Goal: Information Seeking & Learning: Learn about a topic

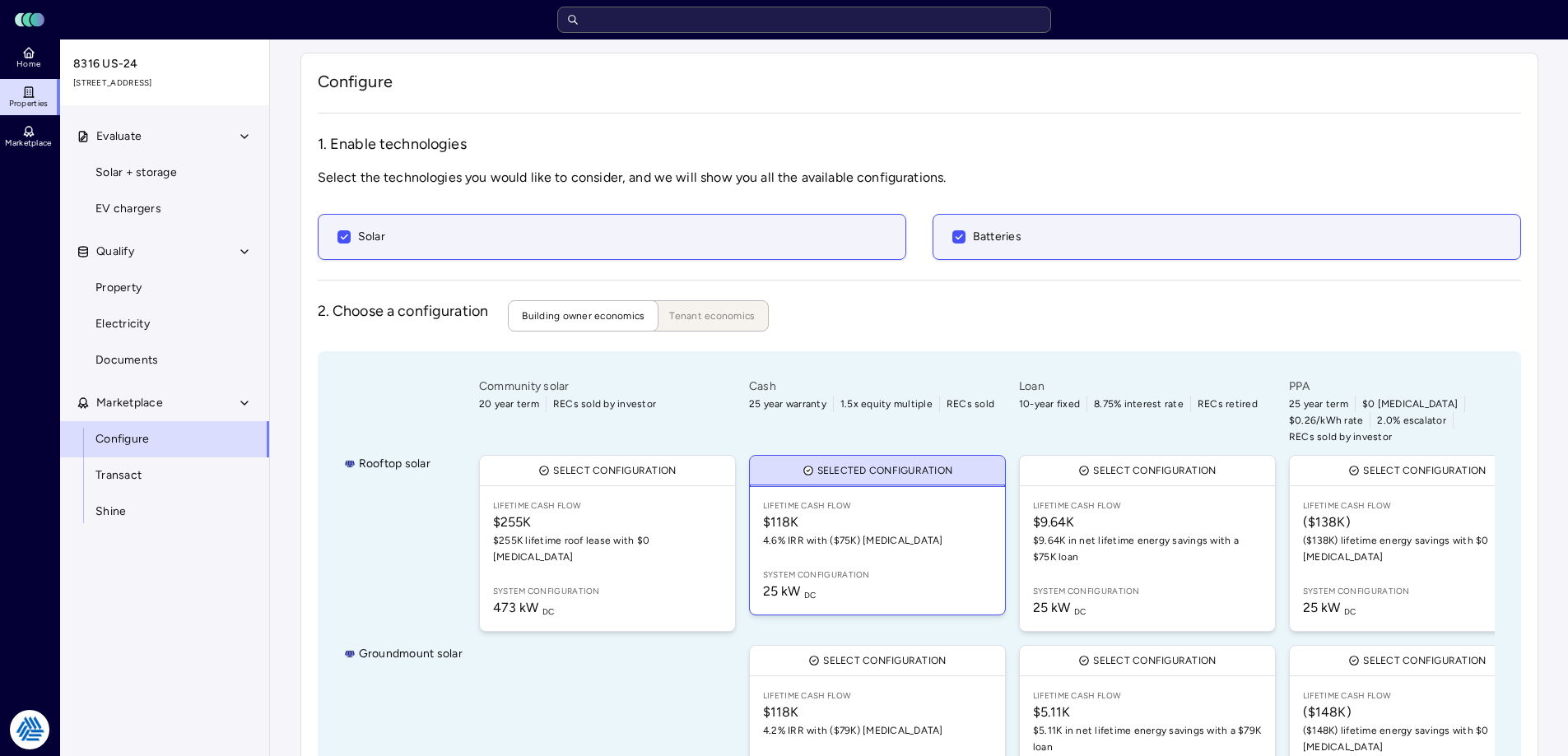
click at [806, 18] on input "text" at bounding box center [804, 20] width 494 height 26
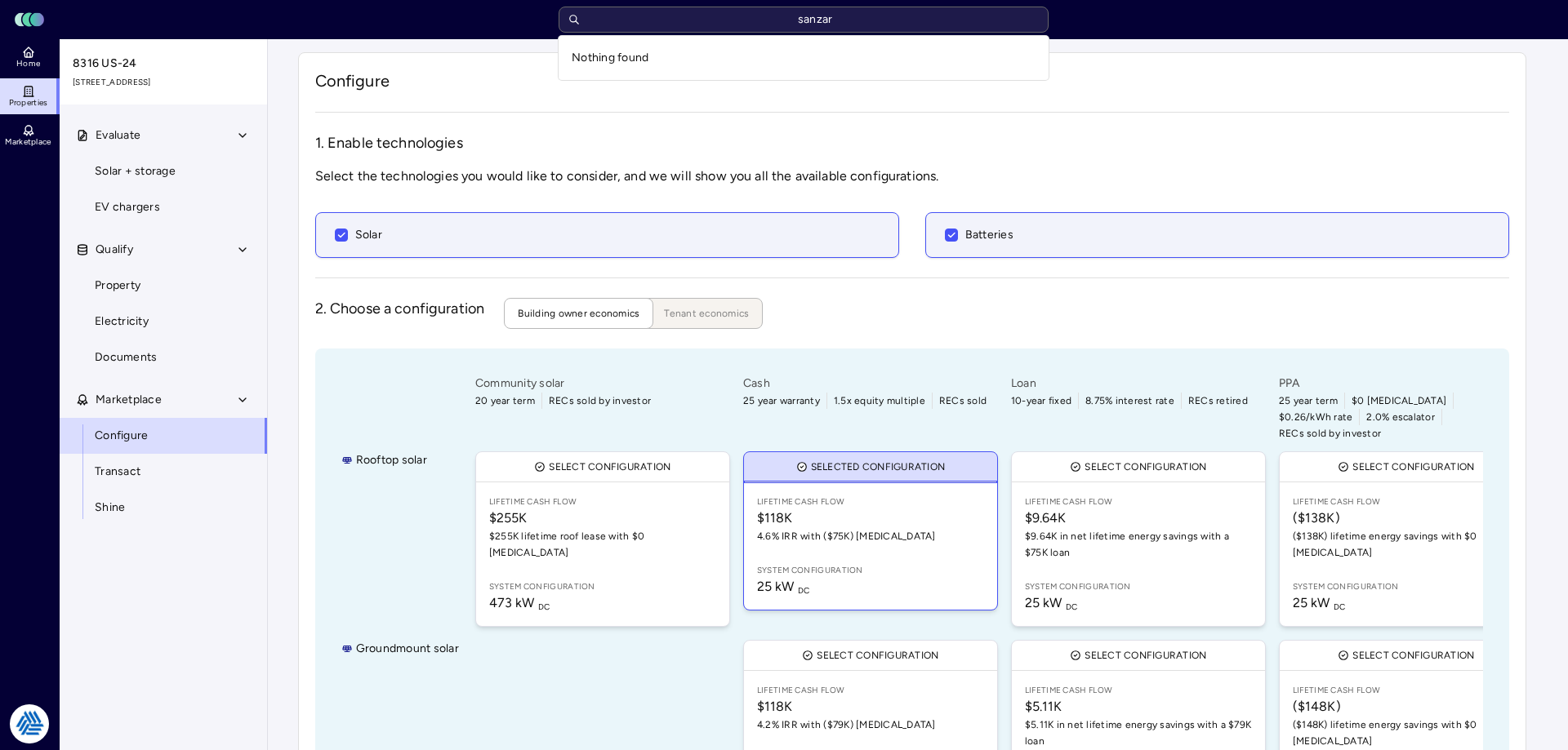
type input "[PERSON_NAME]"
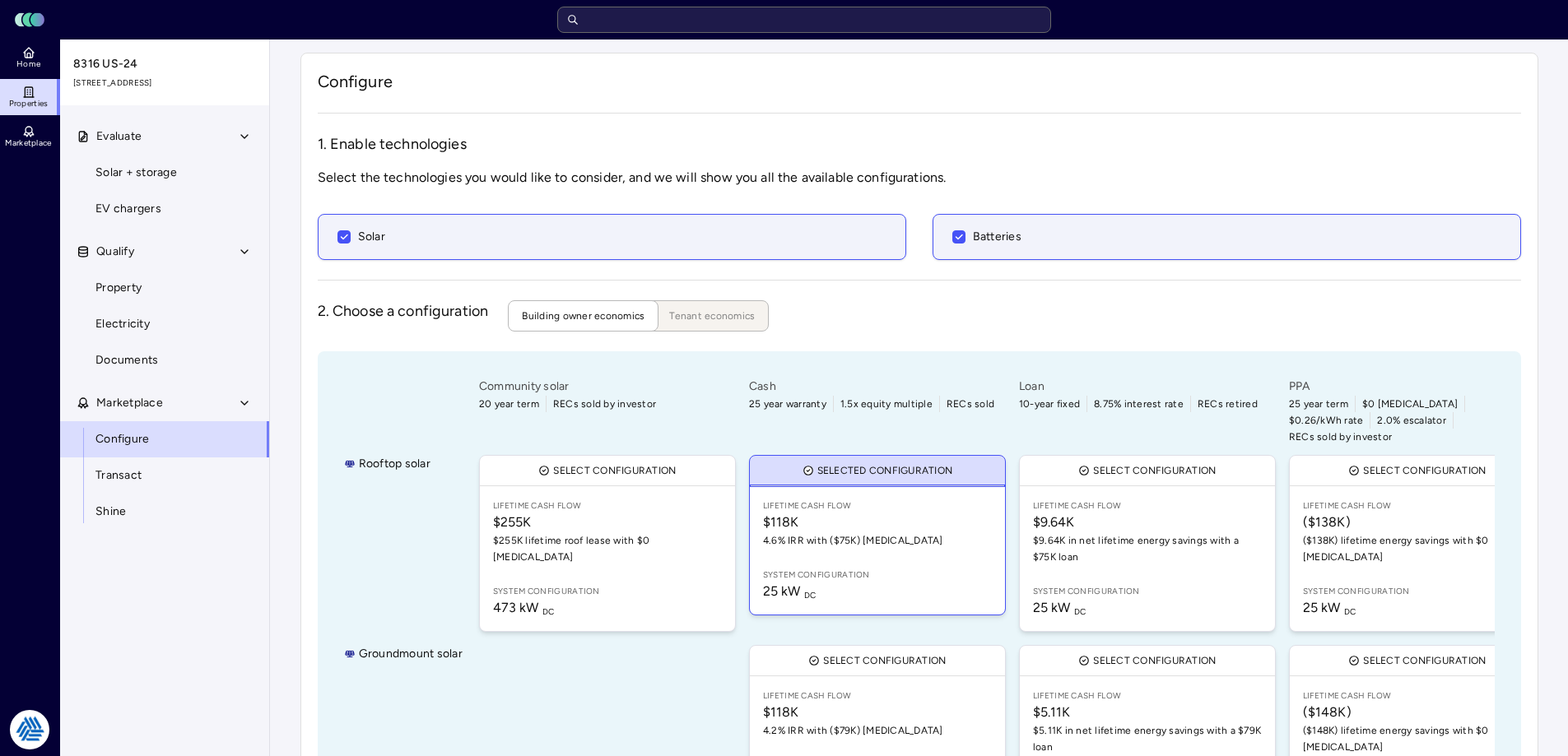
click at [54, 722] on html "Toggle Sidebar Lumen Energy Logo Home Properties Marketplace Tradition Energy […" at bounding box center [784, 441] width 1568 height 882
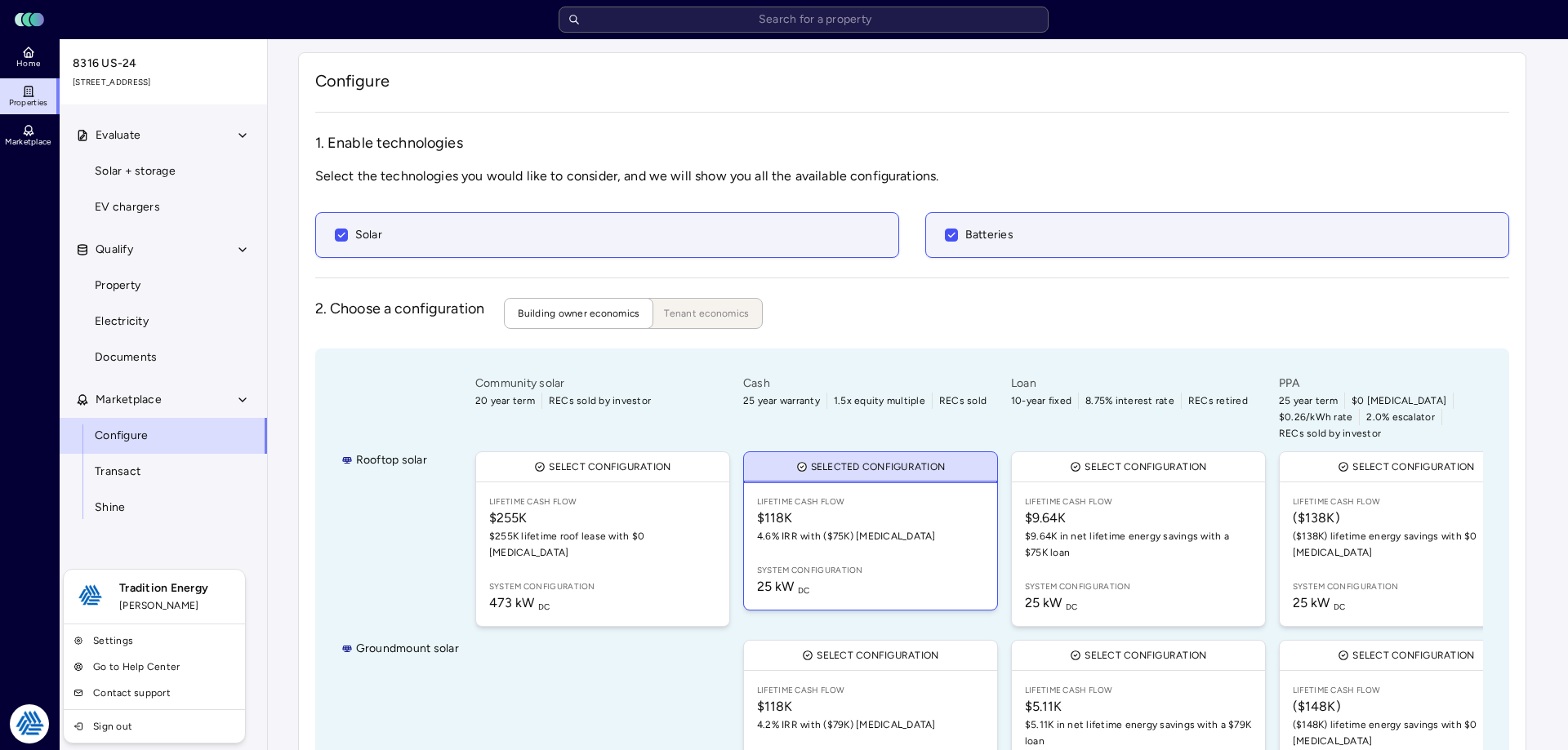
click at [135, 640] on link "Settings" at bounding box center [154, 641] width 175 height 26
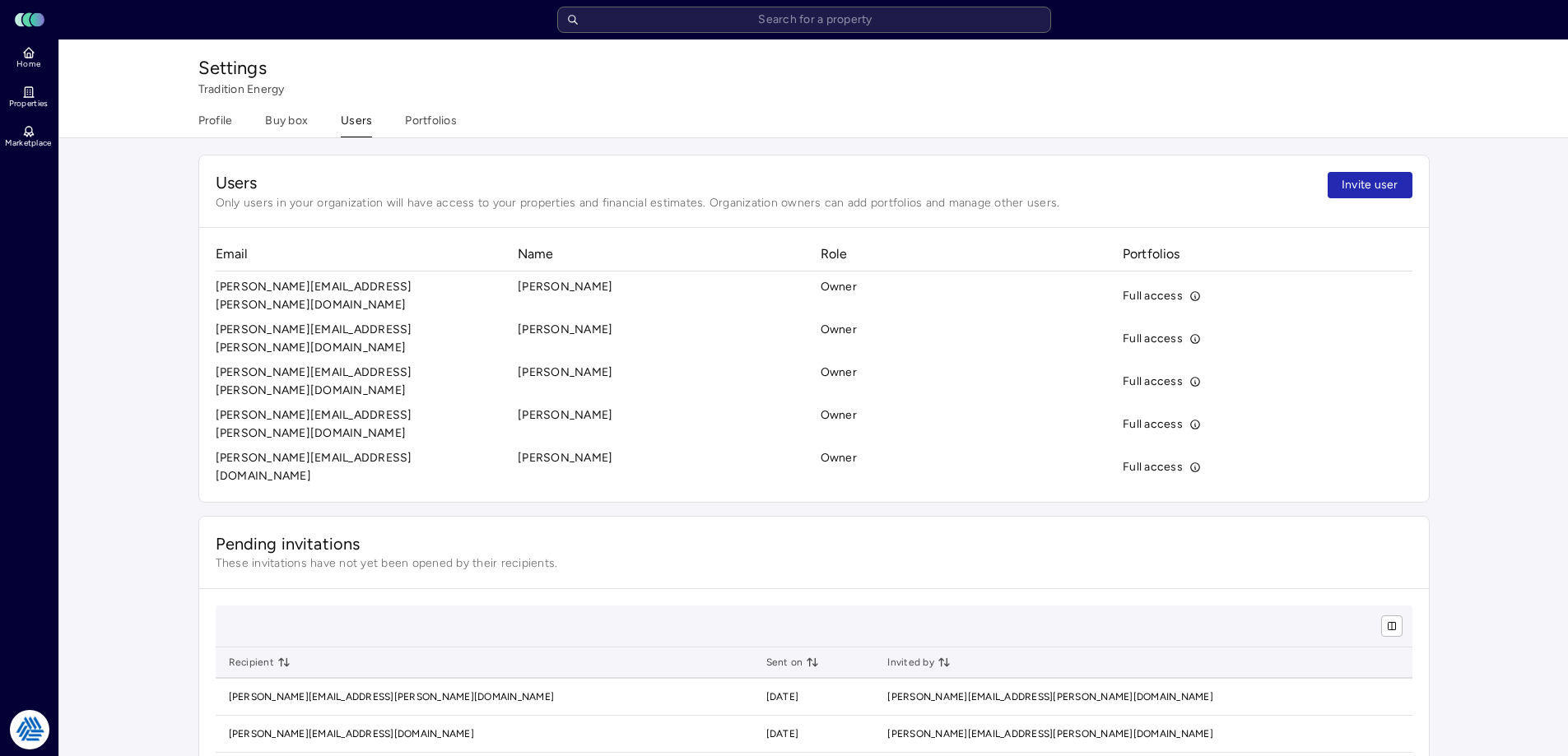
click at [421, 123] on button "Portfolios" at bounding box center [431, 125] width 52 height 26
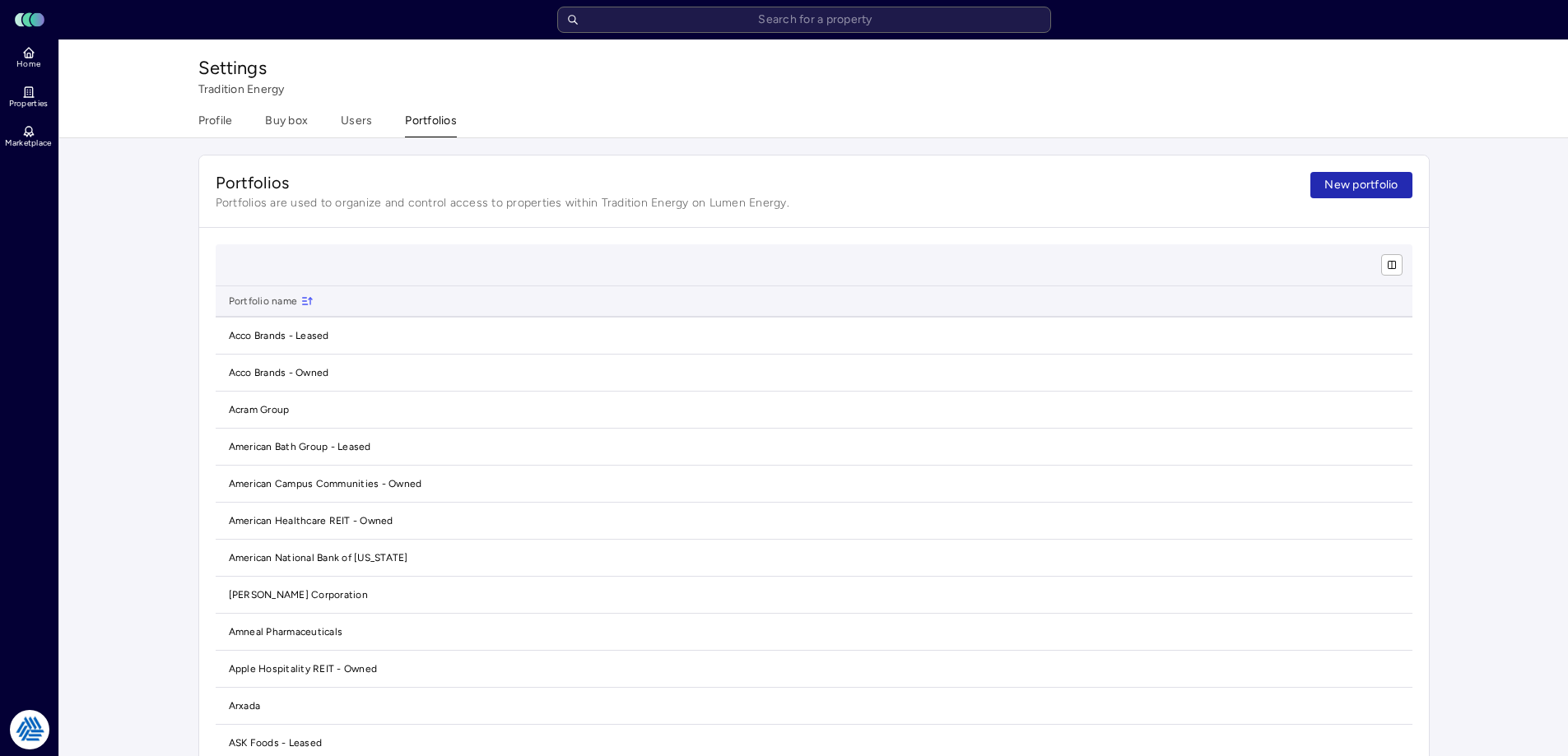
click at [1340, 188] on span "New portfolio" at bounding box center [1360, 185] width 73 height 18
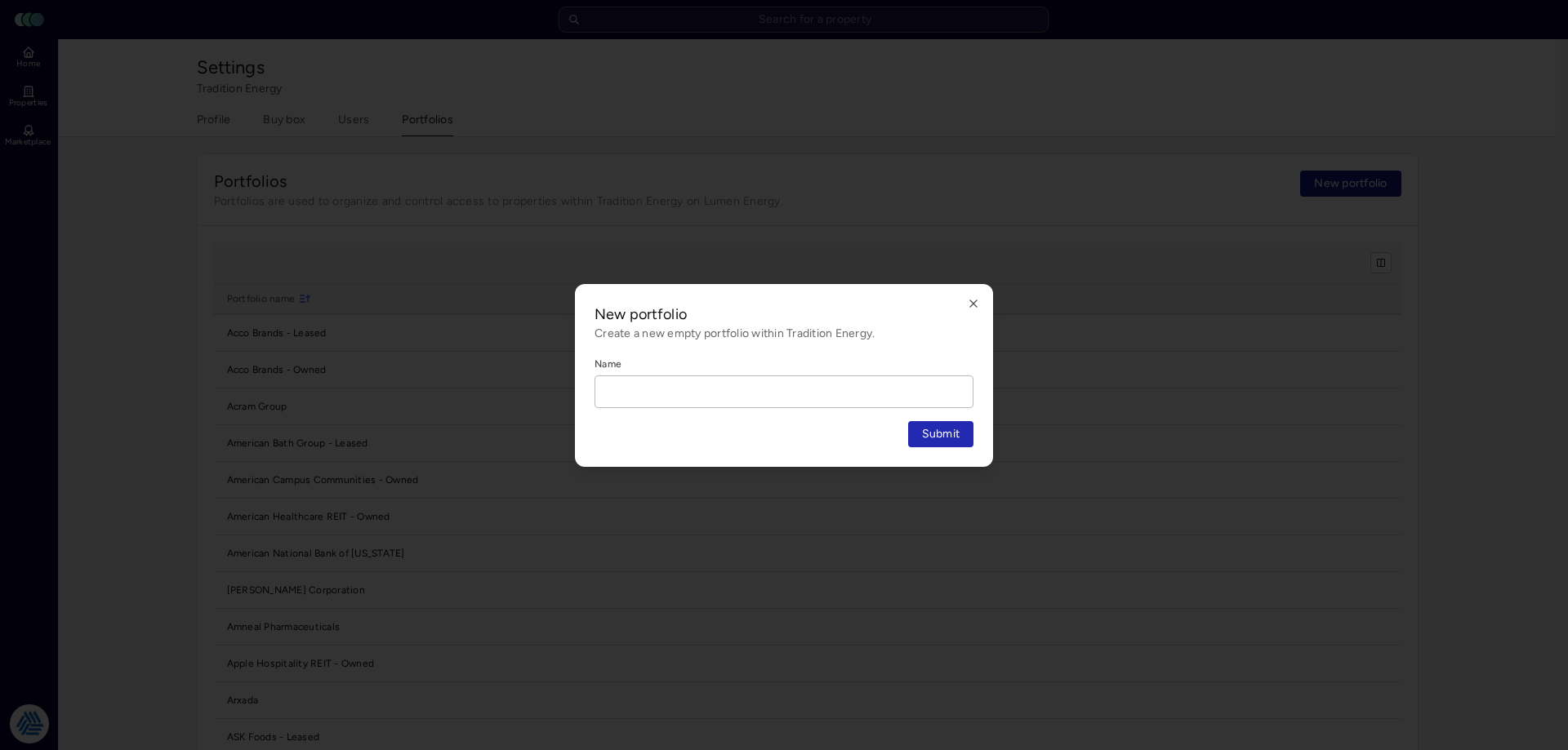
click at [870, 390] on input "Name" at bounding box center [784, 391] width 377 height 31
type input "[PERSON_NAME] Enterprises"
click at [908, 422] on button "Submit" at bounding box center [941, 435] width 66 height 26
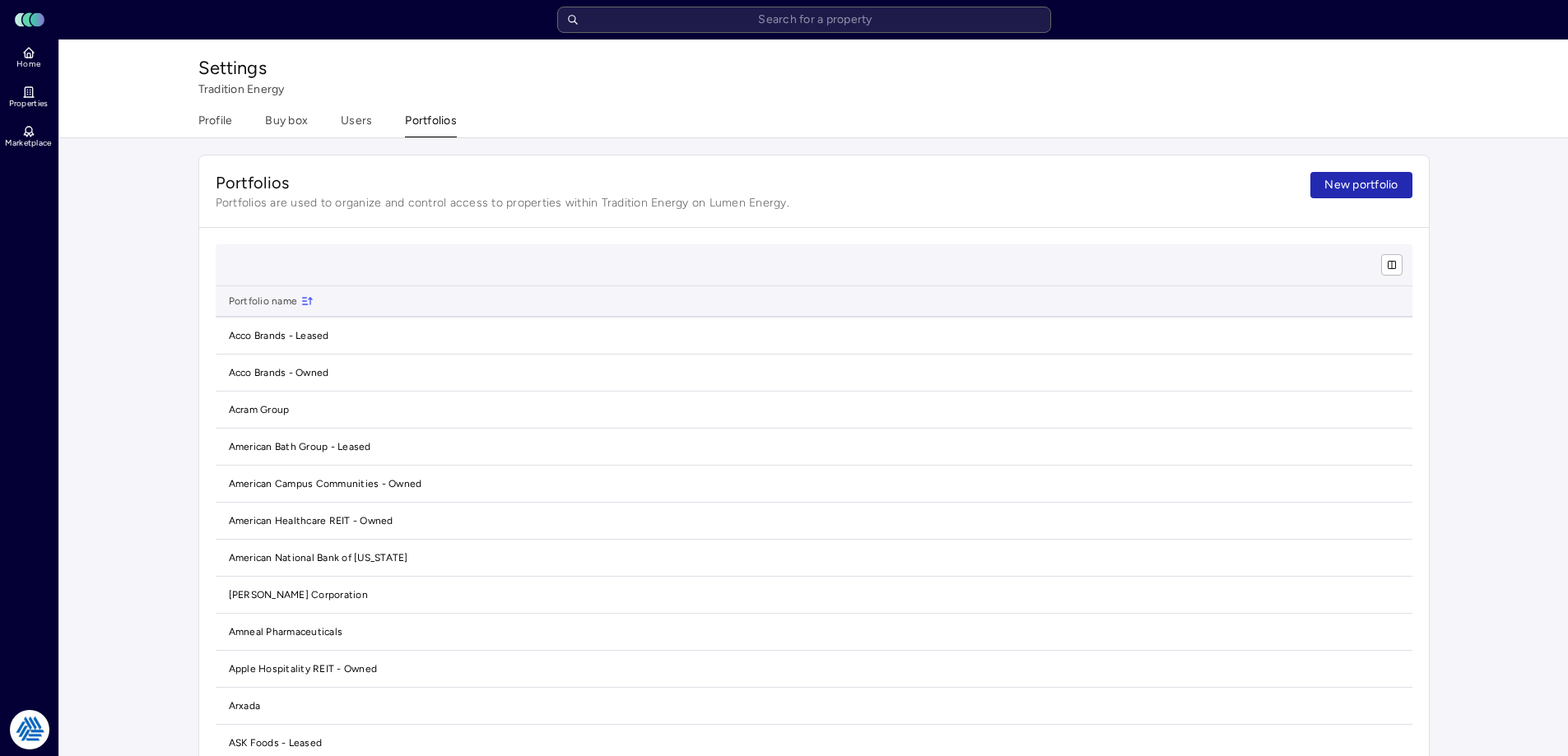
click at [60, 61] on div "Settings Tradition Energy Profile Buy box Users Portfolios" at bounding box center [813, 89] width 1508 height 99
click at [33, 62] on span "Home" at bounding box center [28, 64] width 24 height 10
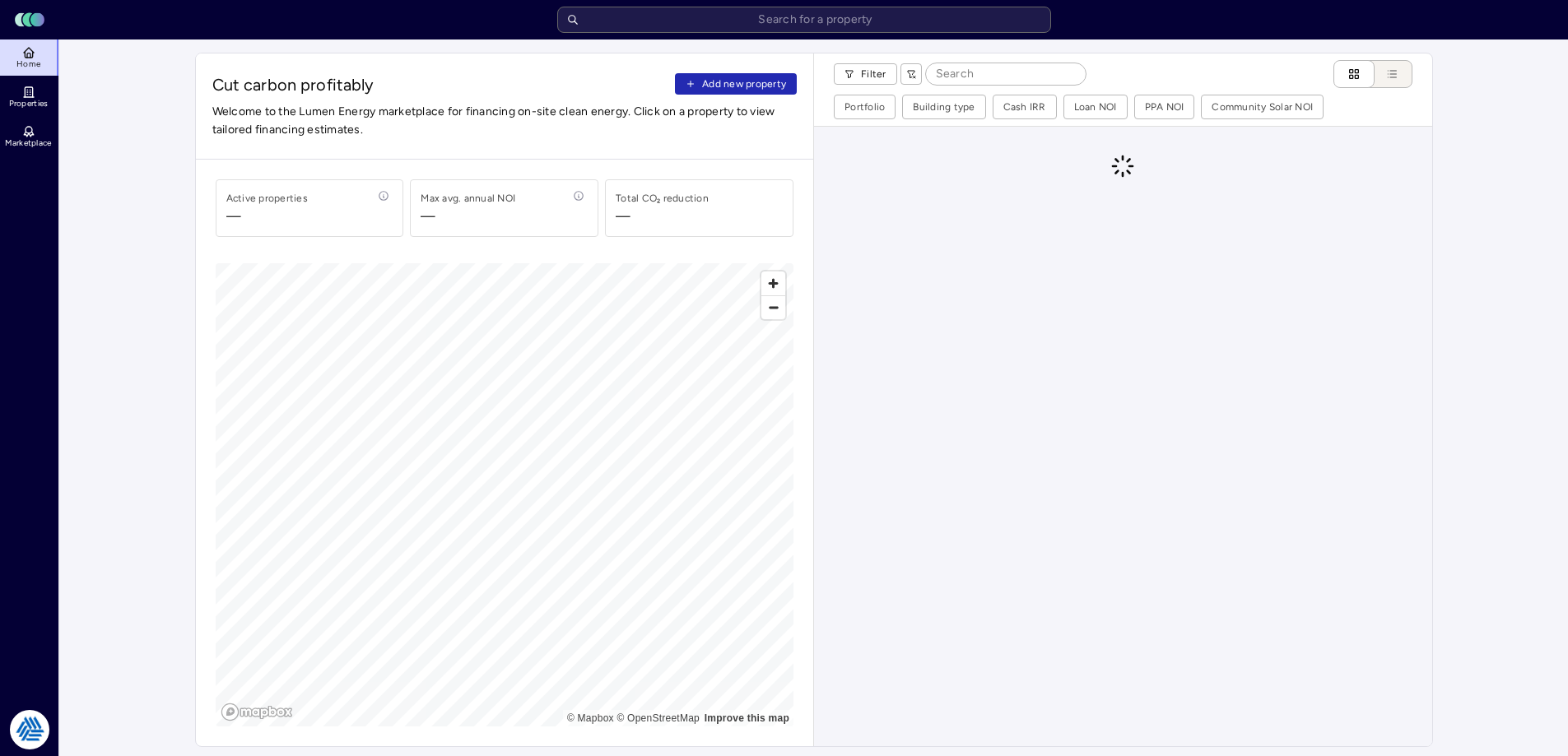
click at [728, 85] on span "Add new property" at bounding box center [744, 84] width 84 height 16
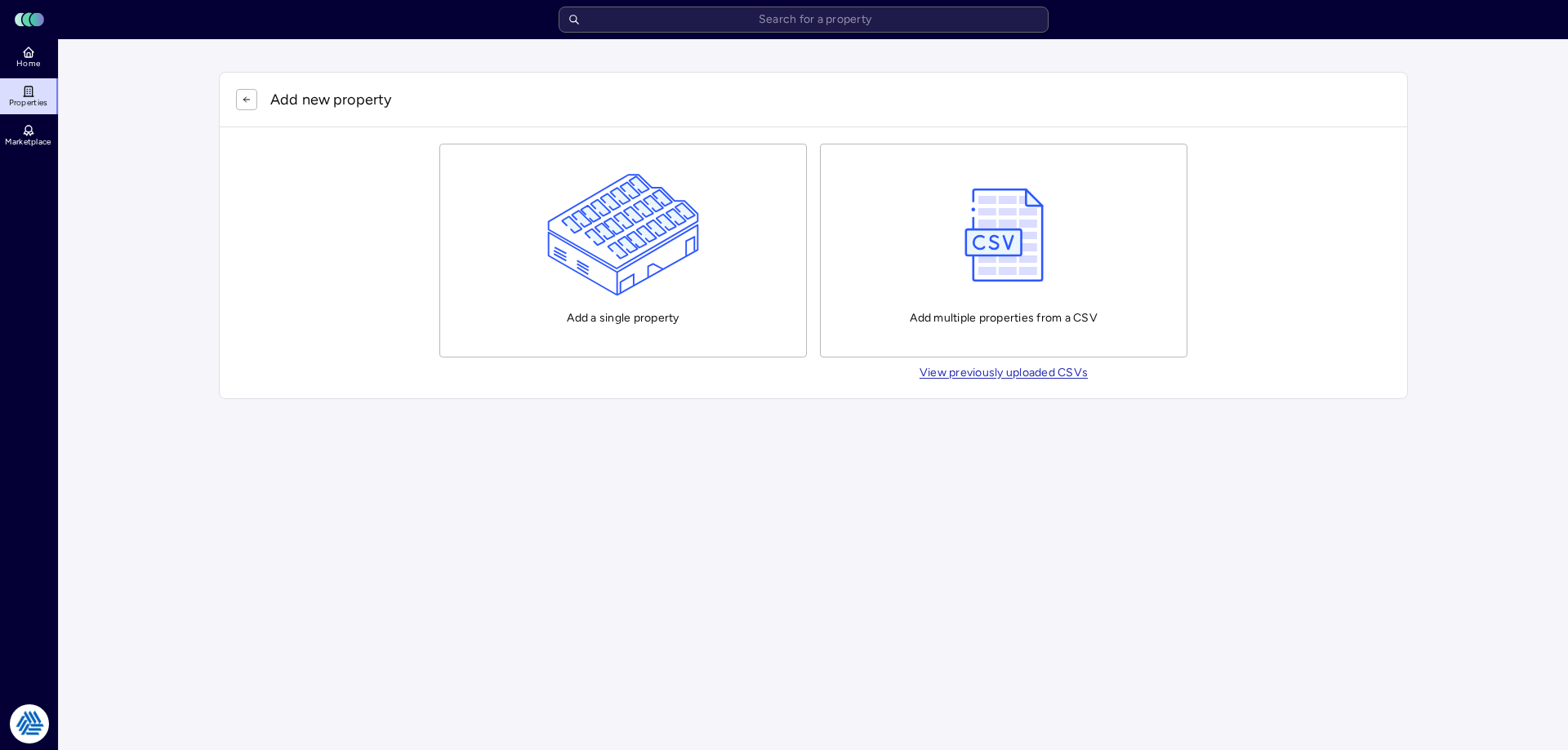
click at [621, 241] on img "button" at bounding box center [623, 234] width 153 height 122
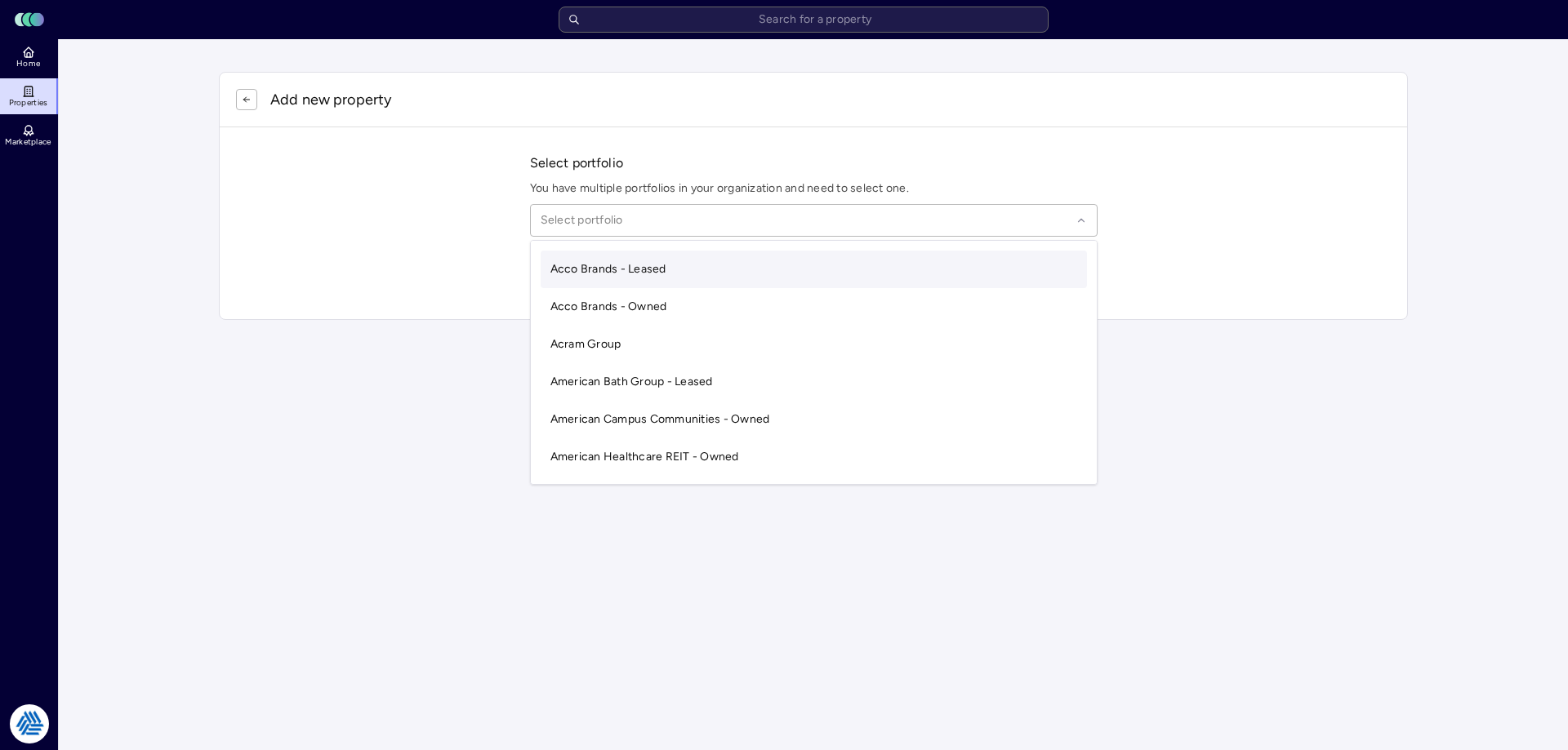
click at [582, 223] on div at bounding box center [806, 220] width 531 height 18
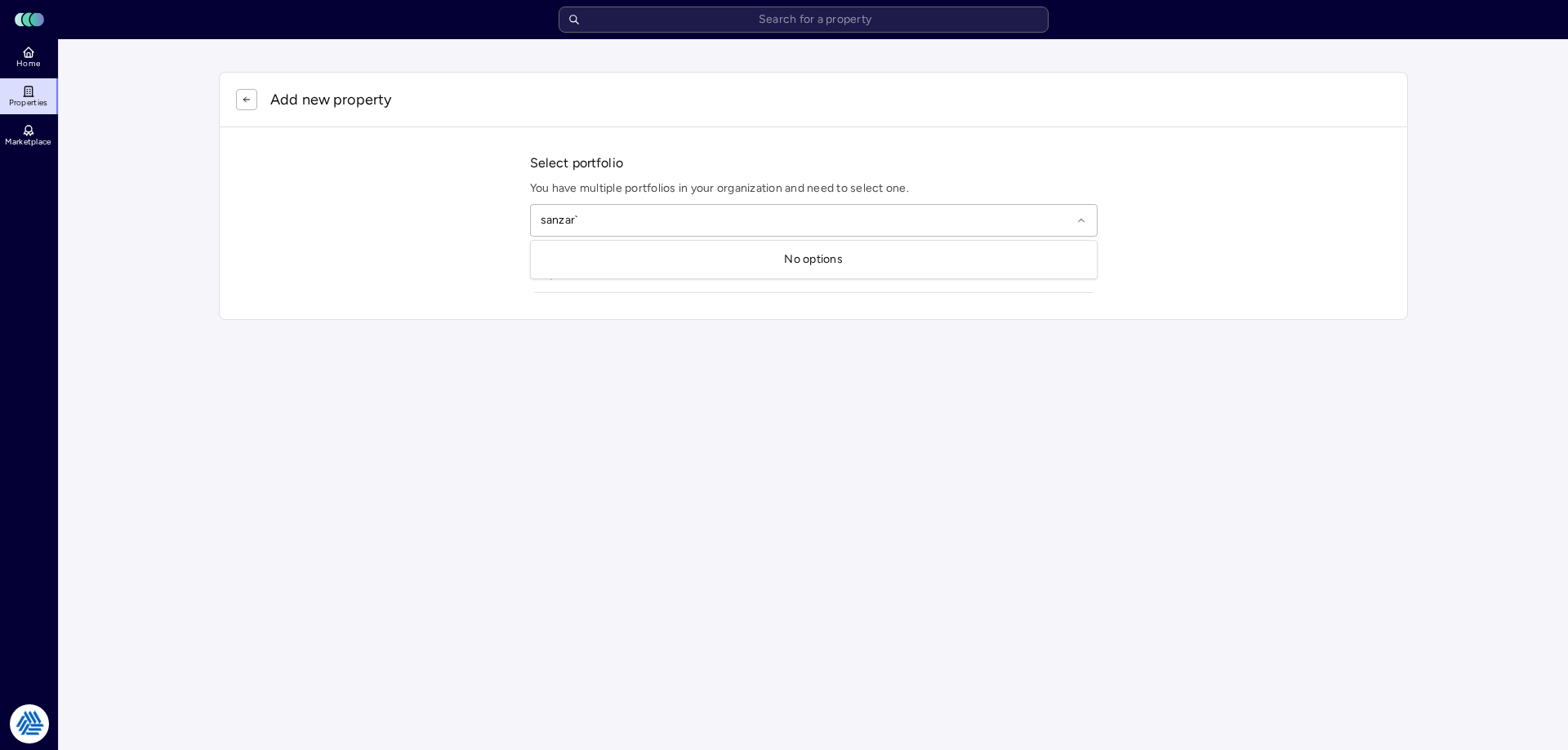
type input "sanzar"
click at [709, 216] on div at bounding box center [806, 220] width 531 height 18
type input "[STREET_ADDRESS]"
click at [751, 241] on div "Select portfolio You have multiple portfolios in your organization and need to …" at bounding box center [814, 201] width 568 height 96
click at [743, 273] on input "text" at bounding box center [824, 274] width 528 height 36
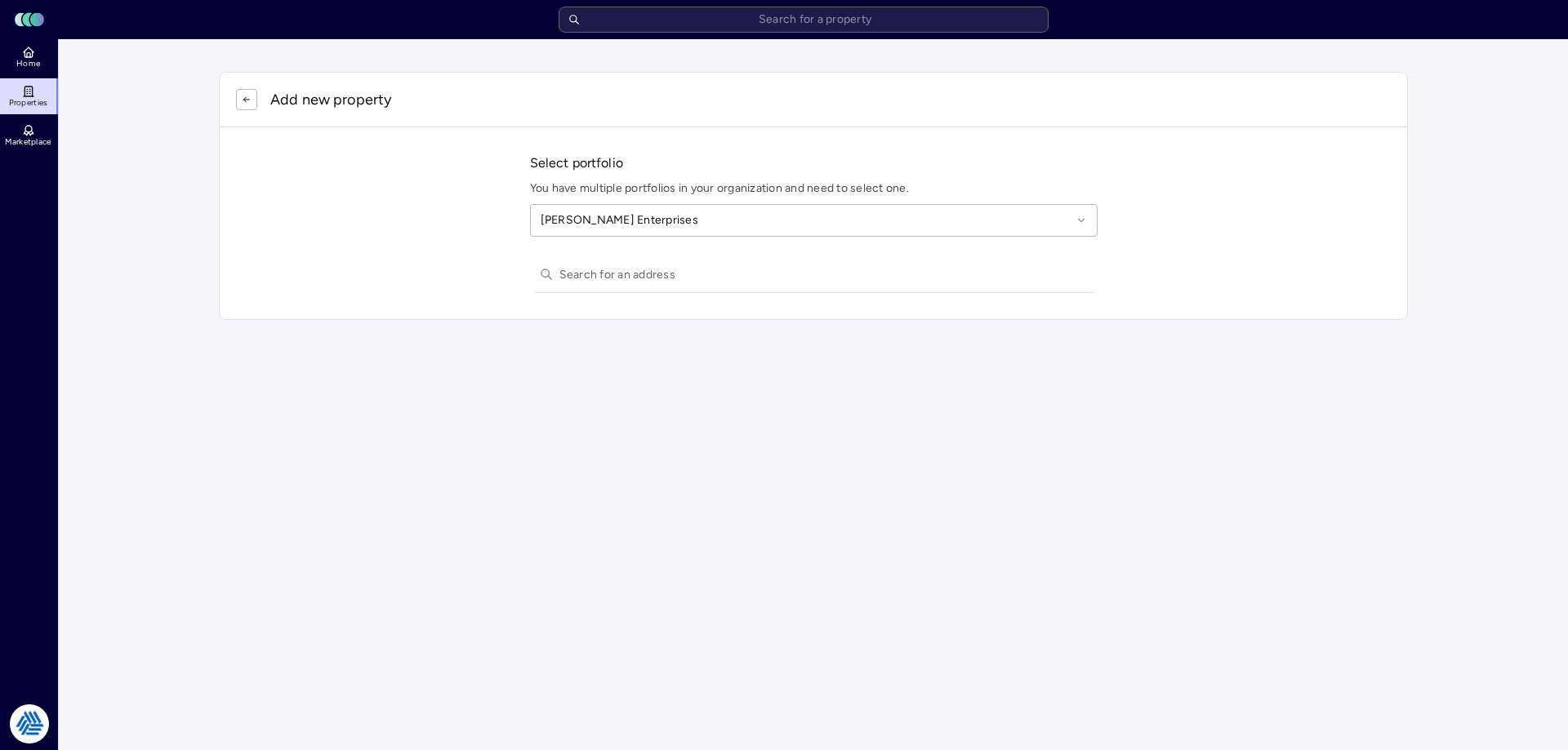
click at [632, 284] on input "text" at bounding box center [824, 274] width 528 height 36
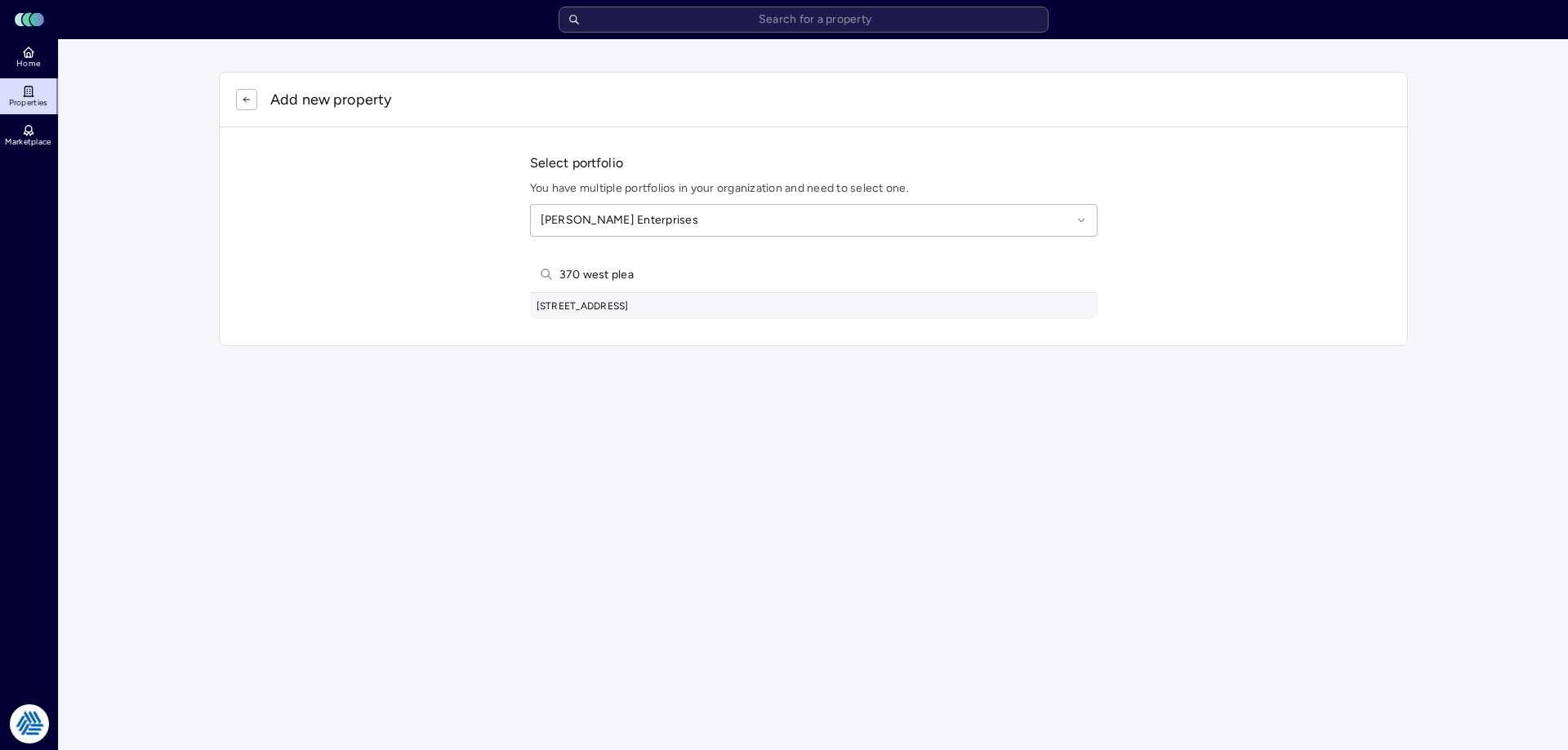
type input "370 west plea"
click at [603, 305] on div "[STREET_ADDRESS]" at bounding box center [814, 306] width 568 height 26
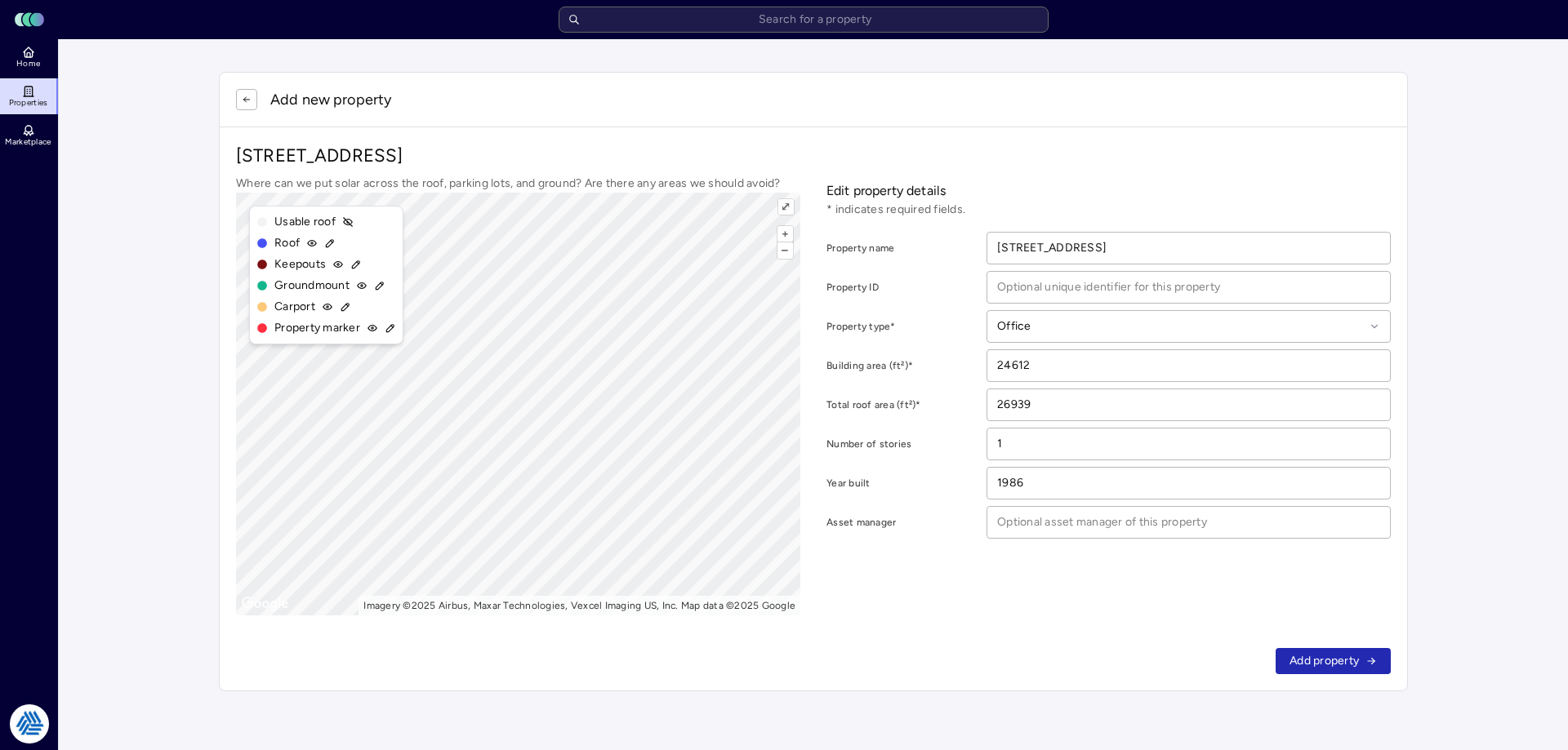
click at [1331, 657] on span "Add property" at bounding box center [1324, 662] width 69 height 18
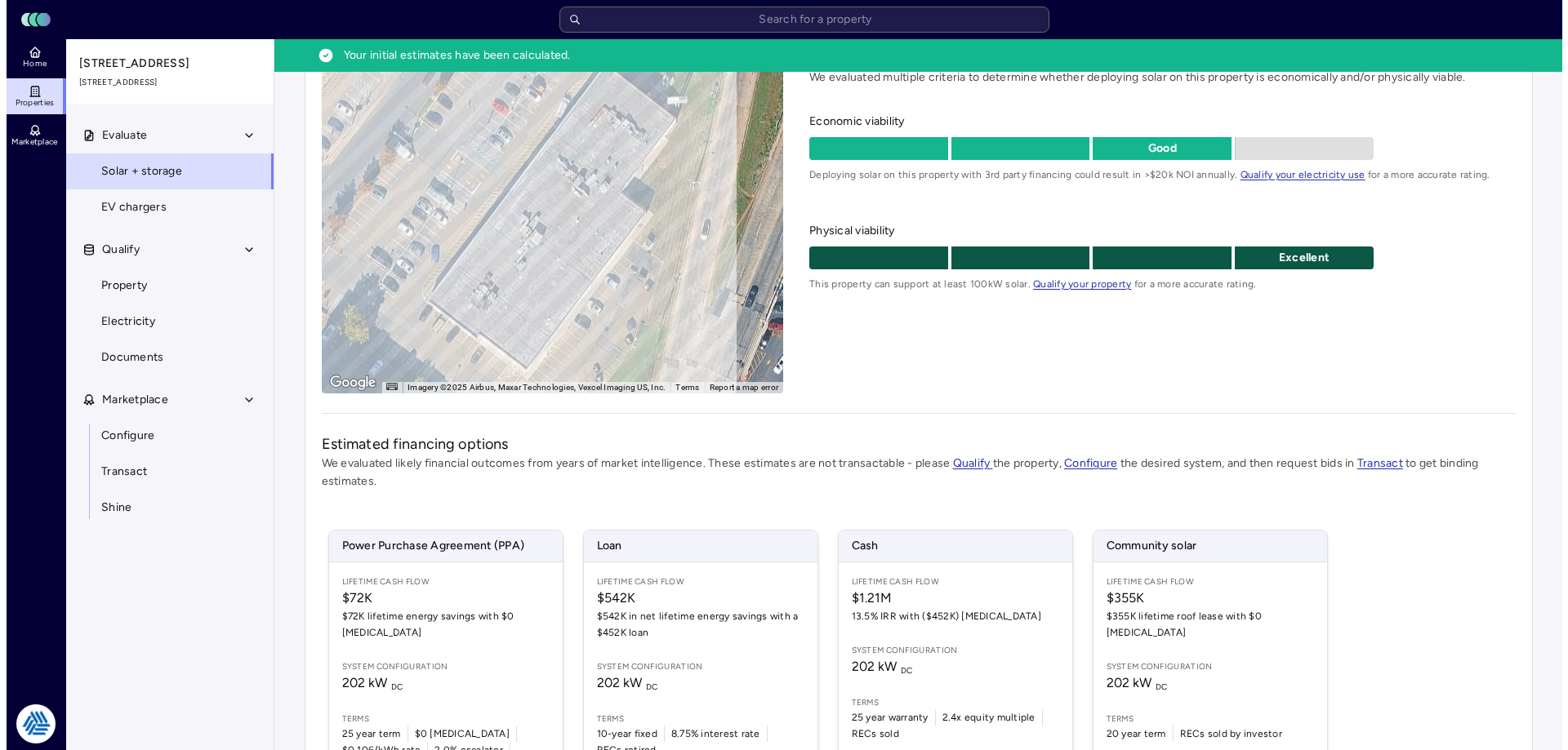
scroll to position [245, 0]
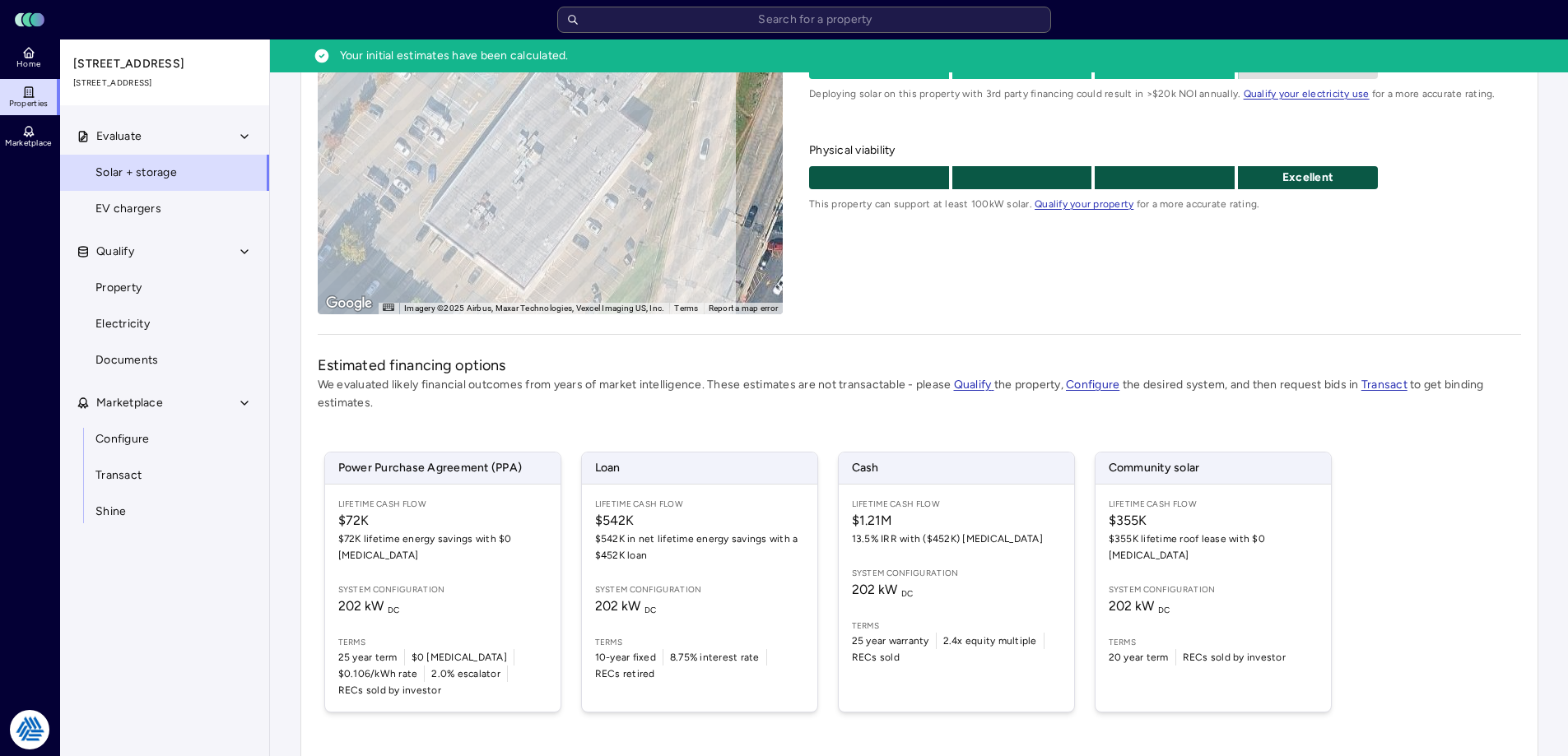
click at [1210, 560] on div "Lifetime Cash Flow $355K $355K lifetime roof lease with $0 [MEDICAL_DATA] Syste…" at bounding box center [1212, 598] width 235 height 227
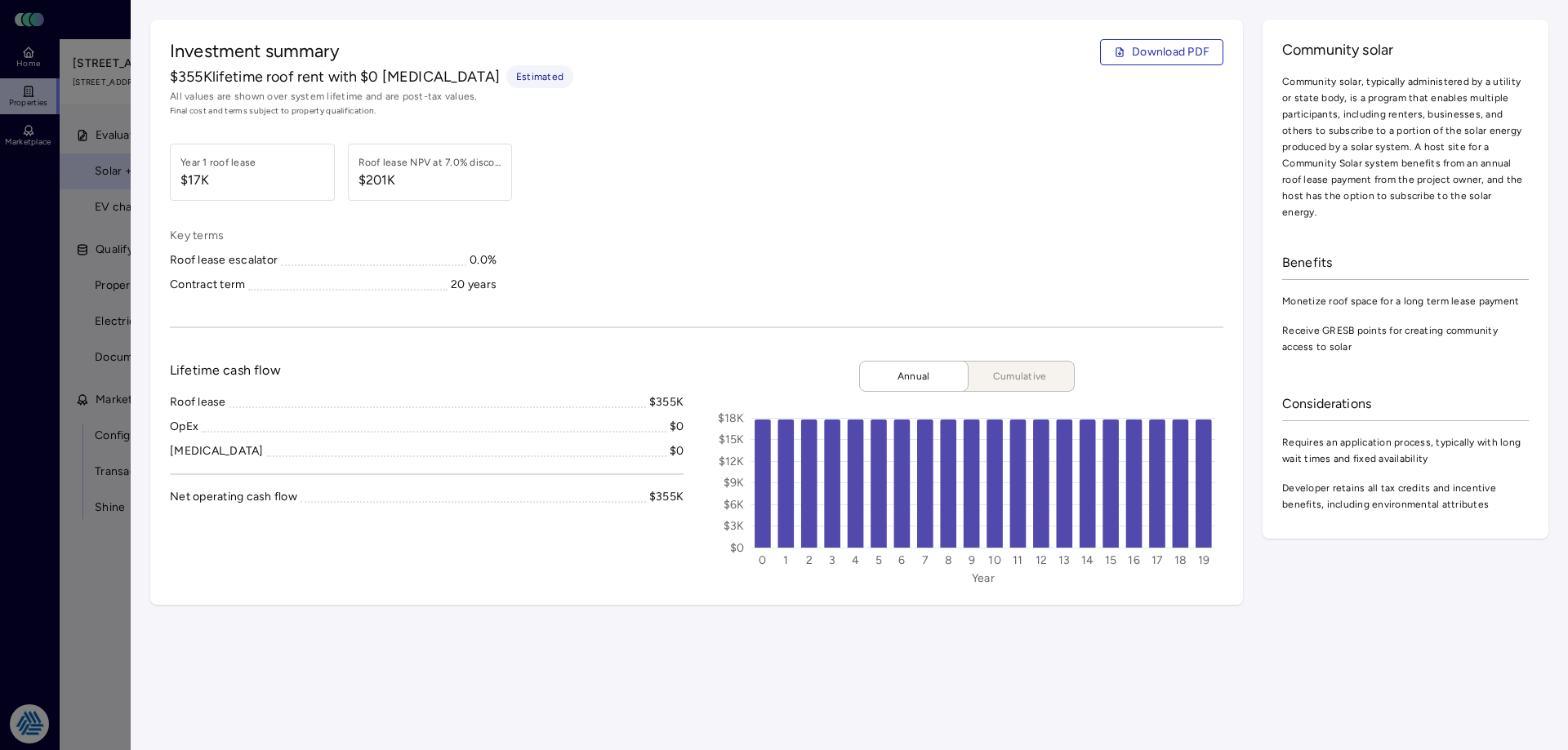
click at [1020, 376] on span "Cumulative" at bounding box center [1020, 376] width 81 height 16
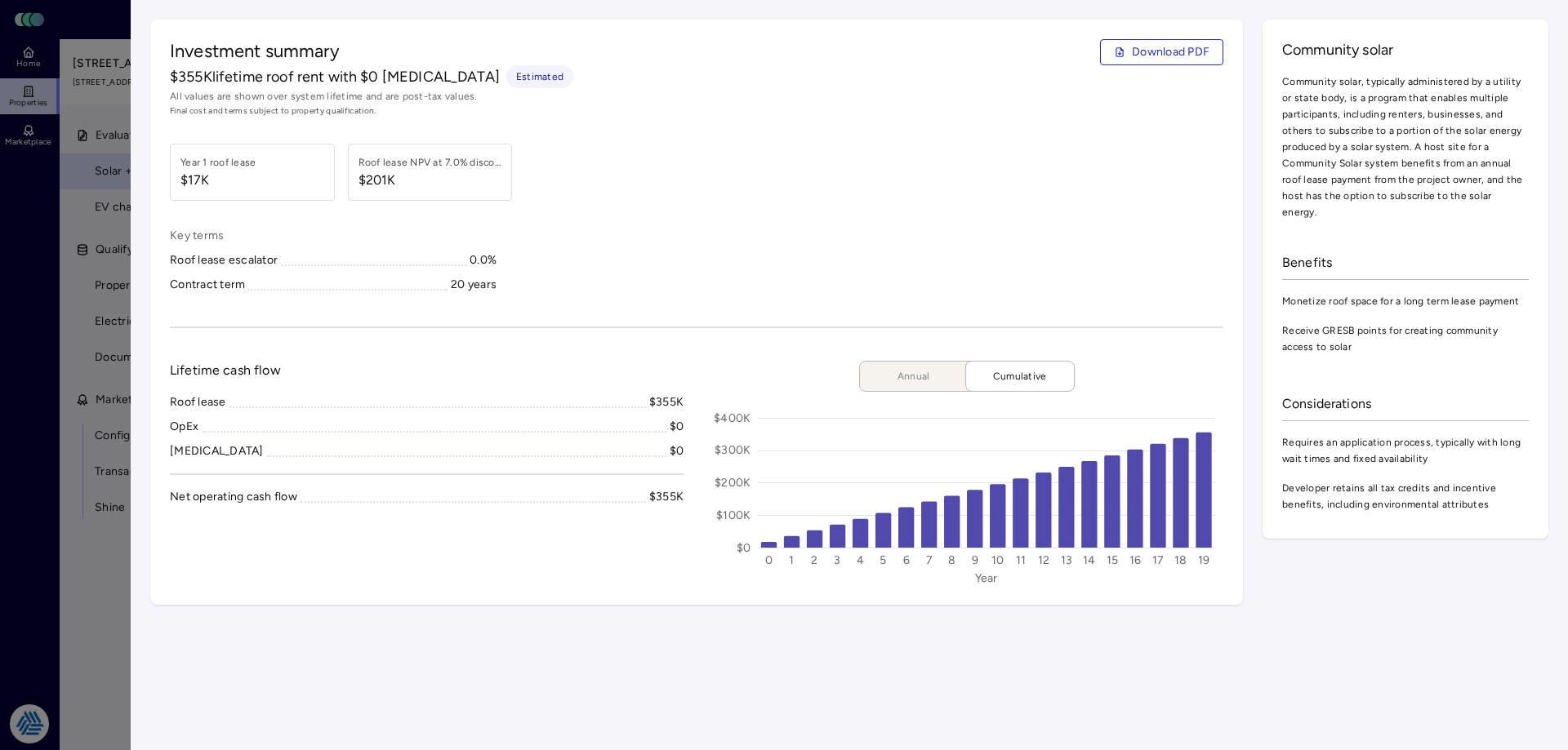
click at [943, 367] on button "Annual" at bounding box center [920, 376] width 122 height 31
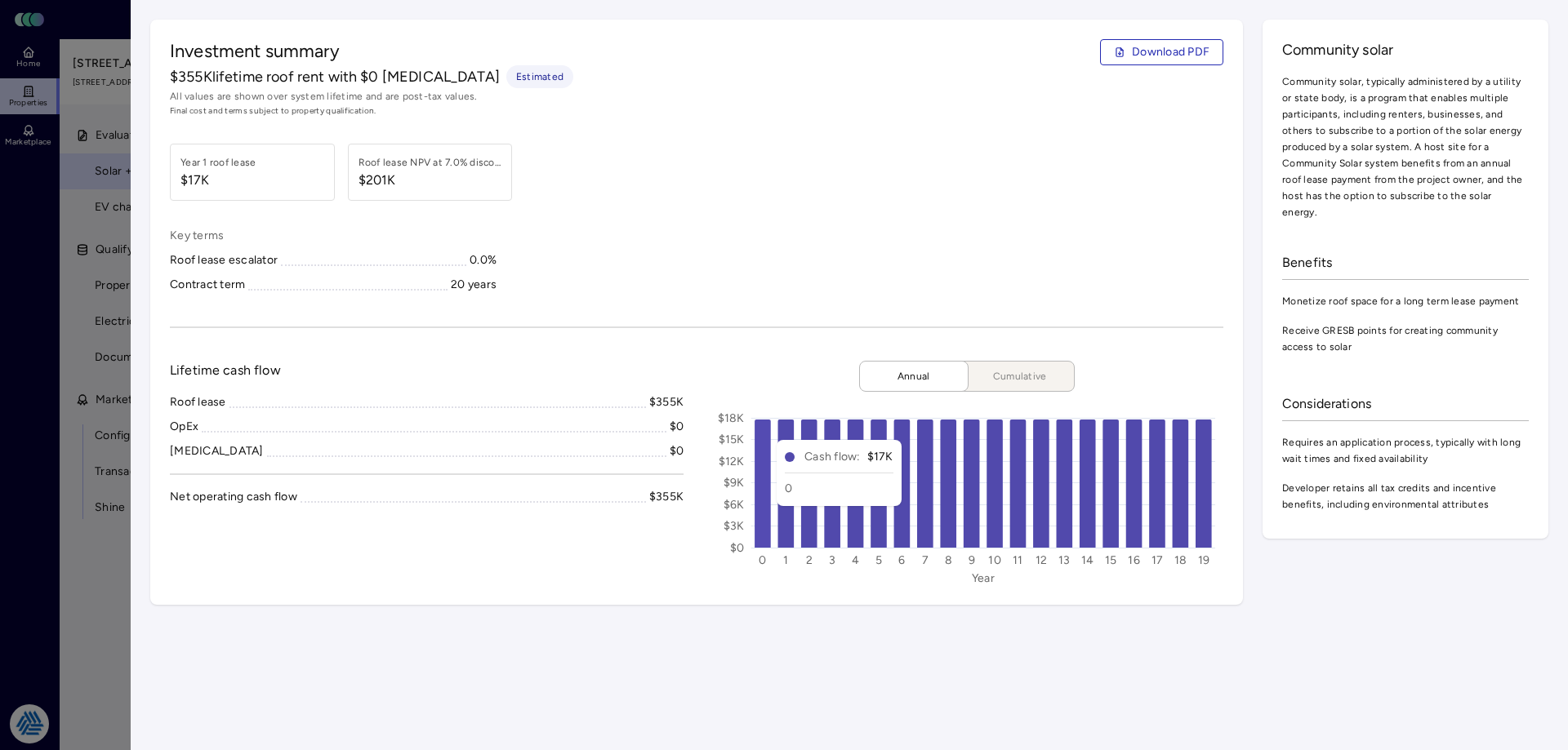
click at [671, 251] on div "Key terms Roof lease escalator 0.0% Contract term 20 years" at bounding box center [697, 260] width 1054 height 66
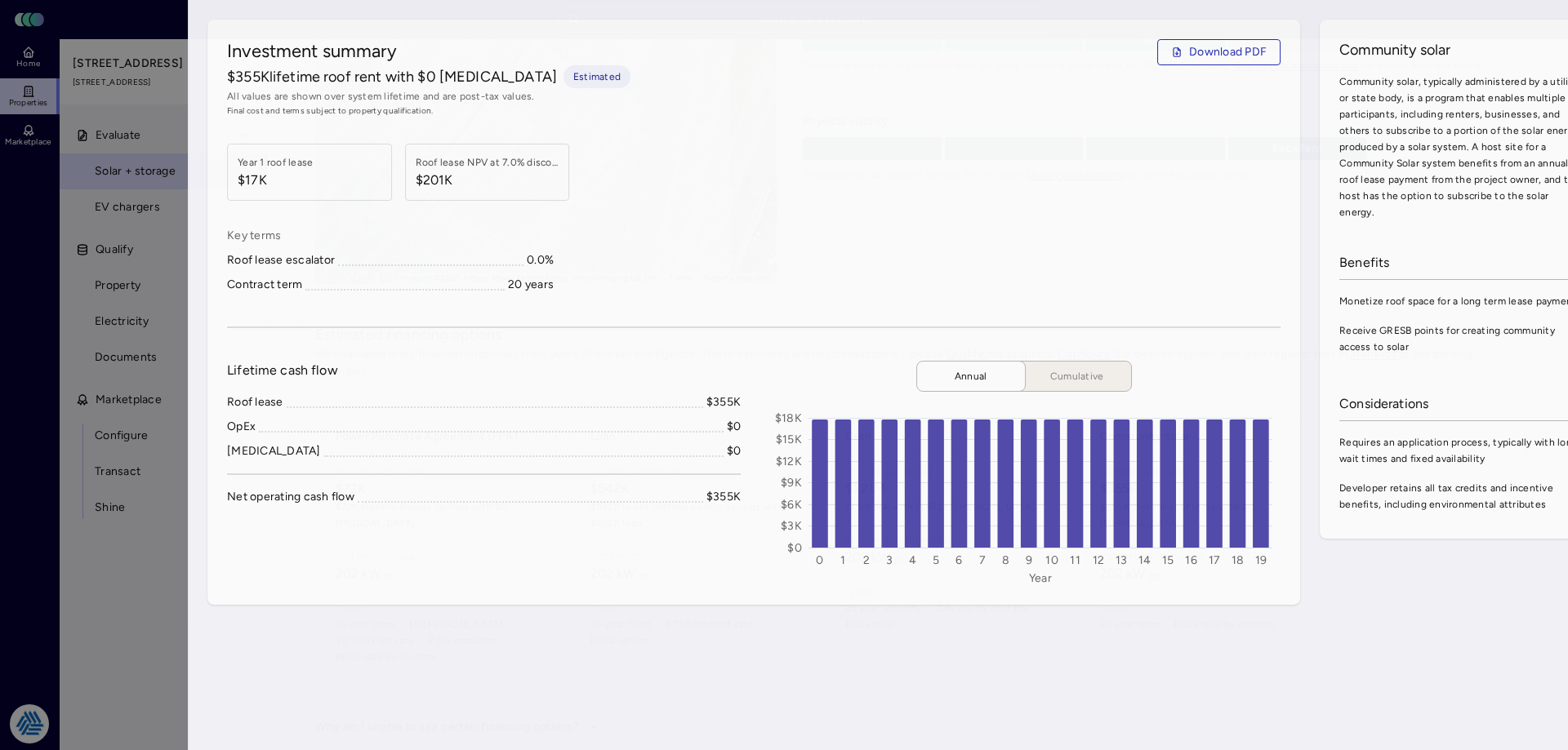
click at [22, 357] on div at bounding box center [784, 375] width 1568 height 750
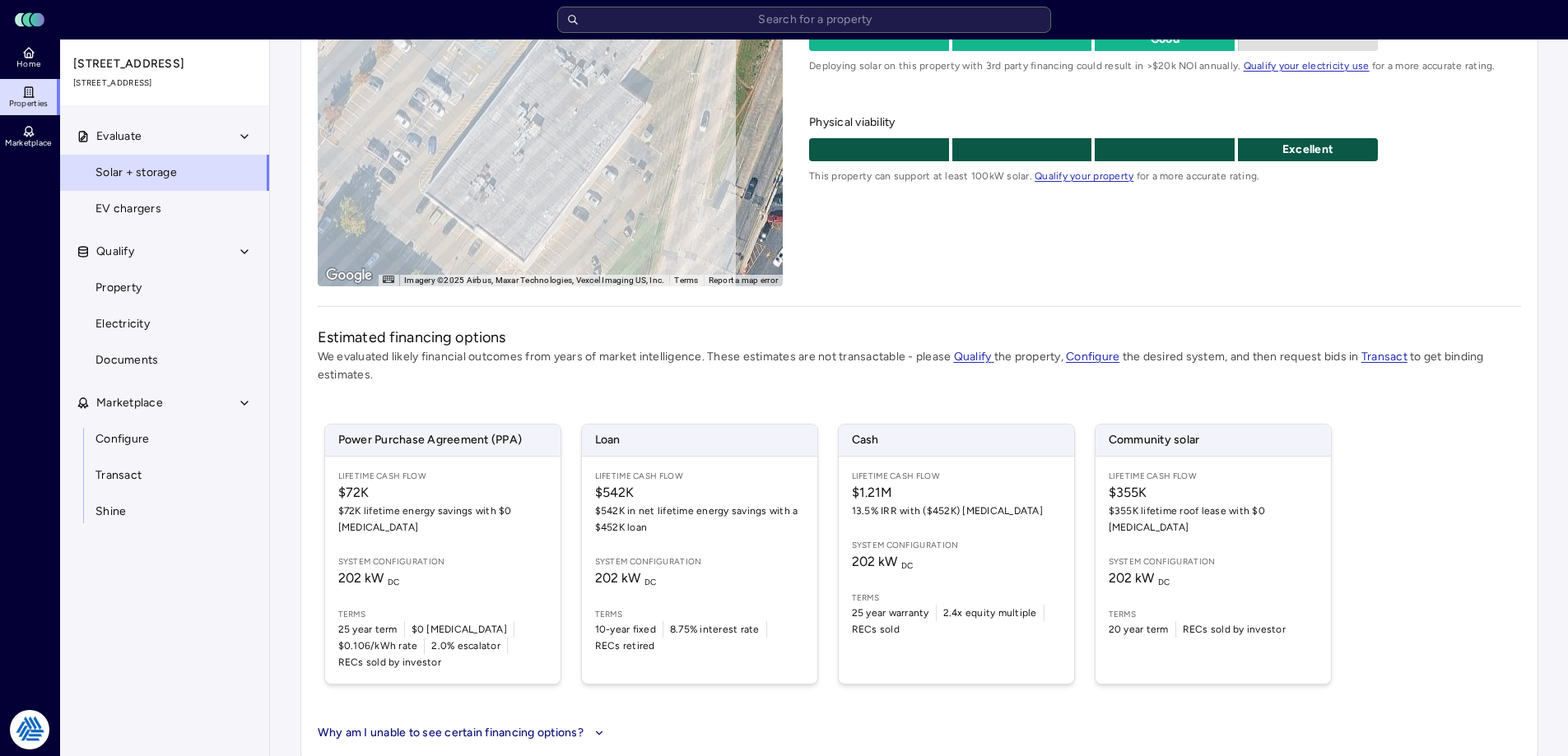
click at [670, 14] on input "text" at bounding box center [804, 20] width 494 height 26
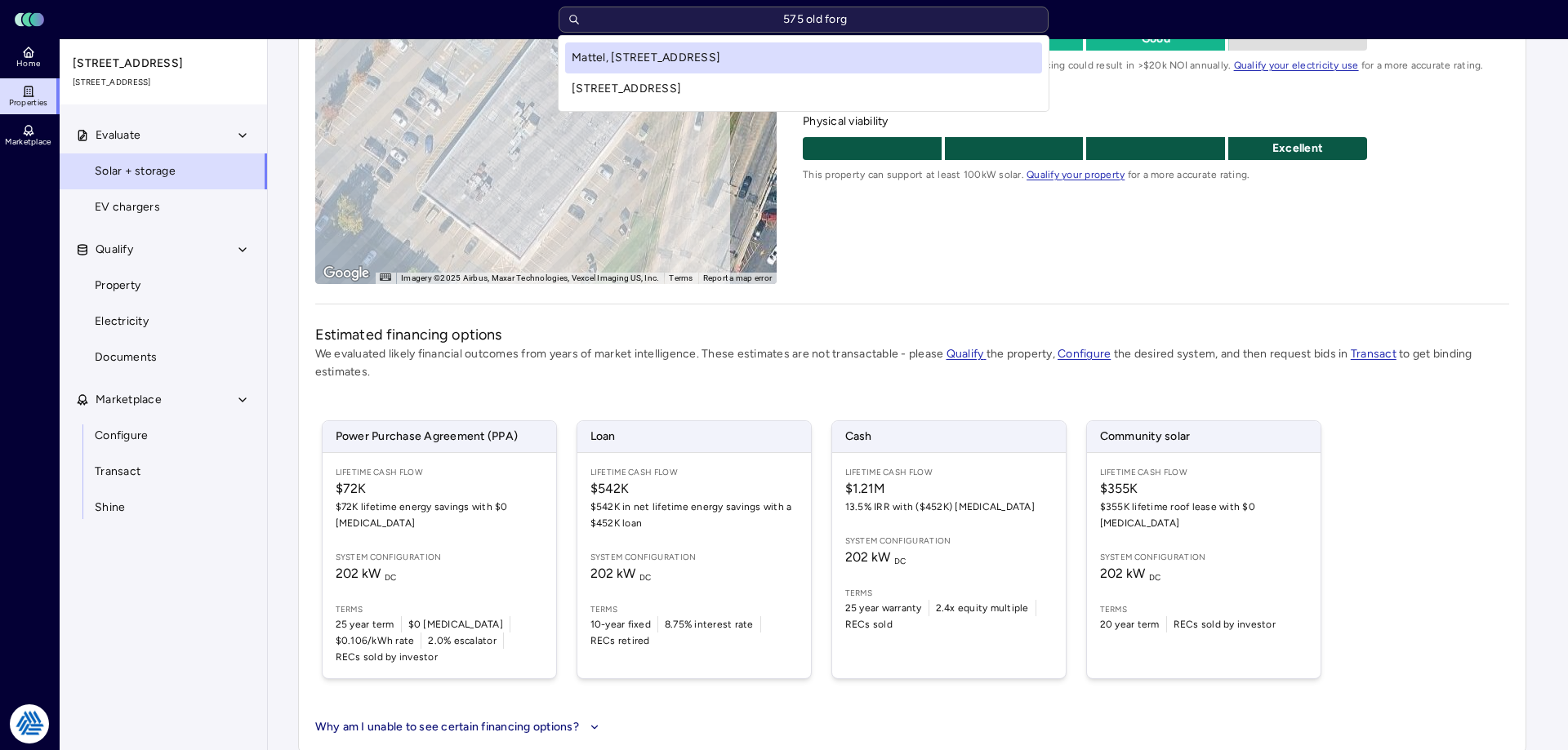
type input "575 old forge"
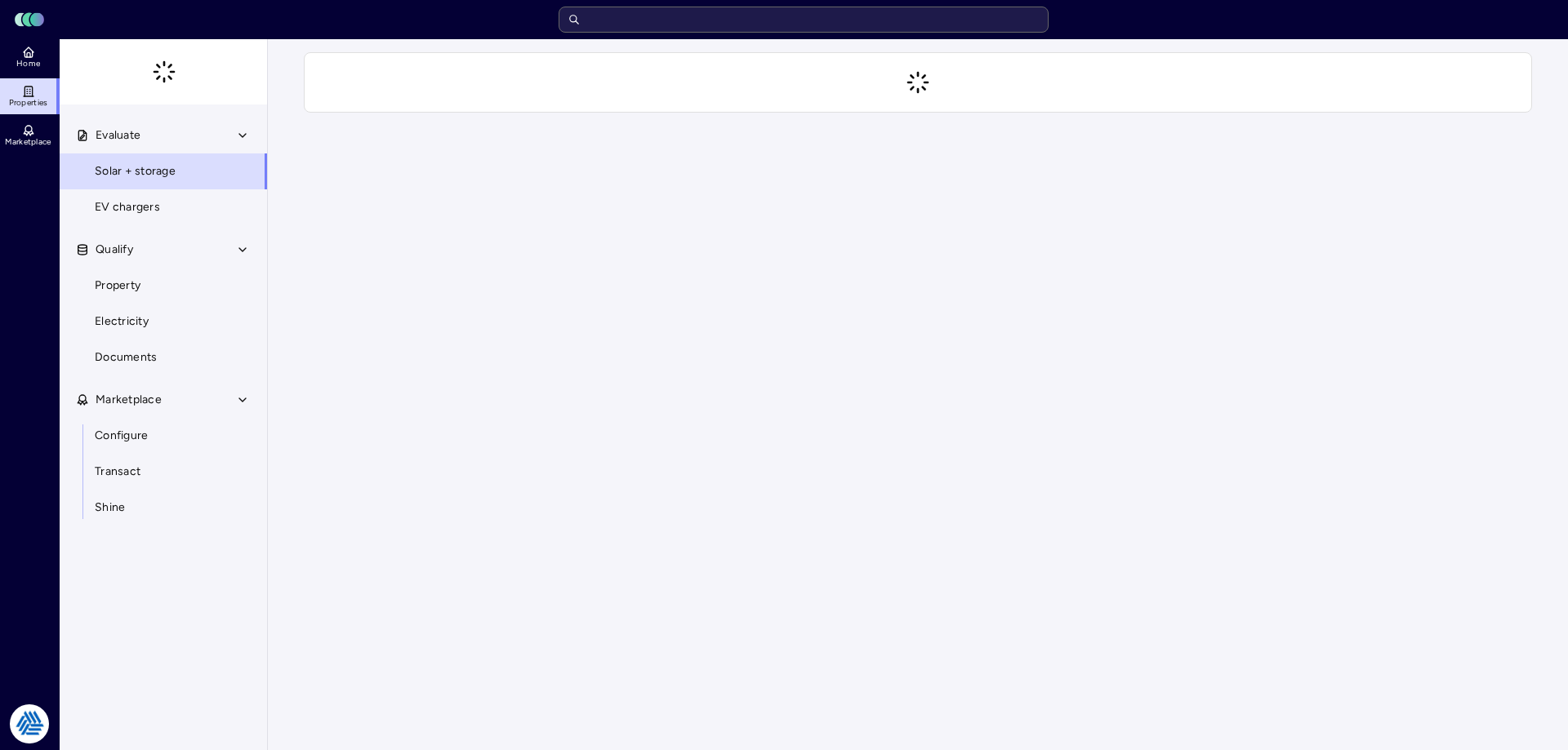
click at [648, 18] on input "text" at bounding box center [804, 20] width 490 height 26
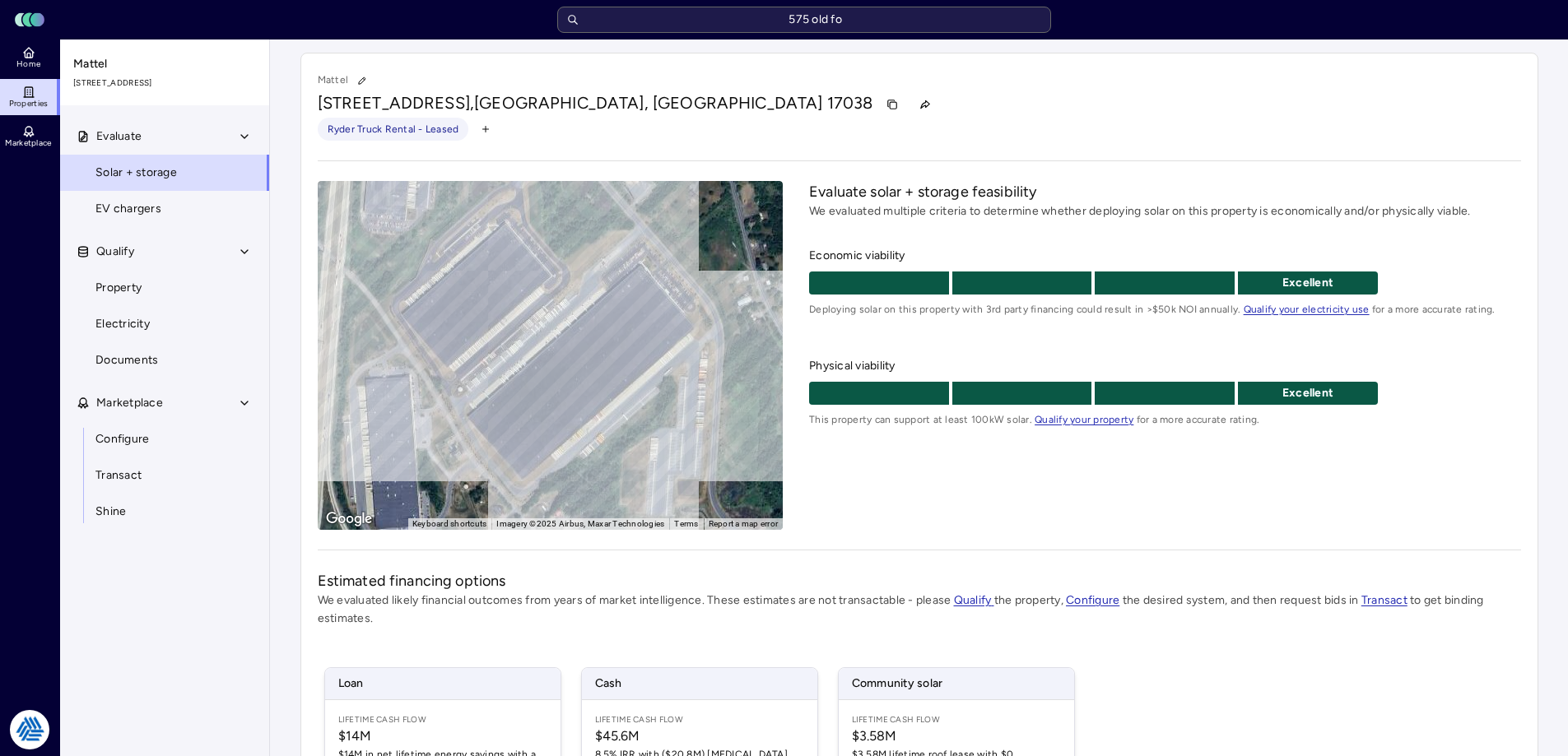
click at [959, 497] on div "Toggle Sidebar Lumen Energy Logo 575 old fo Home Properties Marketplace Traditi…" at bounding box center [784, 500] width 1568 height 1000
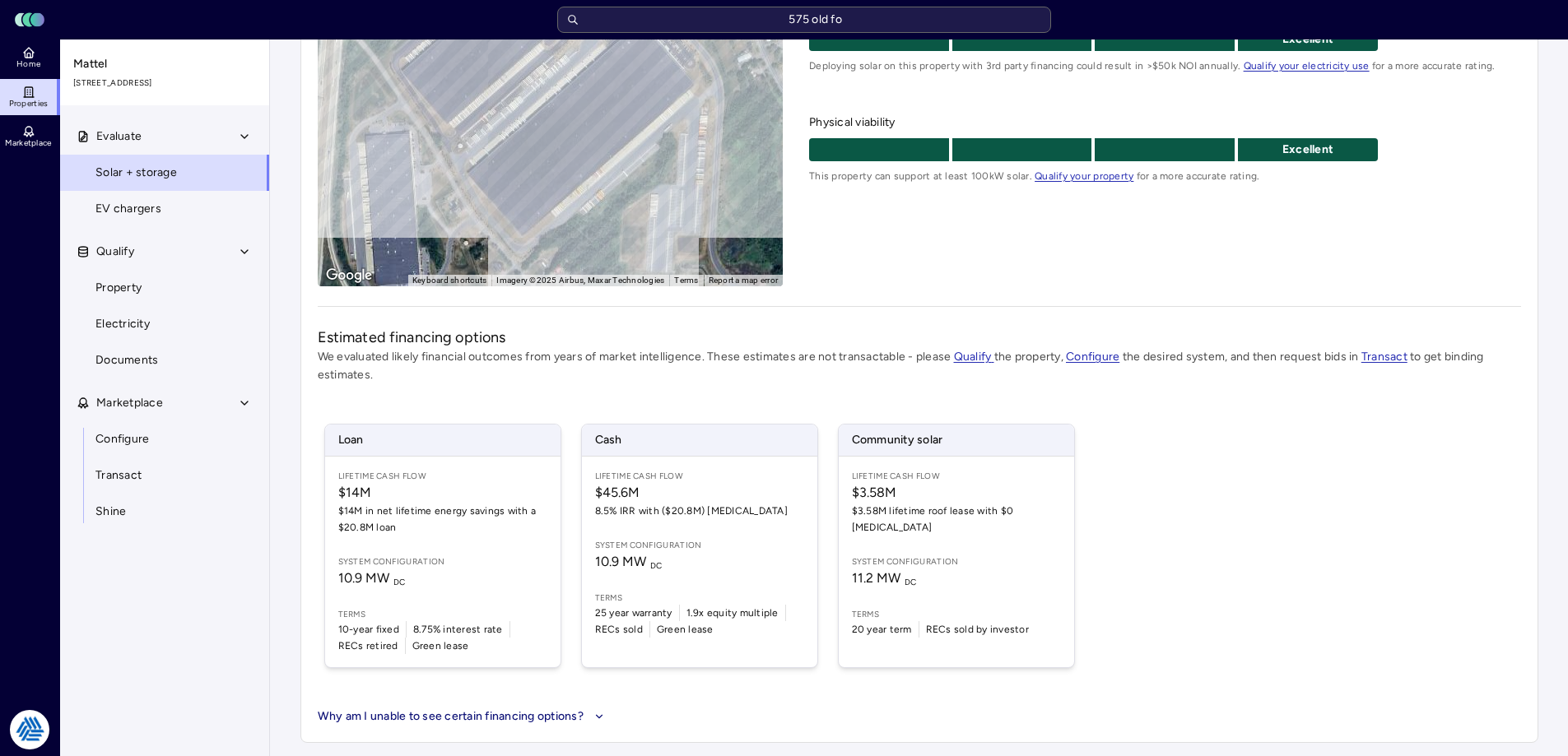
click at [948, 493] on span "$3.58M" at bounding box center [956, 493] width 209 height 20
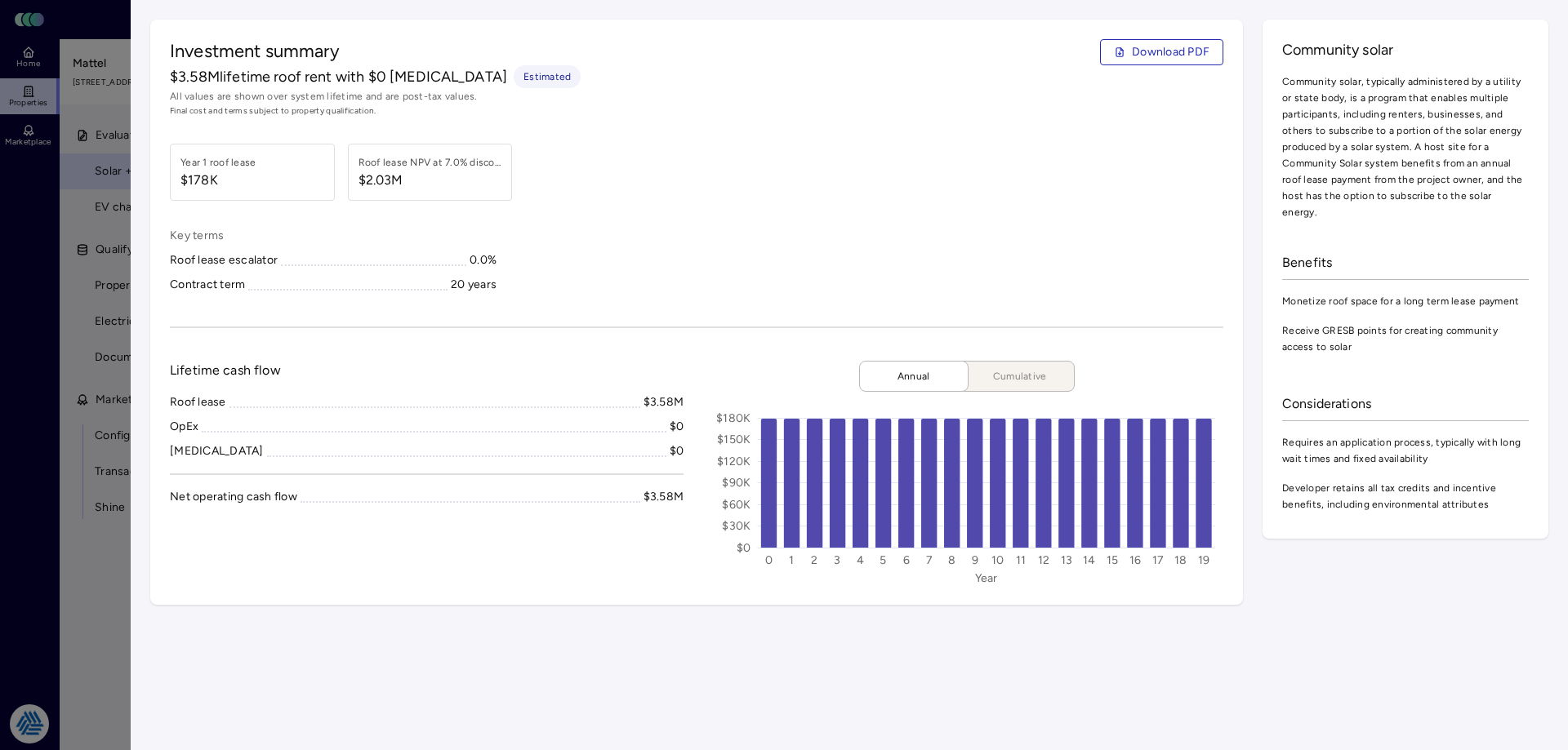
click at [54, 441] on div at bounding box center [784, 375] width 1568 height 750
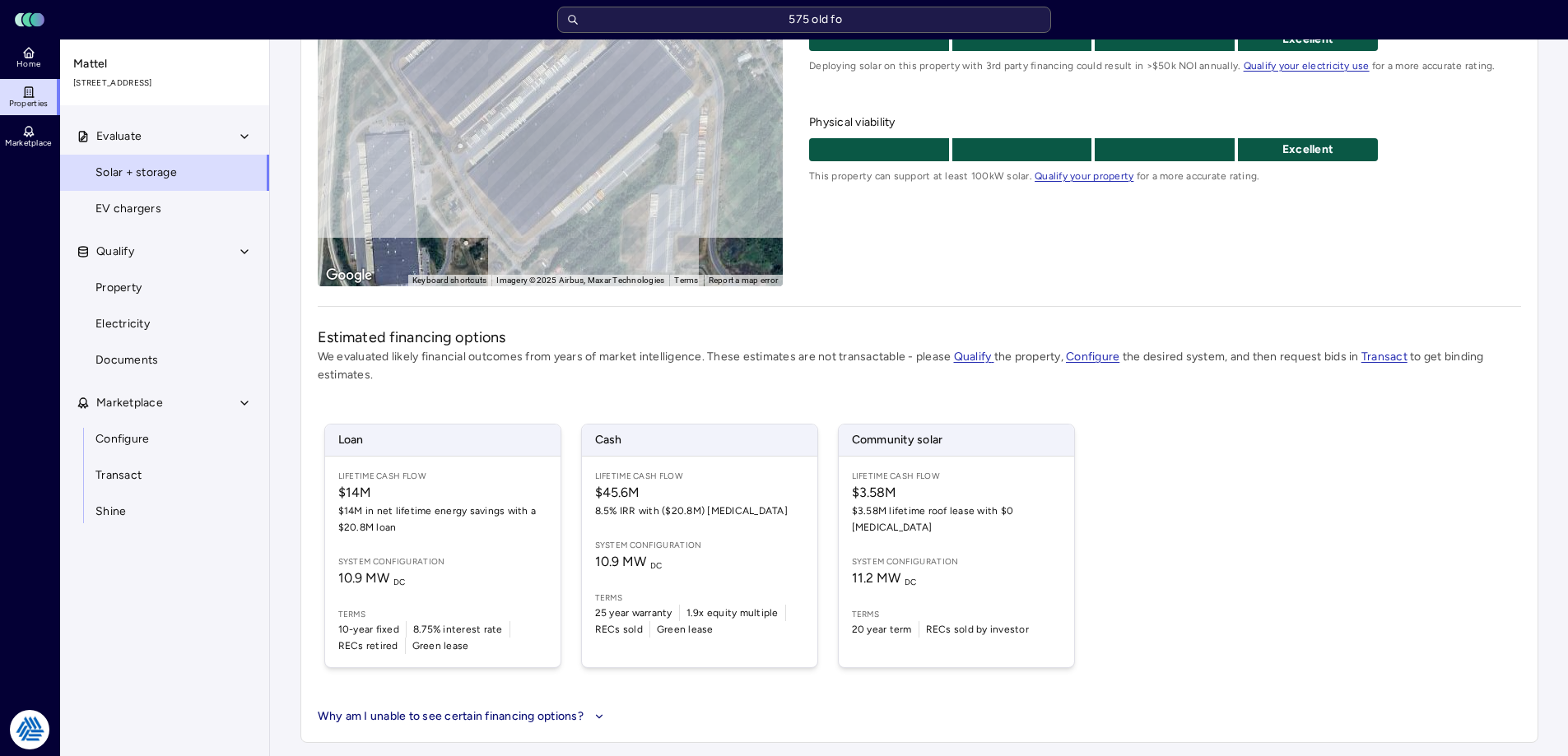
click at [117, 439] on span "Configure" at bounding box center [121, 439] width 53 height 18
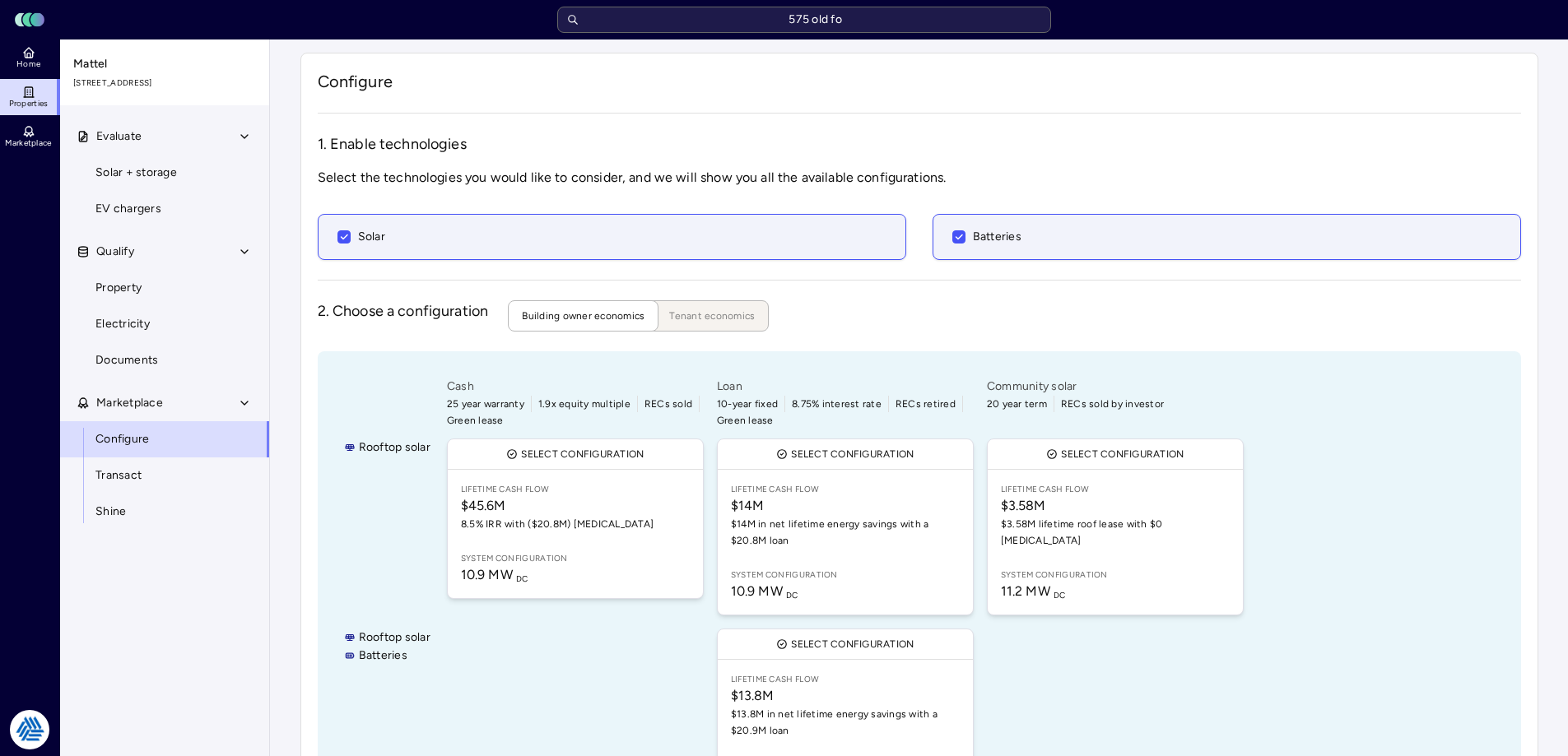
click at [1060, 521] on span "$3.58M lifetime roof lease with $0 [MEDICAL_DATA]" at bounding box center [1115, 532] width 229 height 33
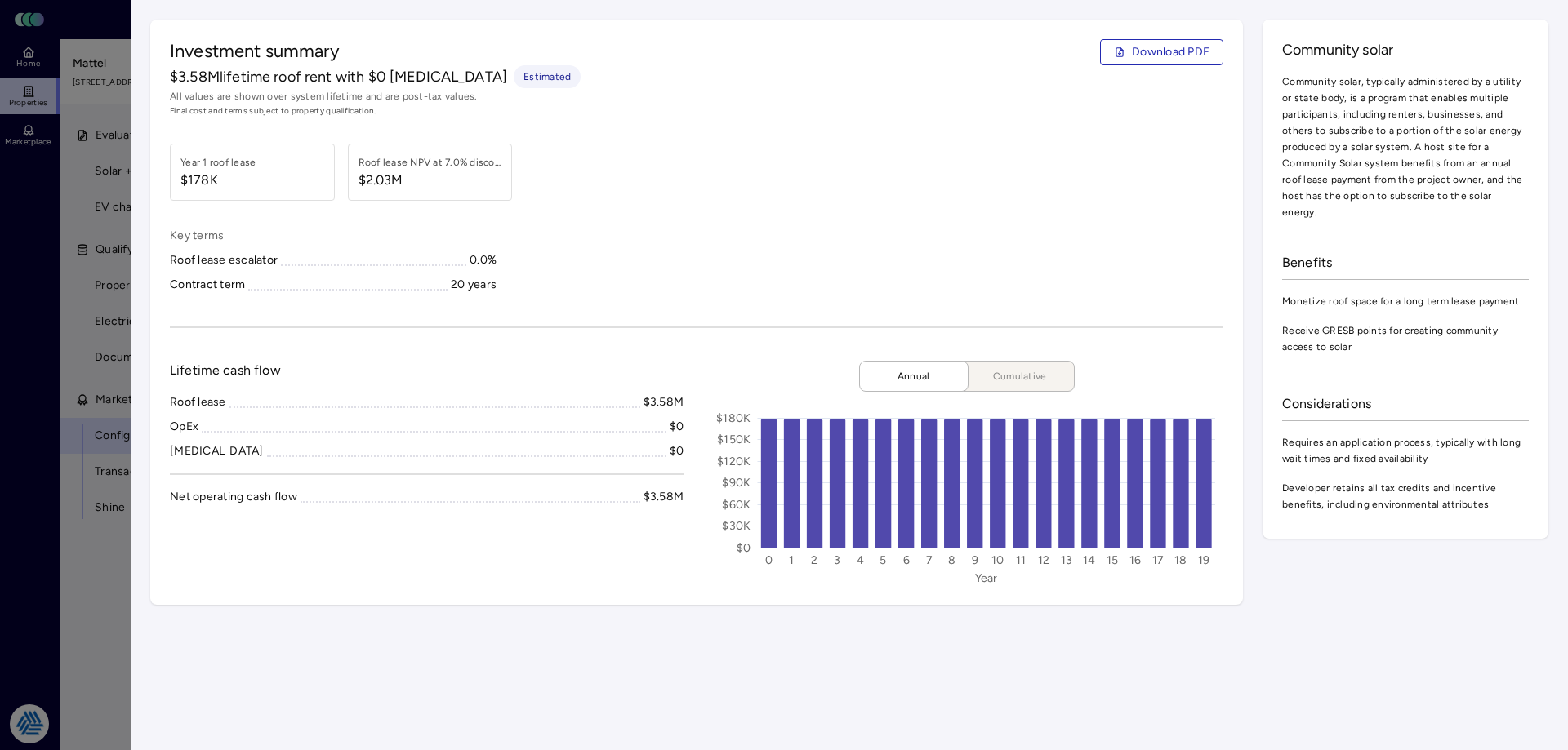
click at [1001, 380] on span "Cumulative" at bounding box center [1020, 376] width 81 height 16
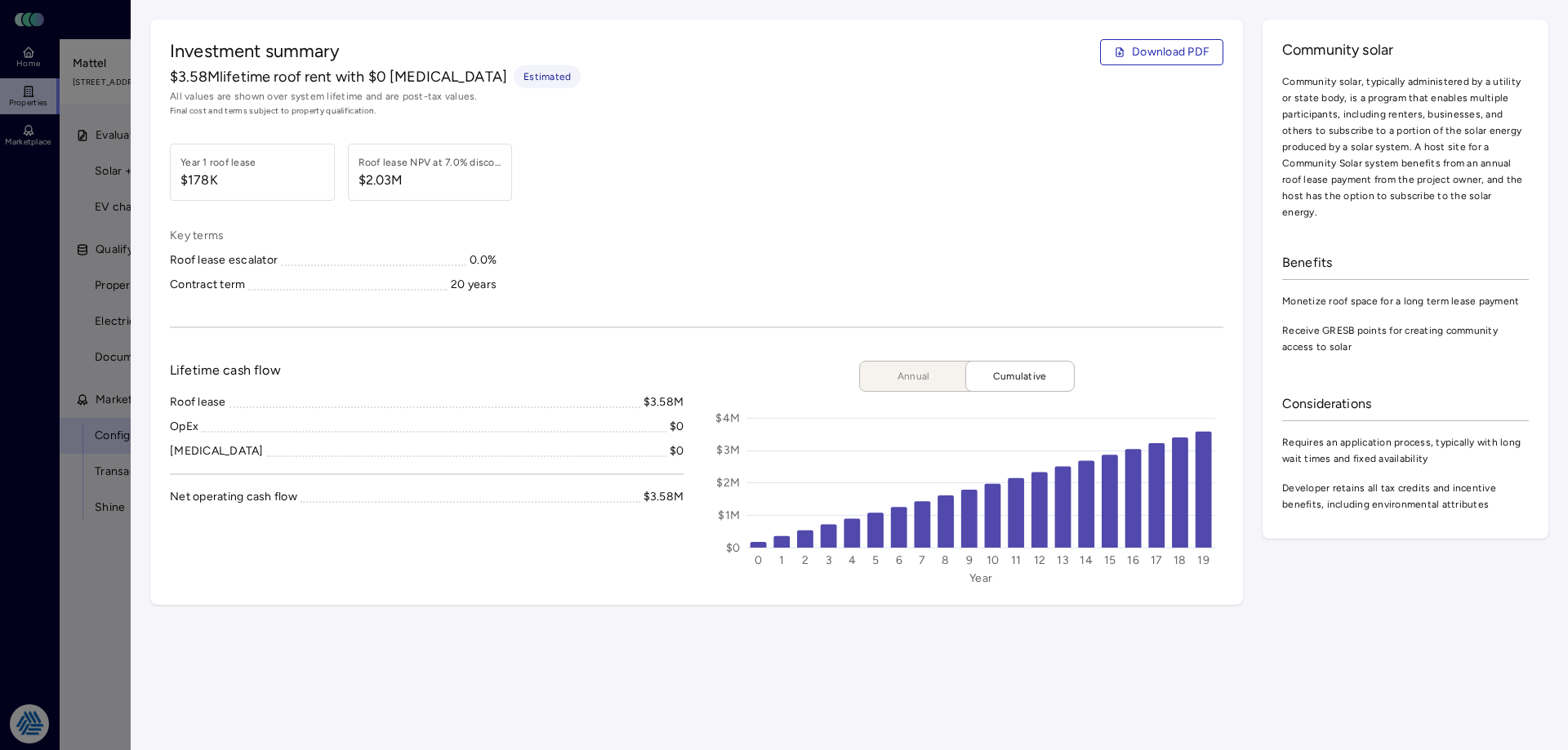
click at [920, 368] on span "Annual" at bounding box center [914, 376] width 81 height 16
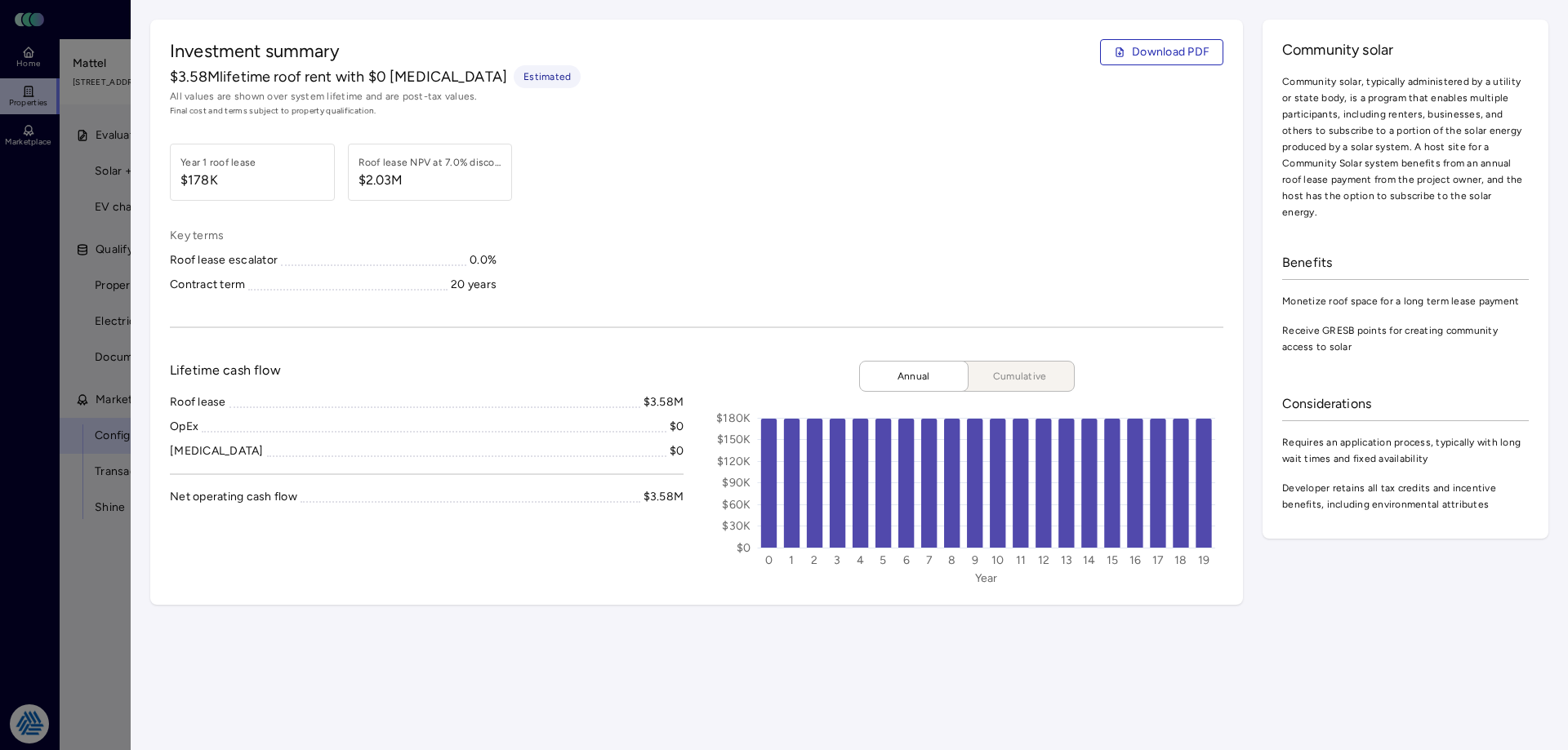
click at [37, 327] on div at bounding box center [784, 375] width 1568 height 750
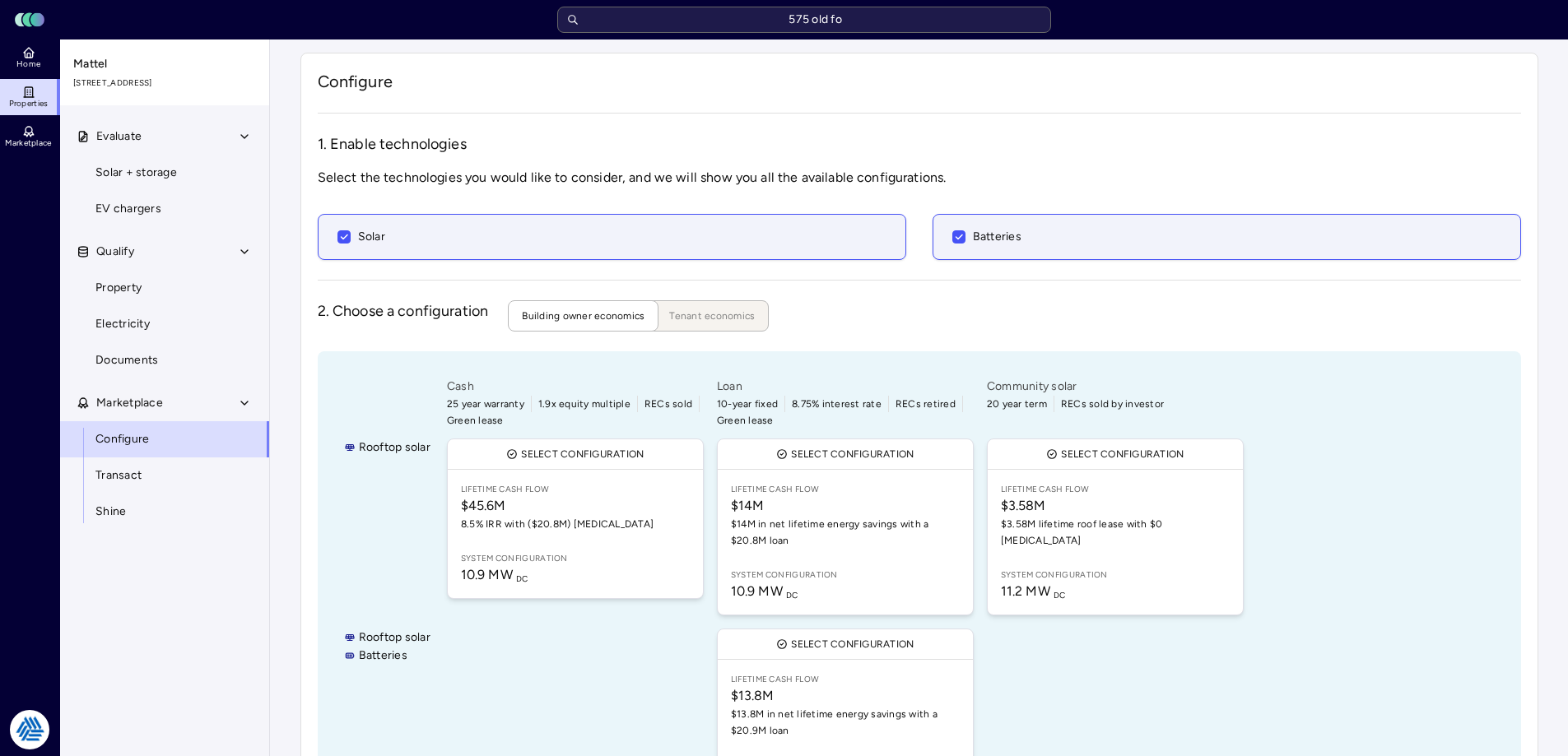
click at [818, 20] on input "575 old fo" at bounding box center [804, 20] width 494 height 26
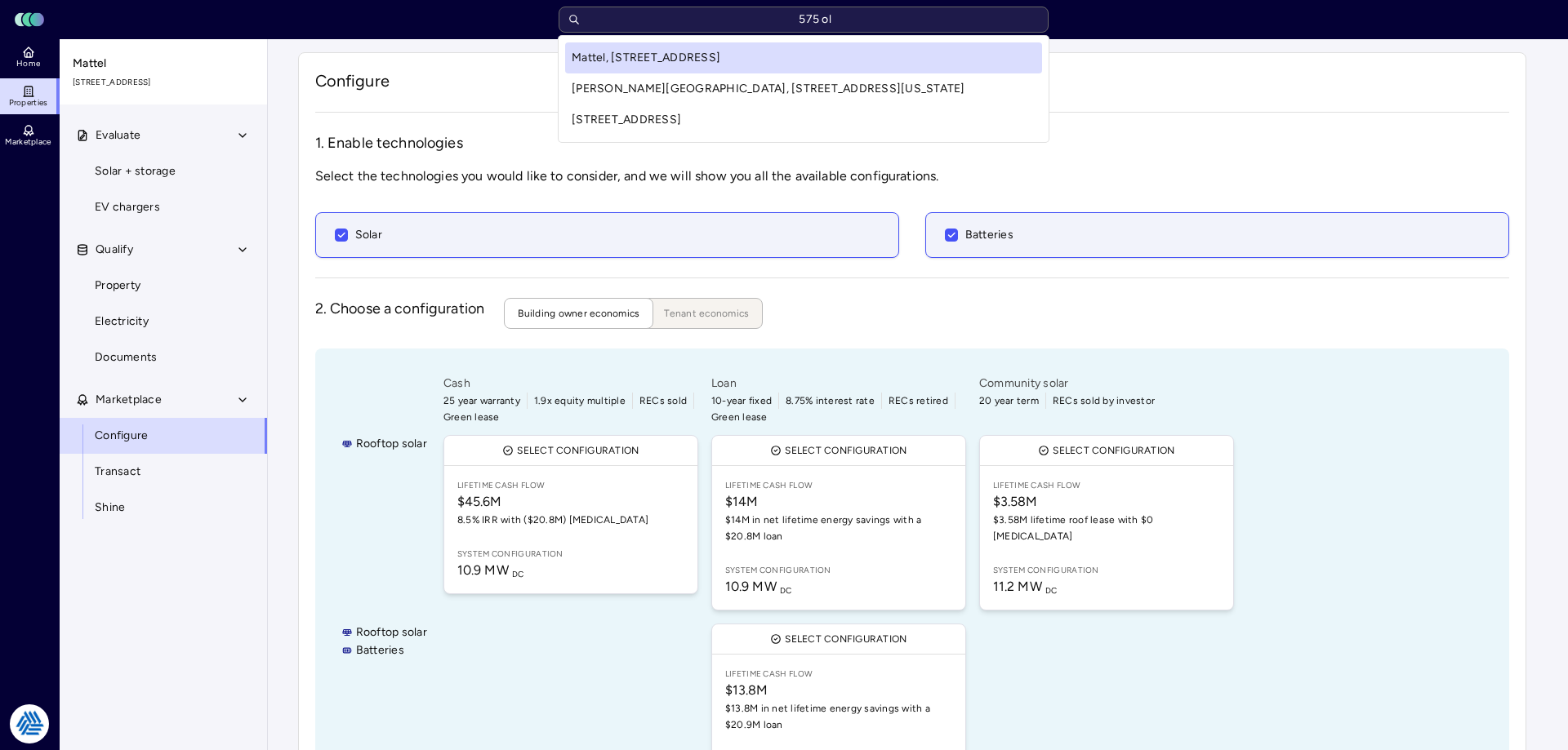
type input "575 old"
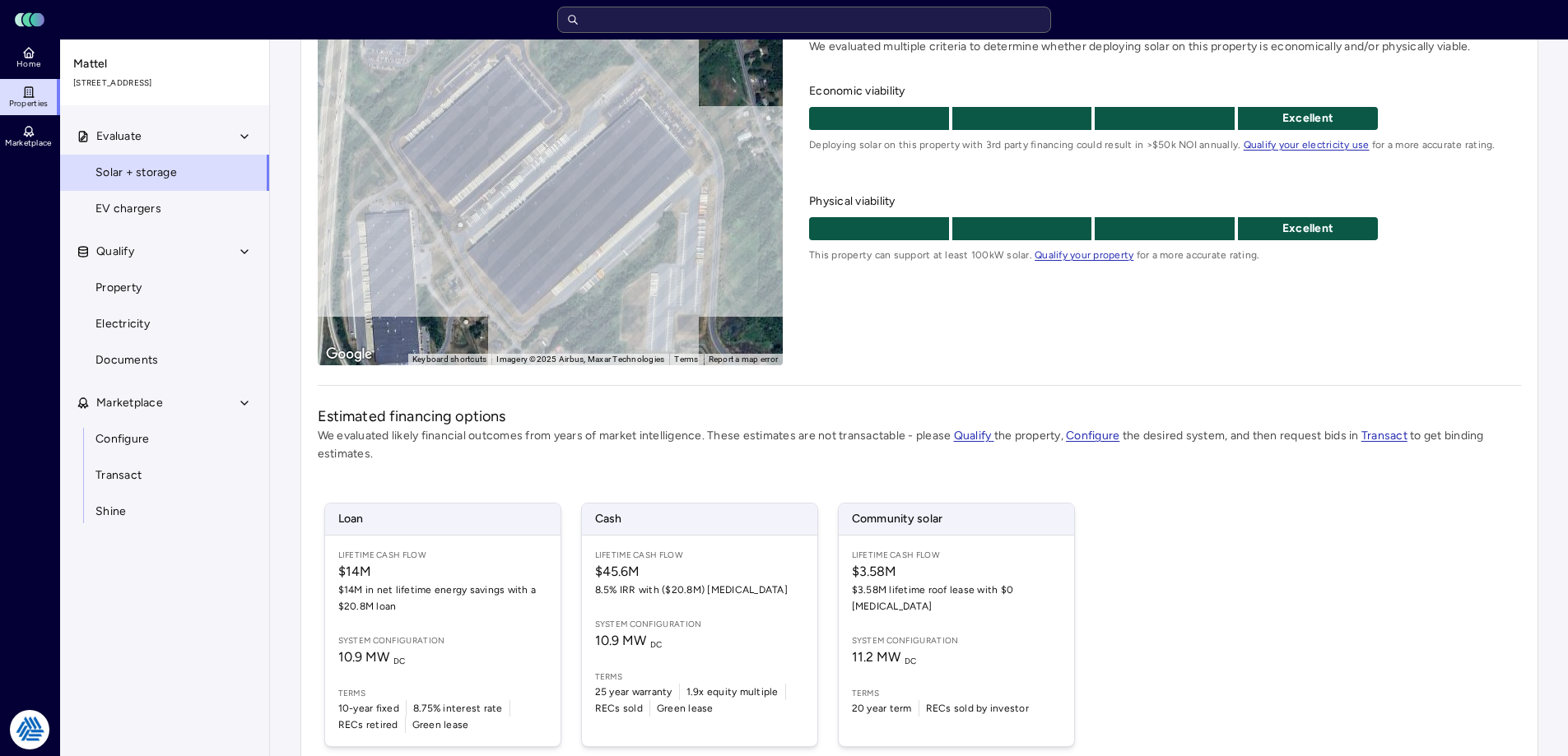
scroll to position [244, 0]
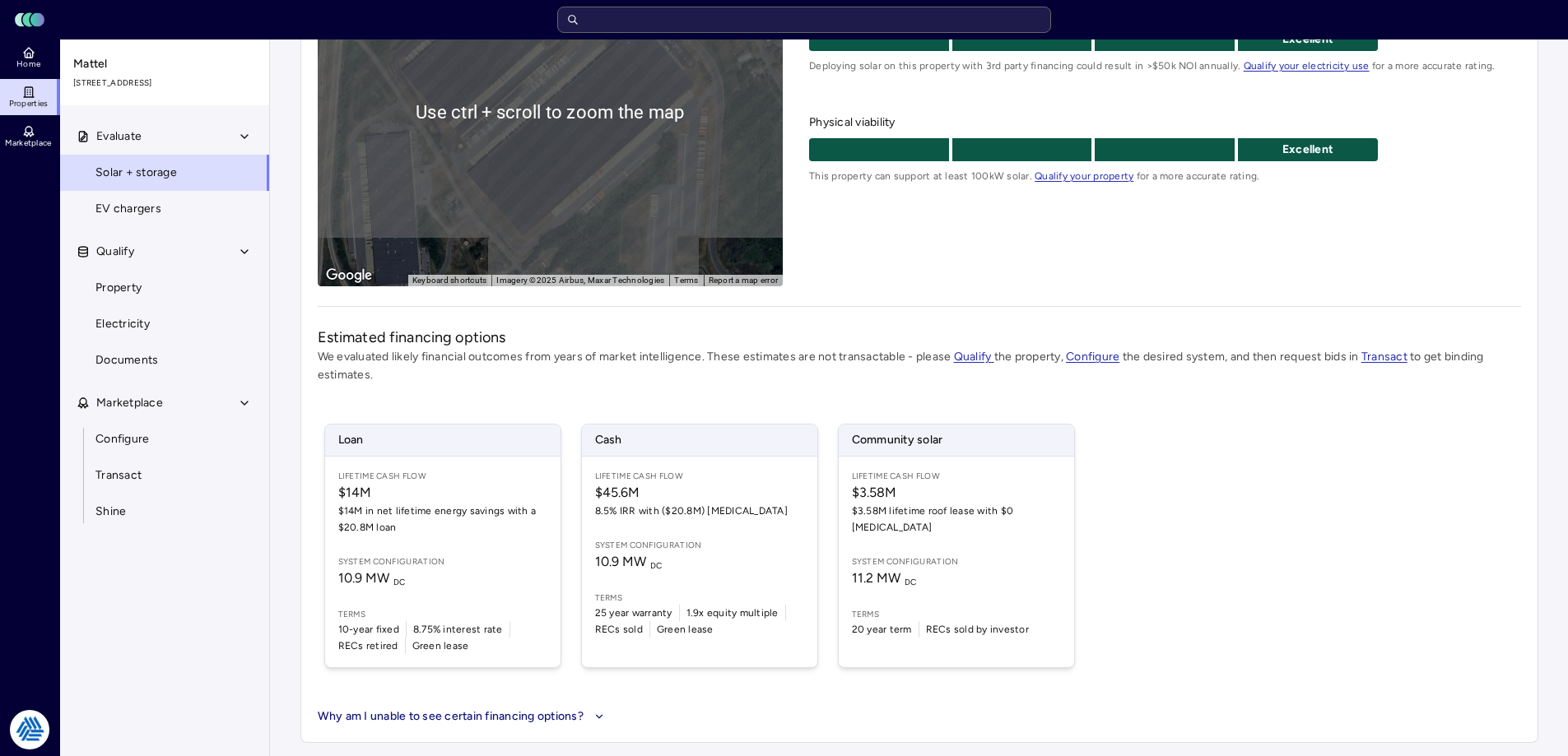
click at [906, 535] on div "Lifetime Cash Flow $3.58M $3.58M lifetime roof lease with $0 [MEDICAL_DATA] Sys…" at bounding box center [956, 562] width 235 height 211
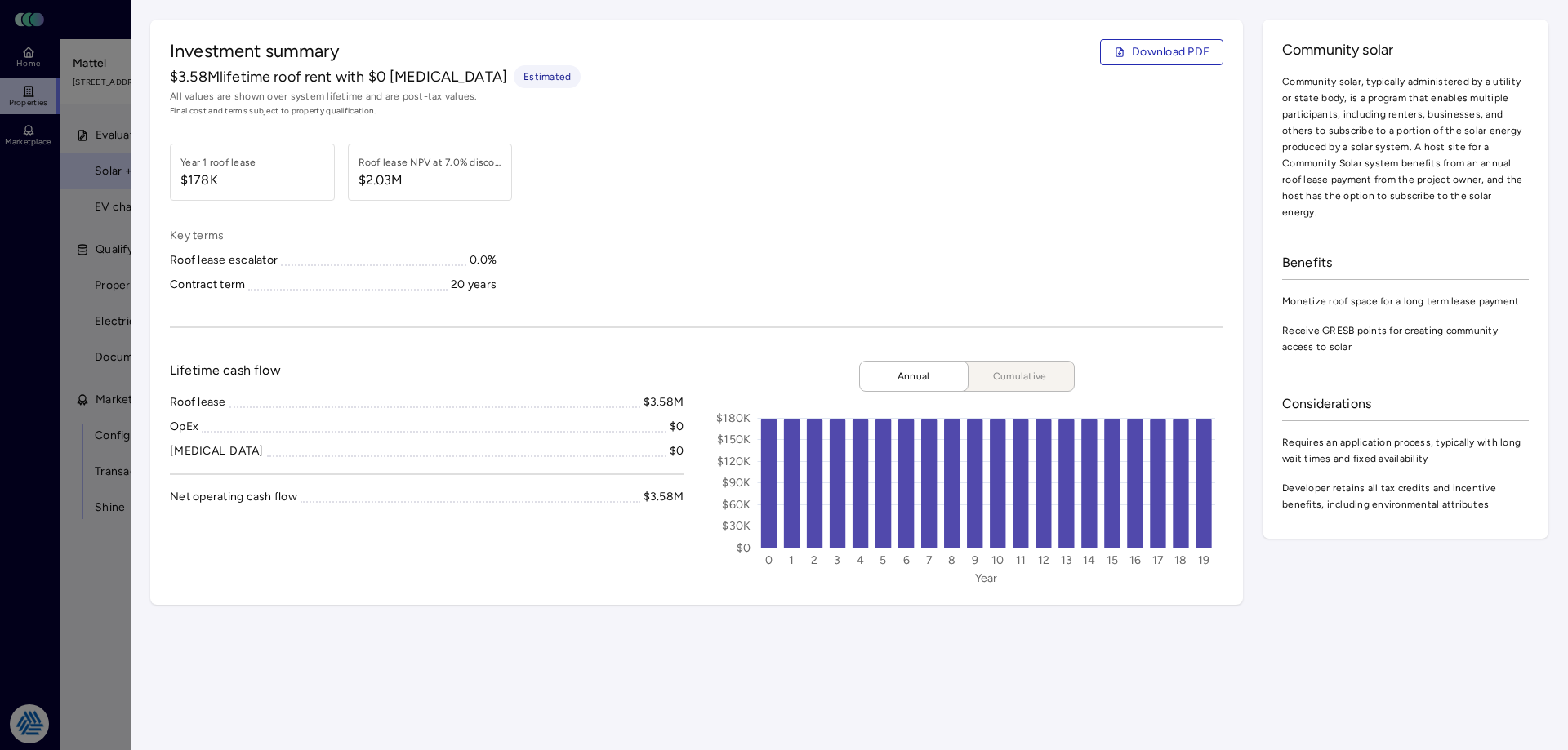
click at [671, 265] on div "Key terms Roof lease escalator 0.0% Contract term 20 years" at bounding box center [697, 260] width 1054 height 66
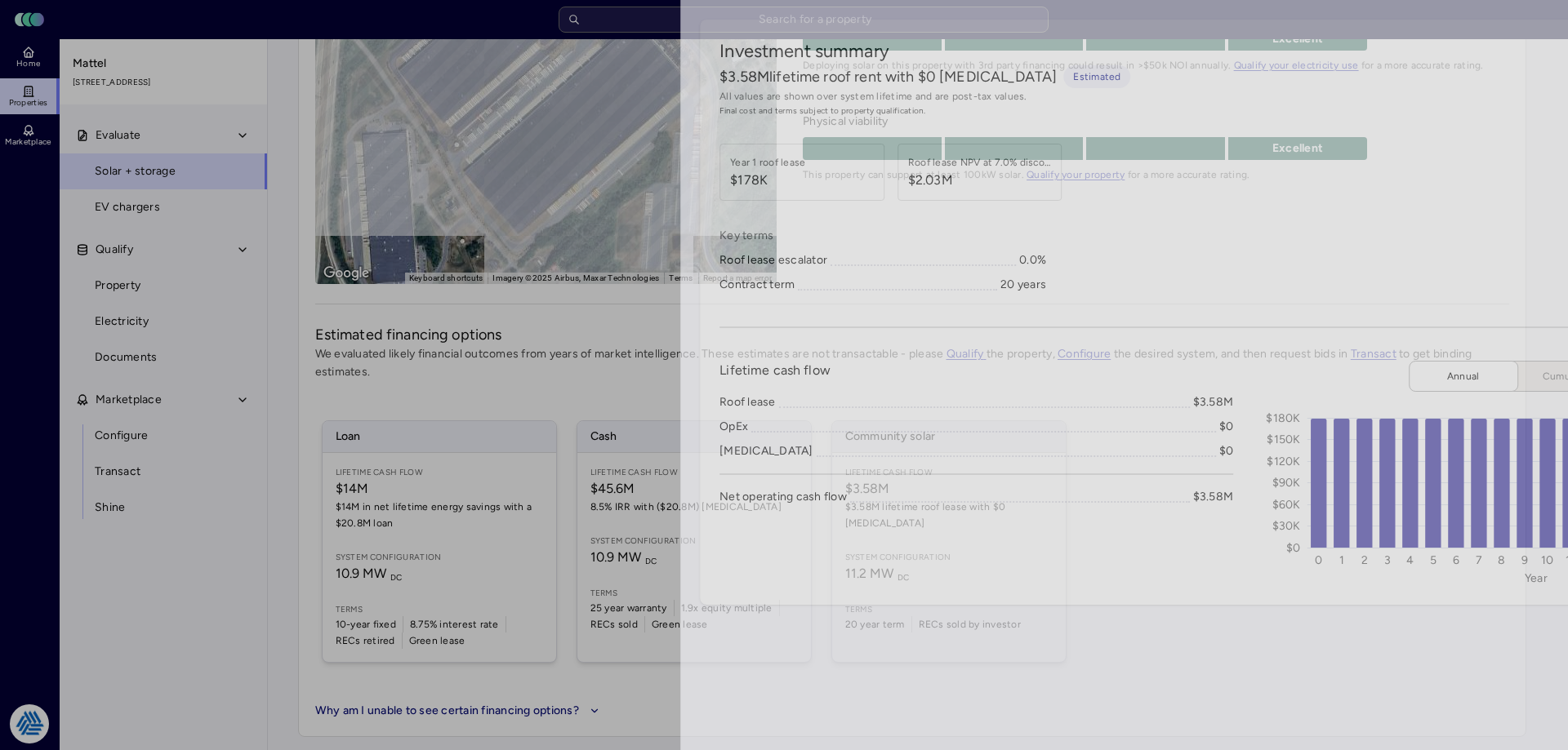
click at [66, 552] on div at bounding box center [784, 375] width 1568 height 750
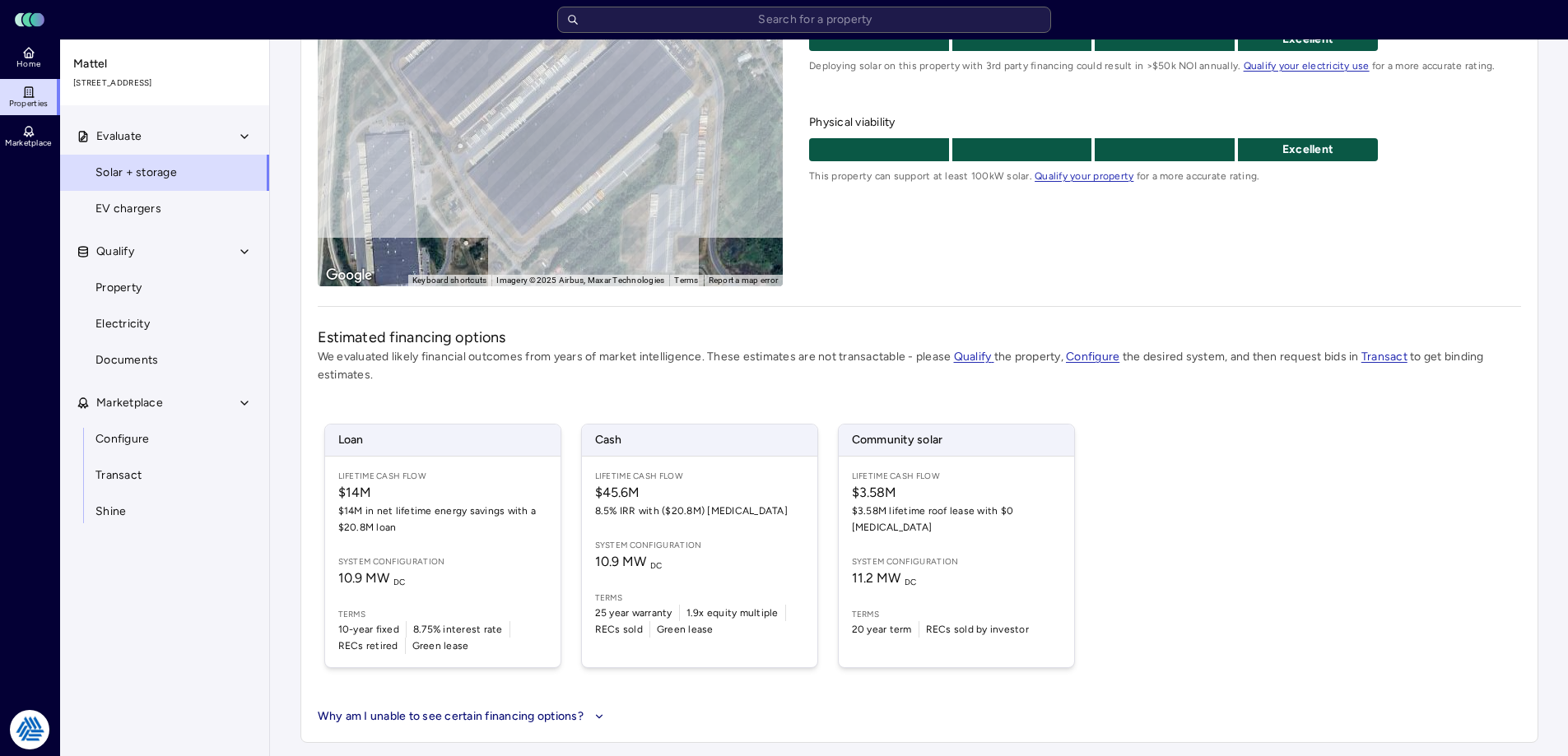
click at [497, 367] on p "We evaluated likely financial outcomes from years of market intelligence. These…" at bounding box center [919, 366] width 1203 height 36
click at [802, 385] on div "Estimated financing options We evaluated likely financial outcomes from years o…" at bounding box center [919, 526] width 1203 height 399
click at [956, 537] on div "Lifetime Cash Flow $3.58M $3.58M lifetime roof lease with $0 [MEDICAL_DATA] Sys…" at bounding box center [956, 562] width 235 height 211
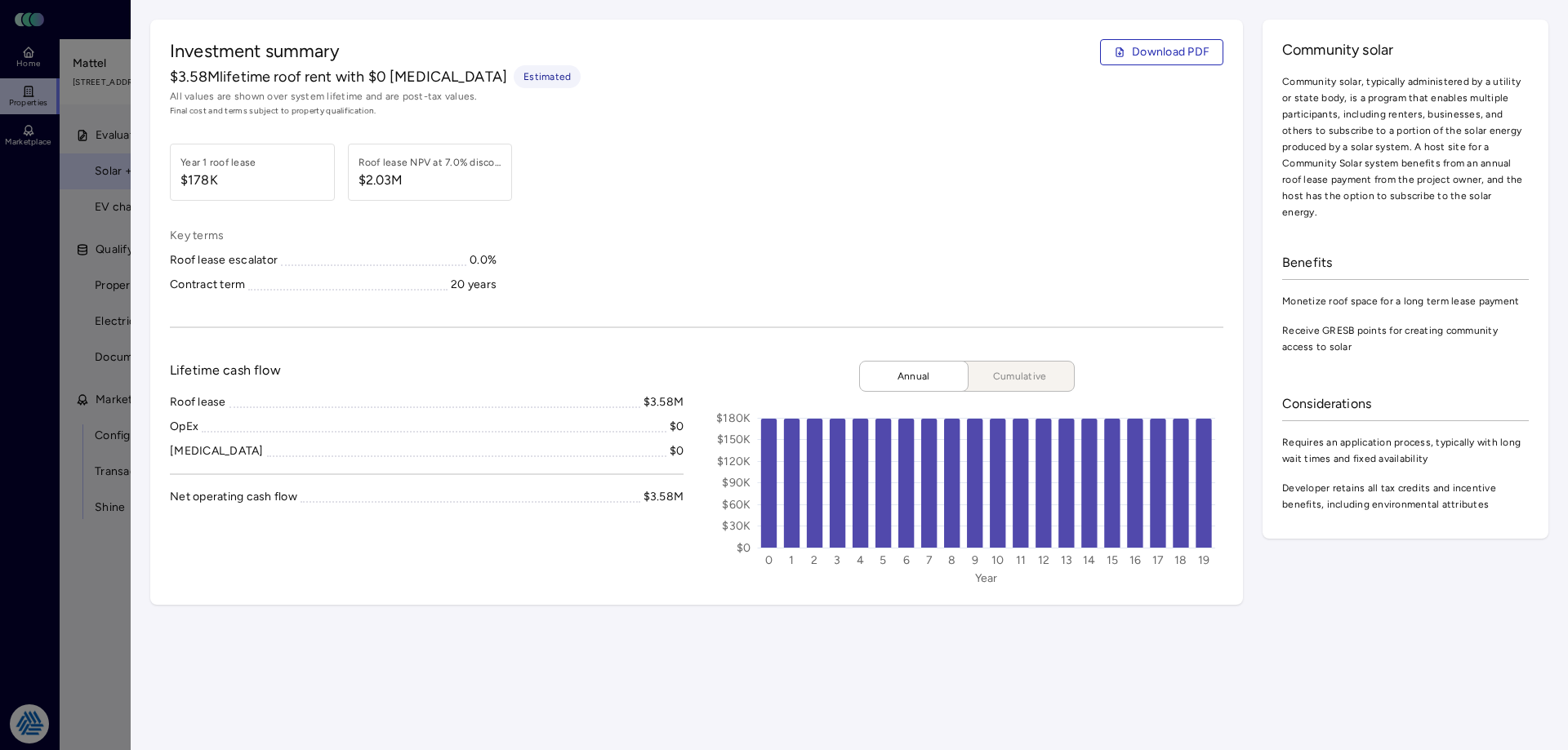
click at [696, 300] on div "Investment summary Download PDF $3.58M lifetime roof rent with $0 [MEDICAL_DATA…" at bounding box center [696, 312] width 1093 height 585
click at [1122, 63] on button "Download PDF" at bounding box center [1162, 53] width 123 height 26
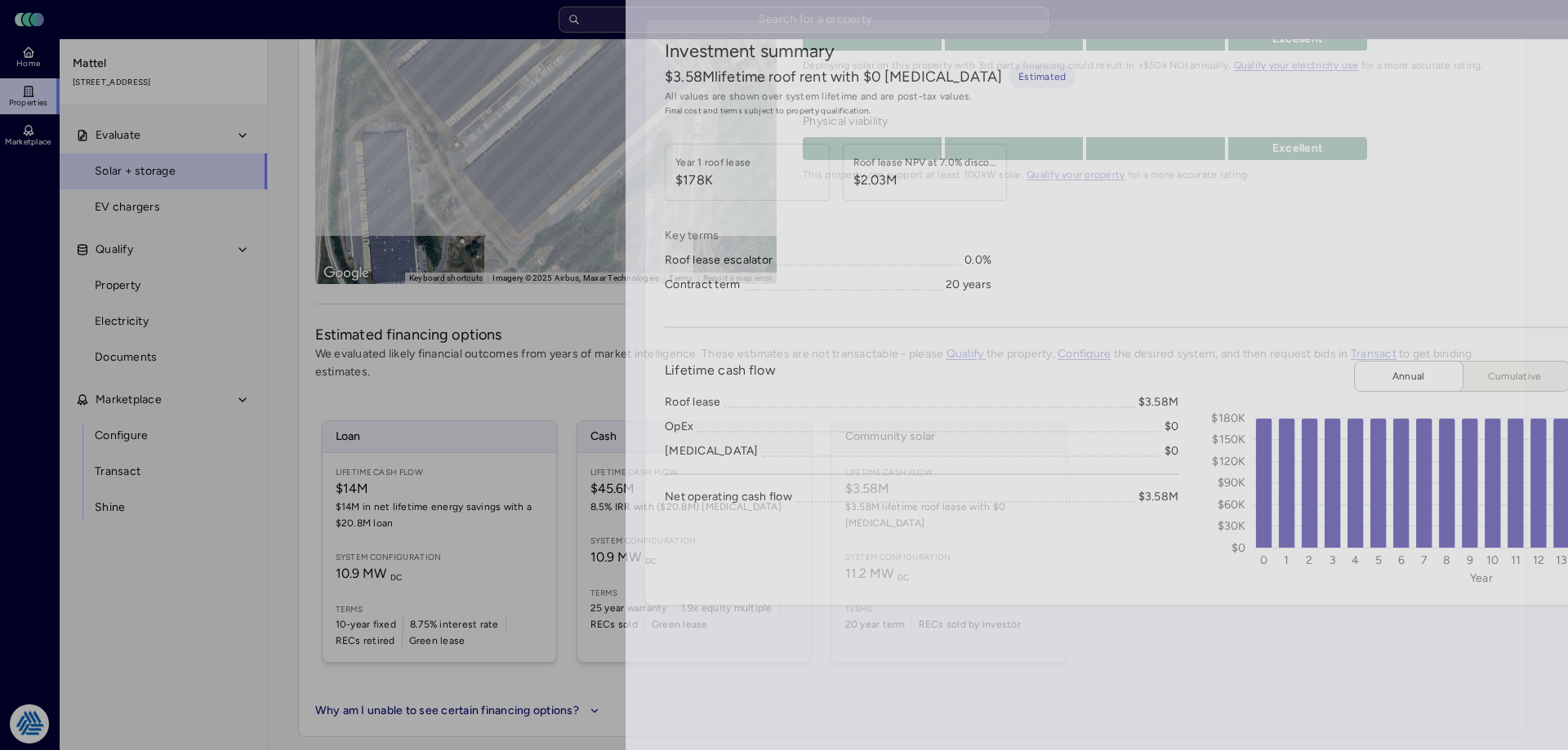
click at [76, 611] on div at bounding box center [784, 375] width 1568 height 750
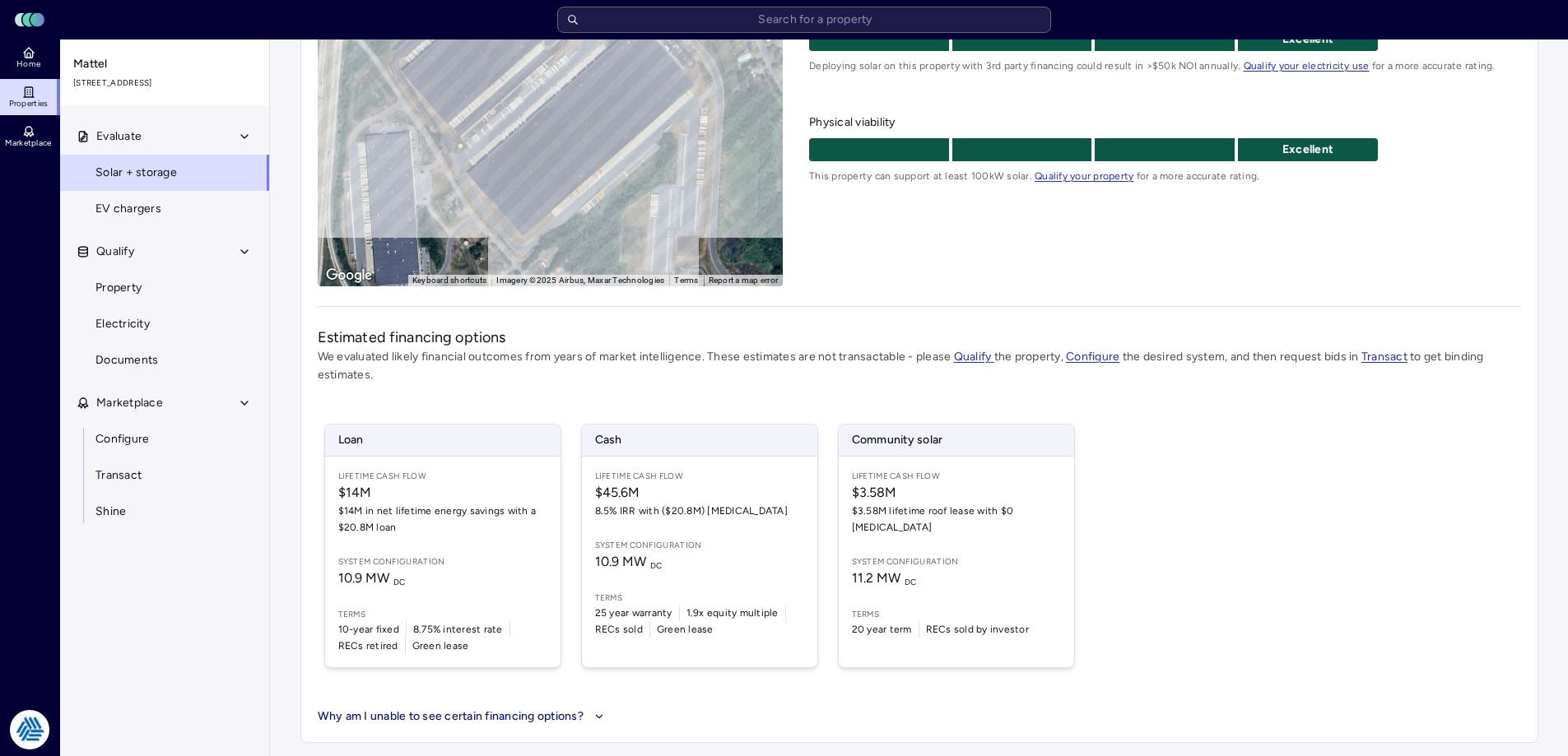
click at [23, 70] on link "Home" at bounding box center [30, 58] width 60 height 36
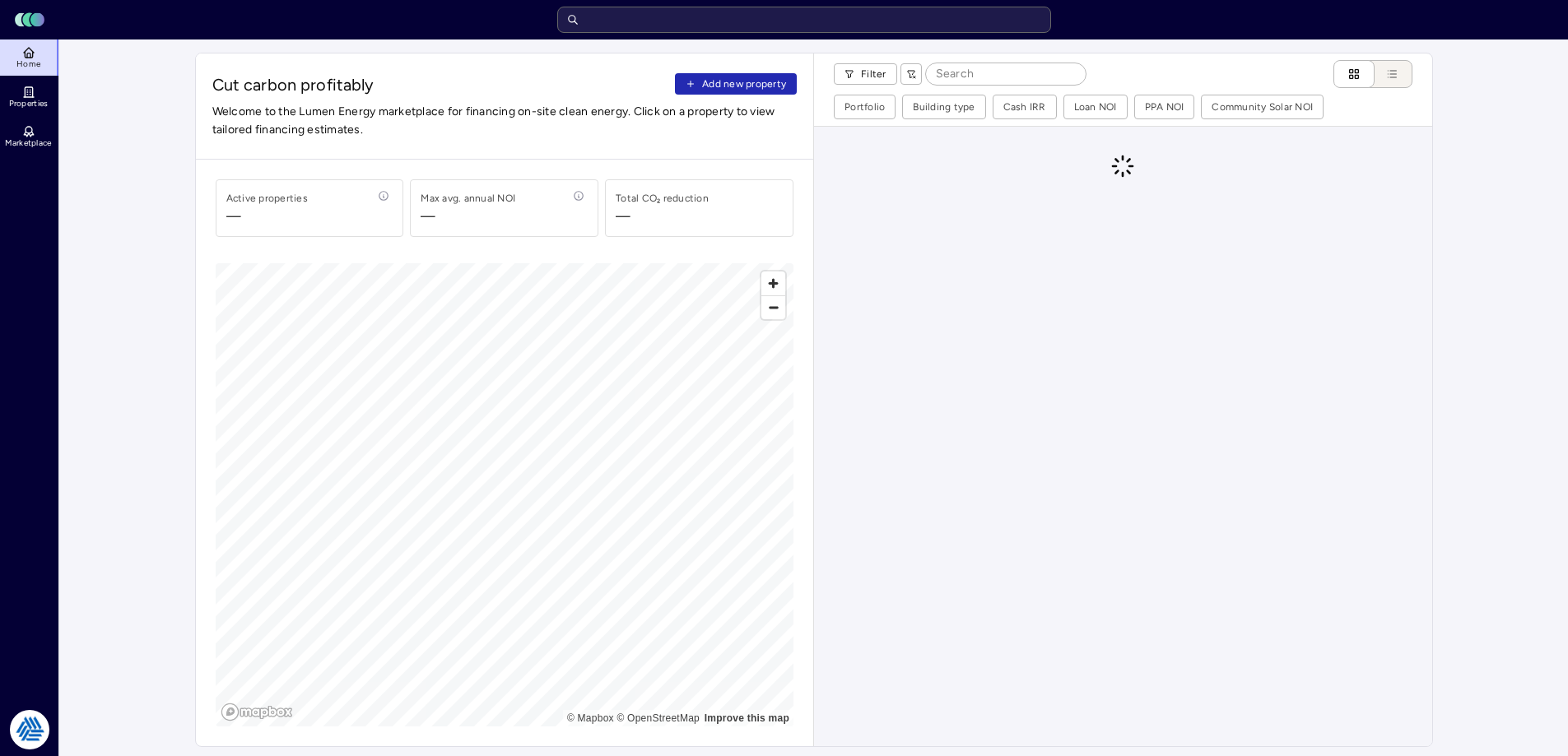
click at [752, 26] on input "text" at bounding box center [804, 20] width 494 height 26
click at [20, 106] on span "Properties" at bounding box center [29, 104] width 40 height 10
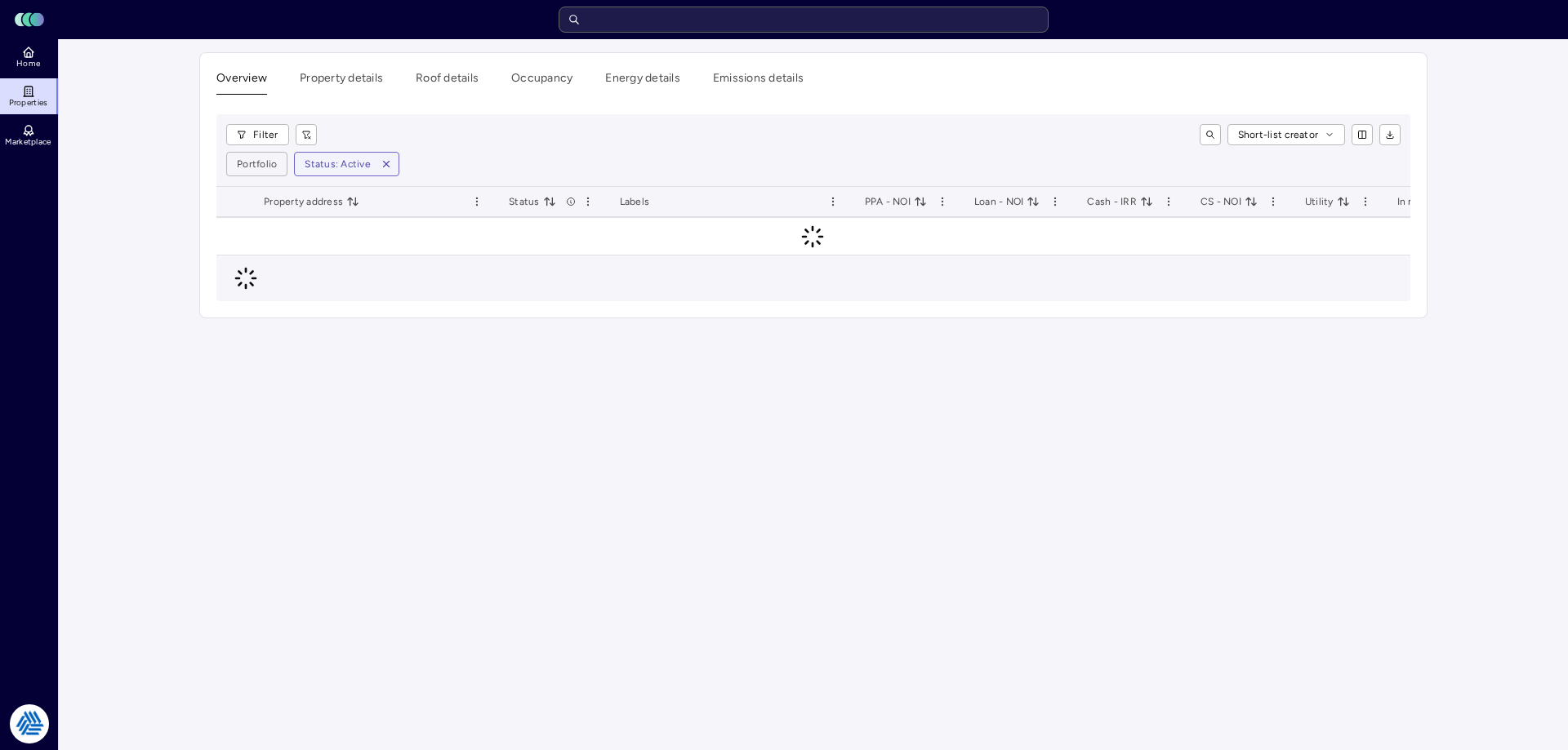
click at [763, 24] on input "text" at bounding box center [804, 20] width 490 height 26
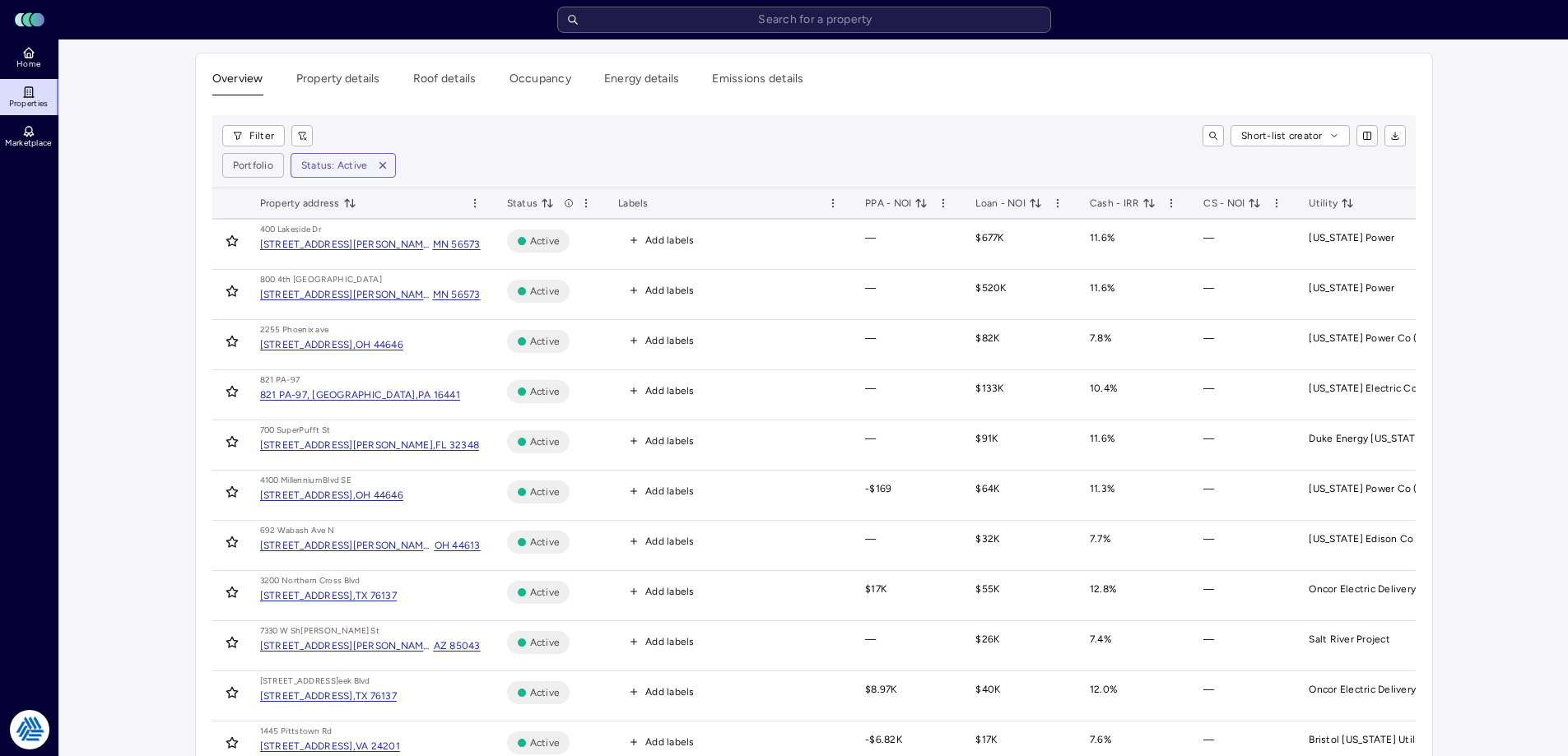
click at [410, 116] on div "Filter Short-list creator Portfolio Status: Active" at bounding box center [813, 151] width 1203 height 73
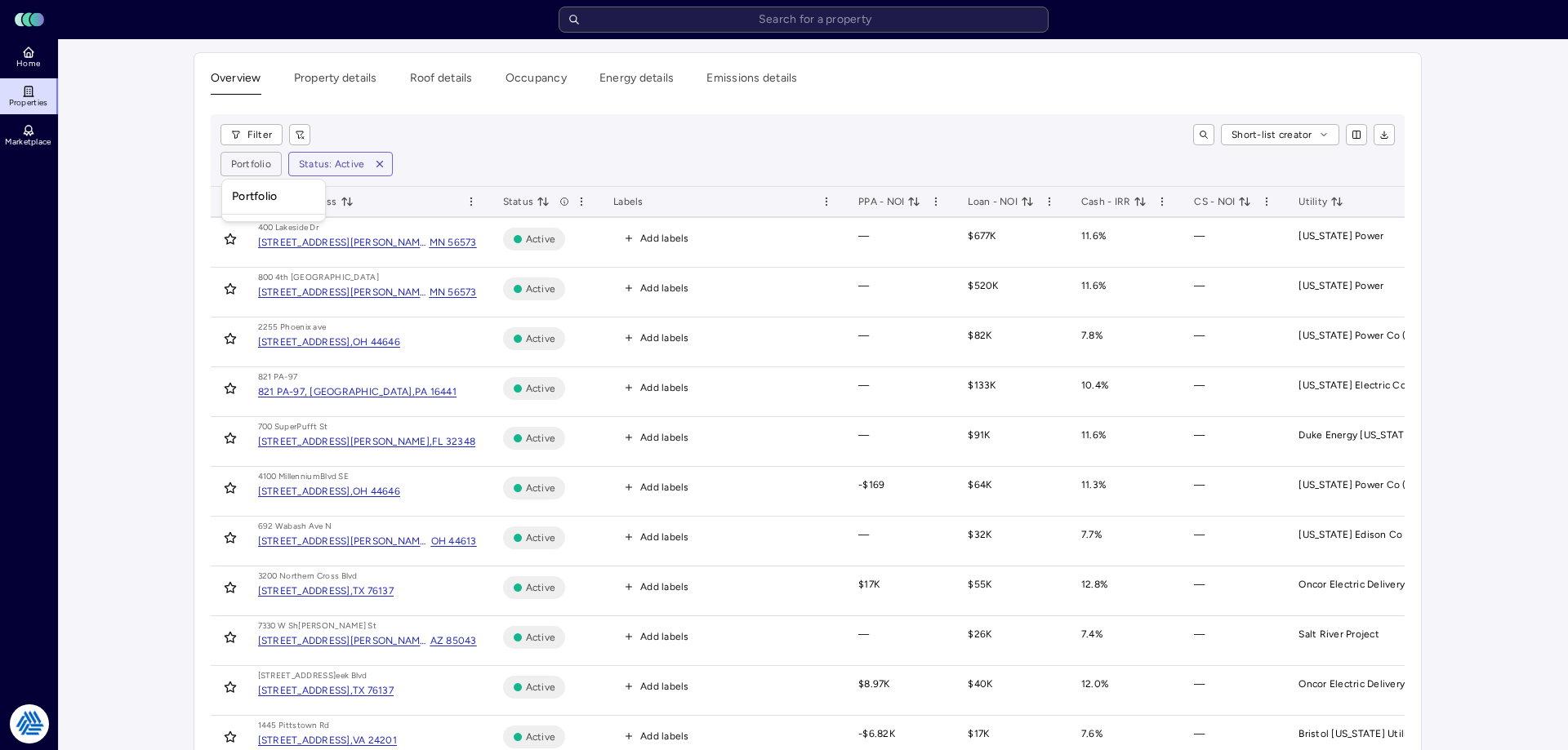
click at [251, 159] on html "Toggle Sidebar Lumen Energy Logo Home Properties Marketplace Tradition Energy […" at bounding box center [784, 645] width 1568 height 1290
click at [442, 96] on html "Toggle Sidebar Lumen Energy Logo Home Properties Marketplace Tradition Energy […" at bounding box center [784, 645] width 1568 height 1290
click at [253, 158] on html "Toggle Sidebar Lumen Energy Logo Home Properties Marketplace Tradition Energy […" at bounding box center [778, 645] width 1556 height 1290
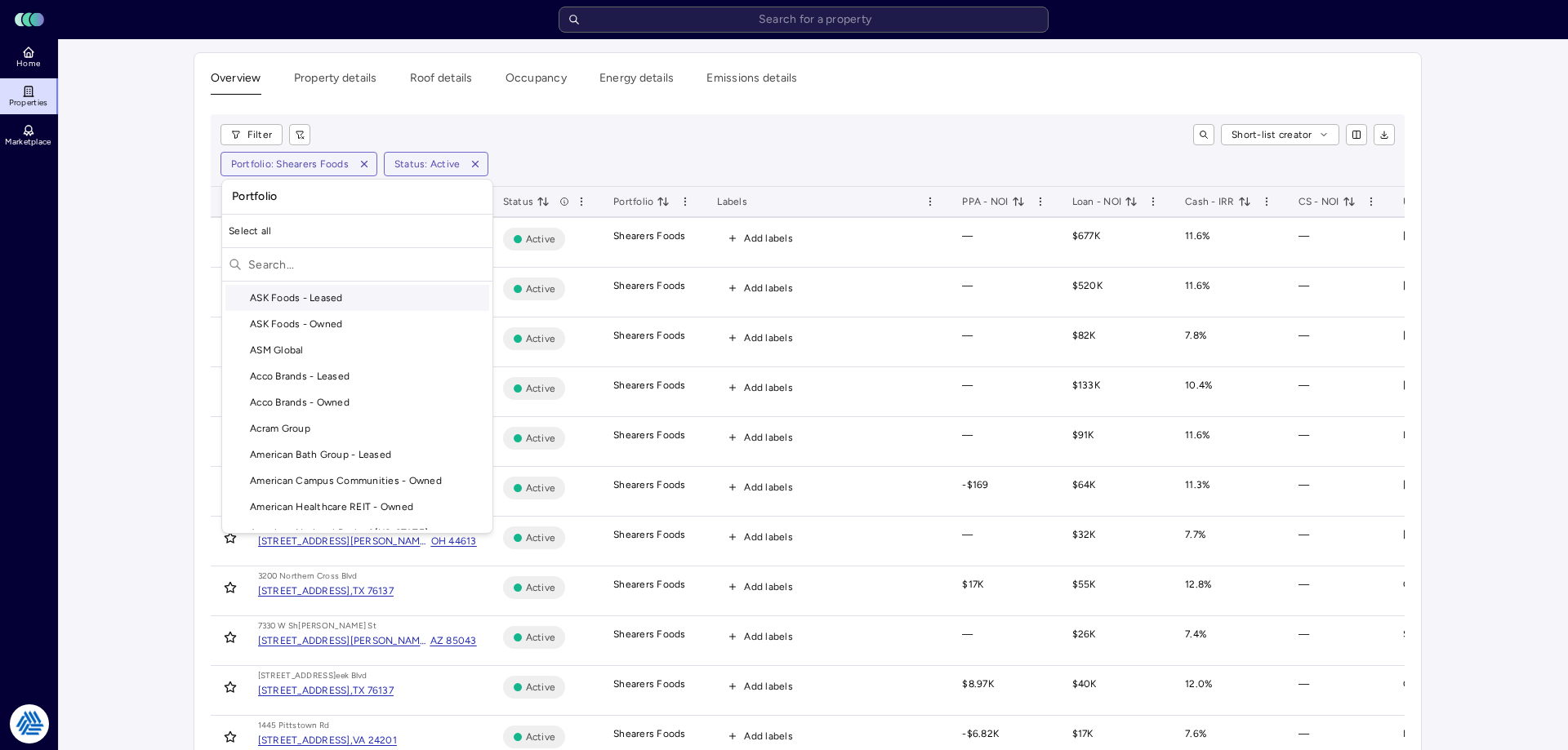
click at [361, 164] on html "Toggle Sidebar Lumen Energy Logo Home Properties Marketplace Tradition Energy […" at bounding box center [784, 645] width 1568 height 1290
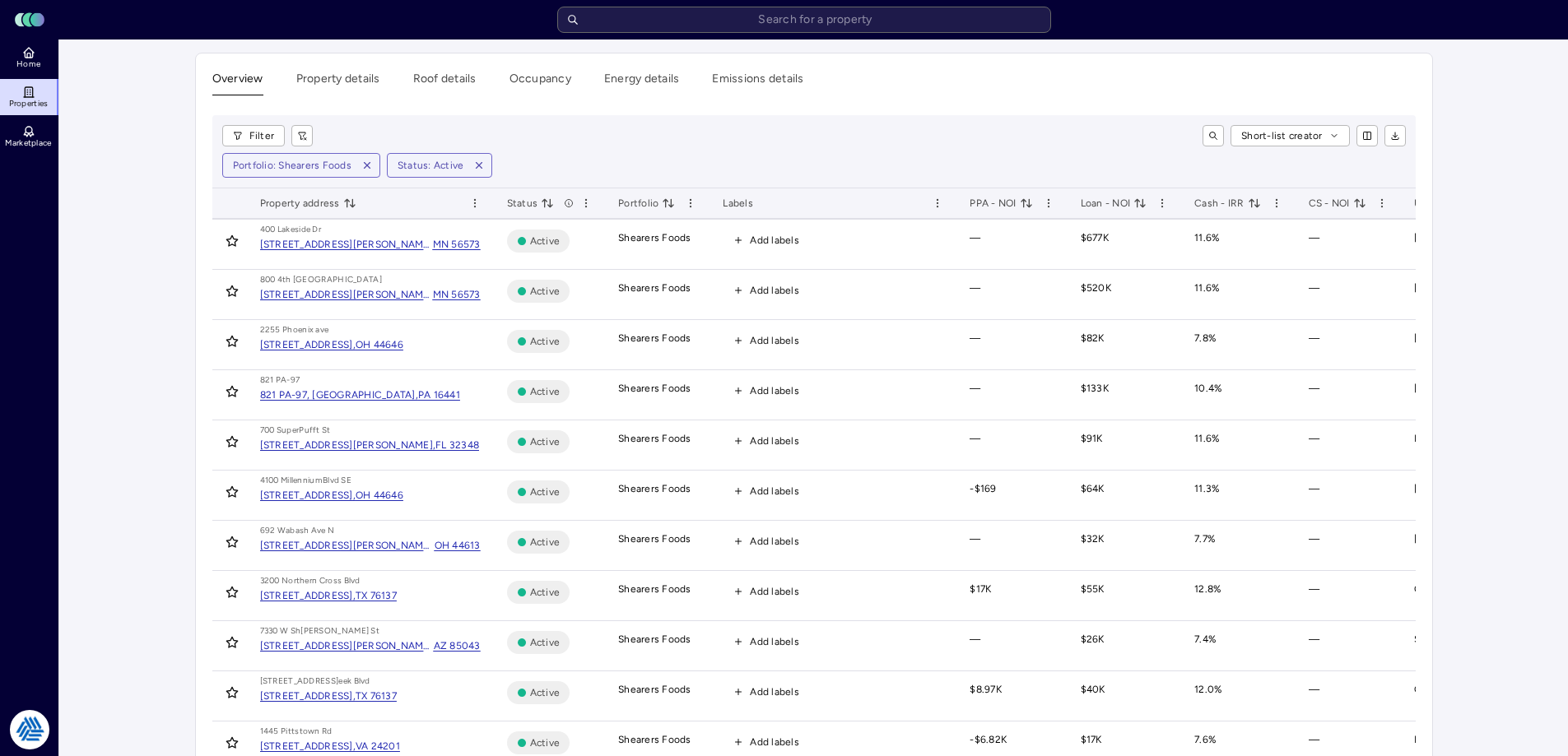
click at [364, 165] on icon "button" at bounding box center [367, 166] width 12 height 12
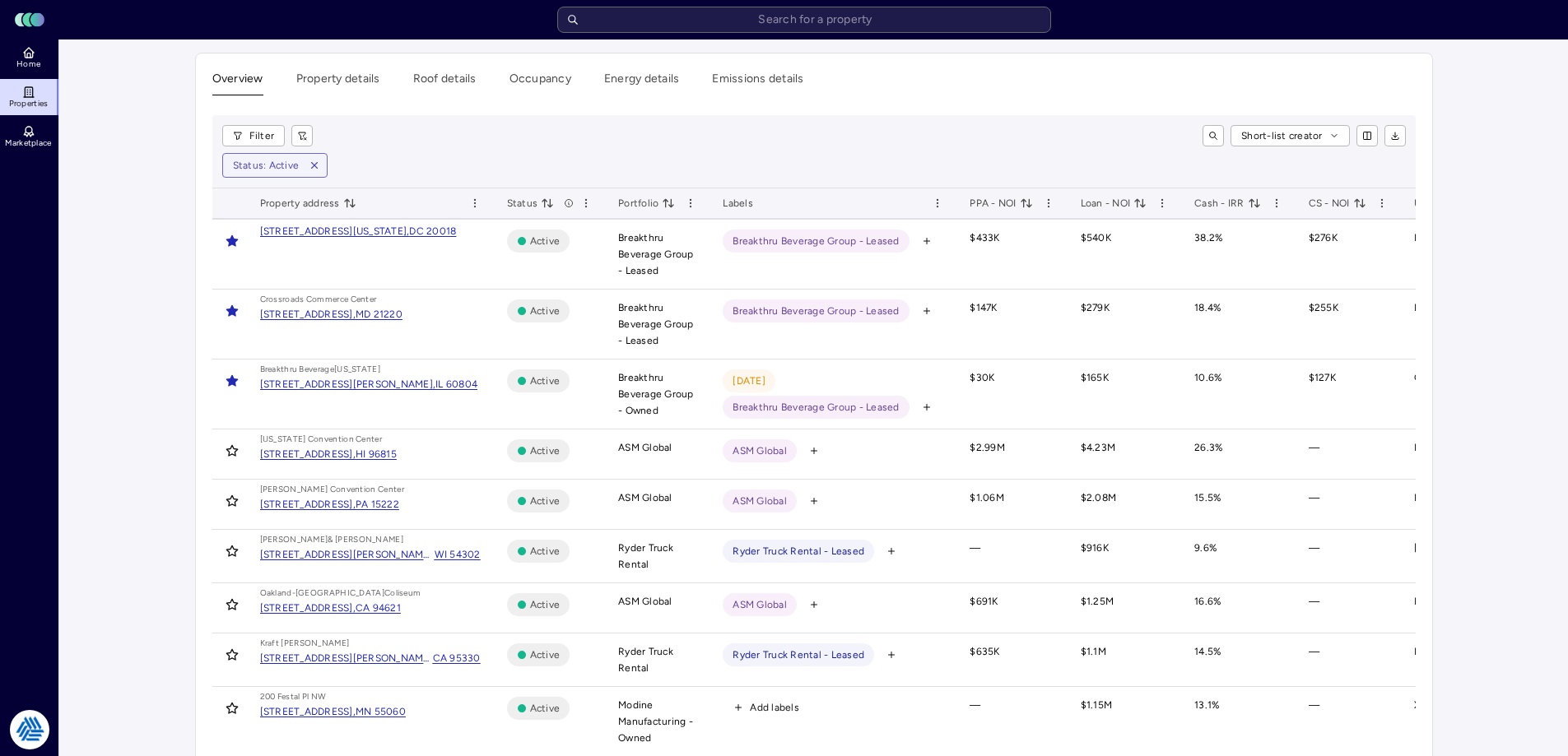
click at [249, 120] on div "Filter Short-list creator Status: Active" at bounding box center [813, 151] width 1203 height 73
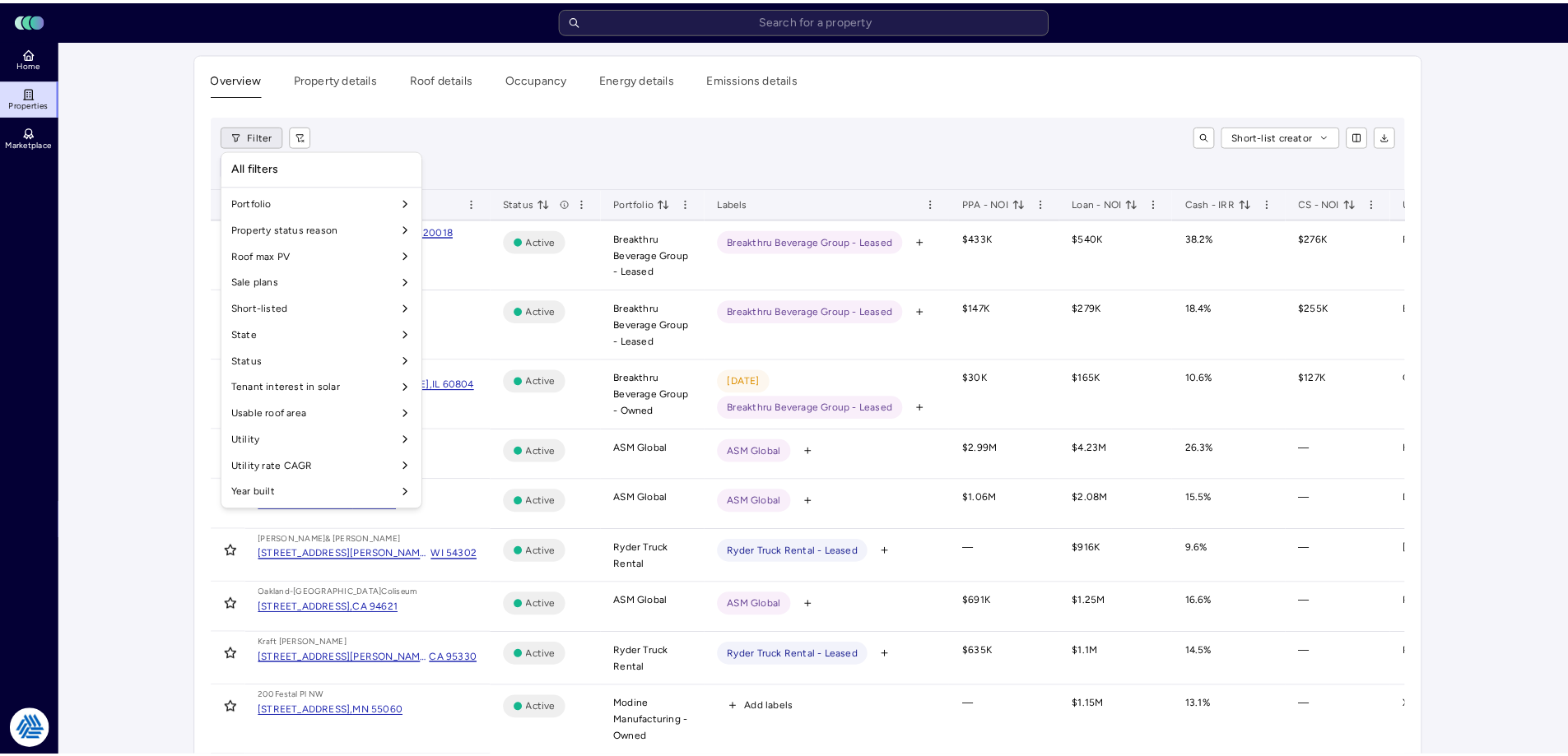
scroll to position [1205, 0]
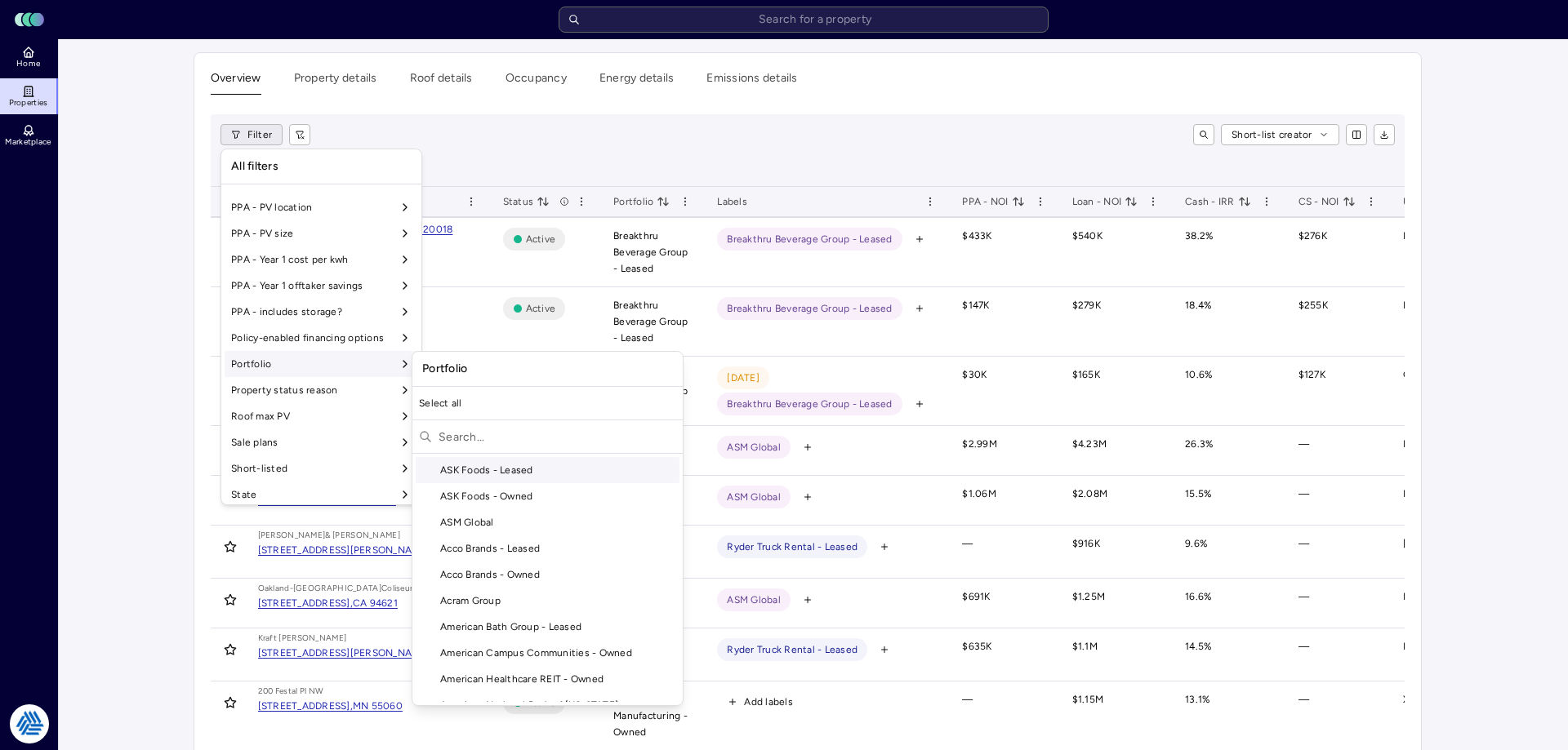
click at [481, 436] on input "text" at bounding box center [557, 437] width 237 height 26
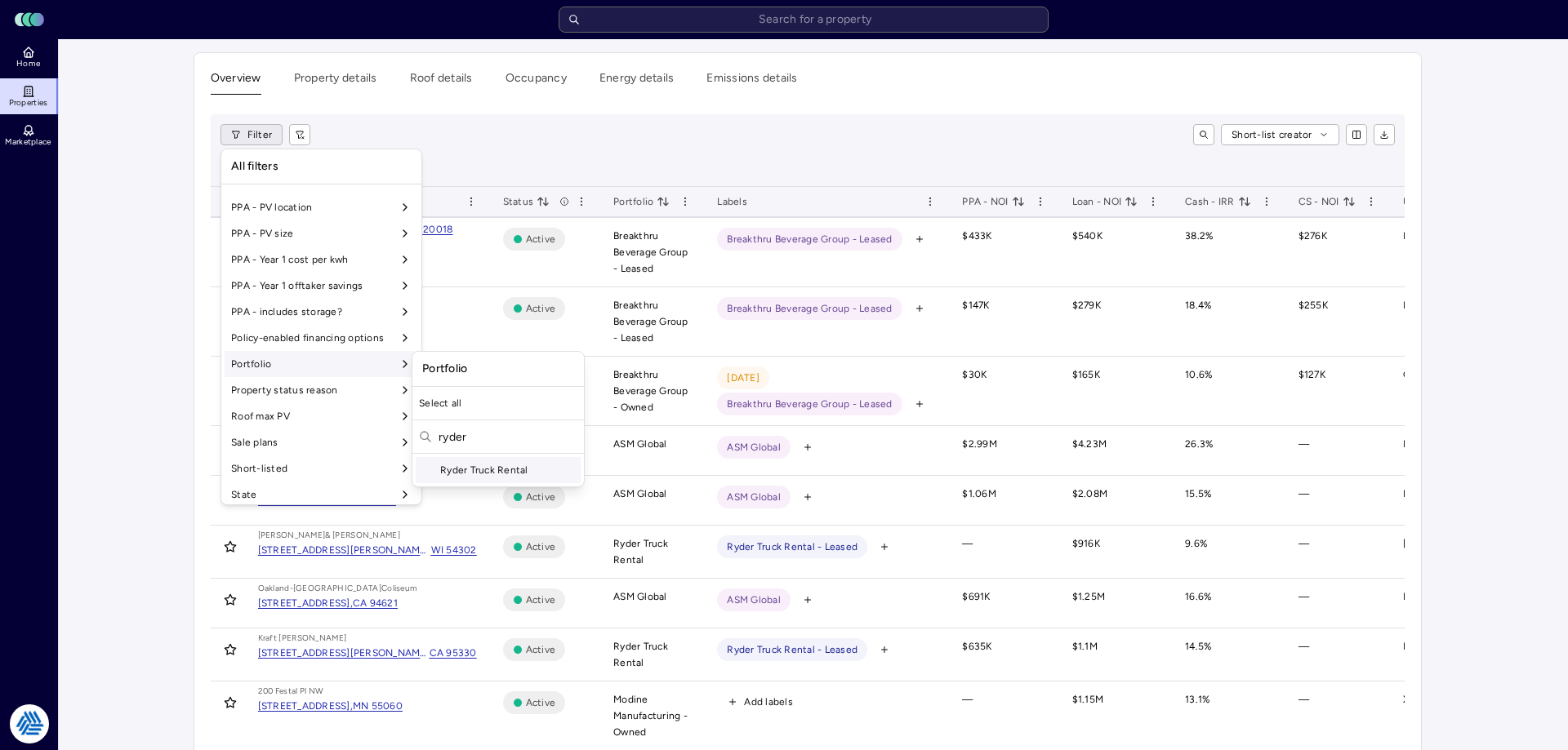
type input "ryder"
click at [481, 471] on div "Ryder Truck Rental" at bounding box center [498, 470] width 165 height 26
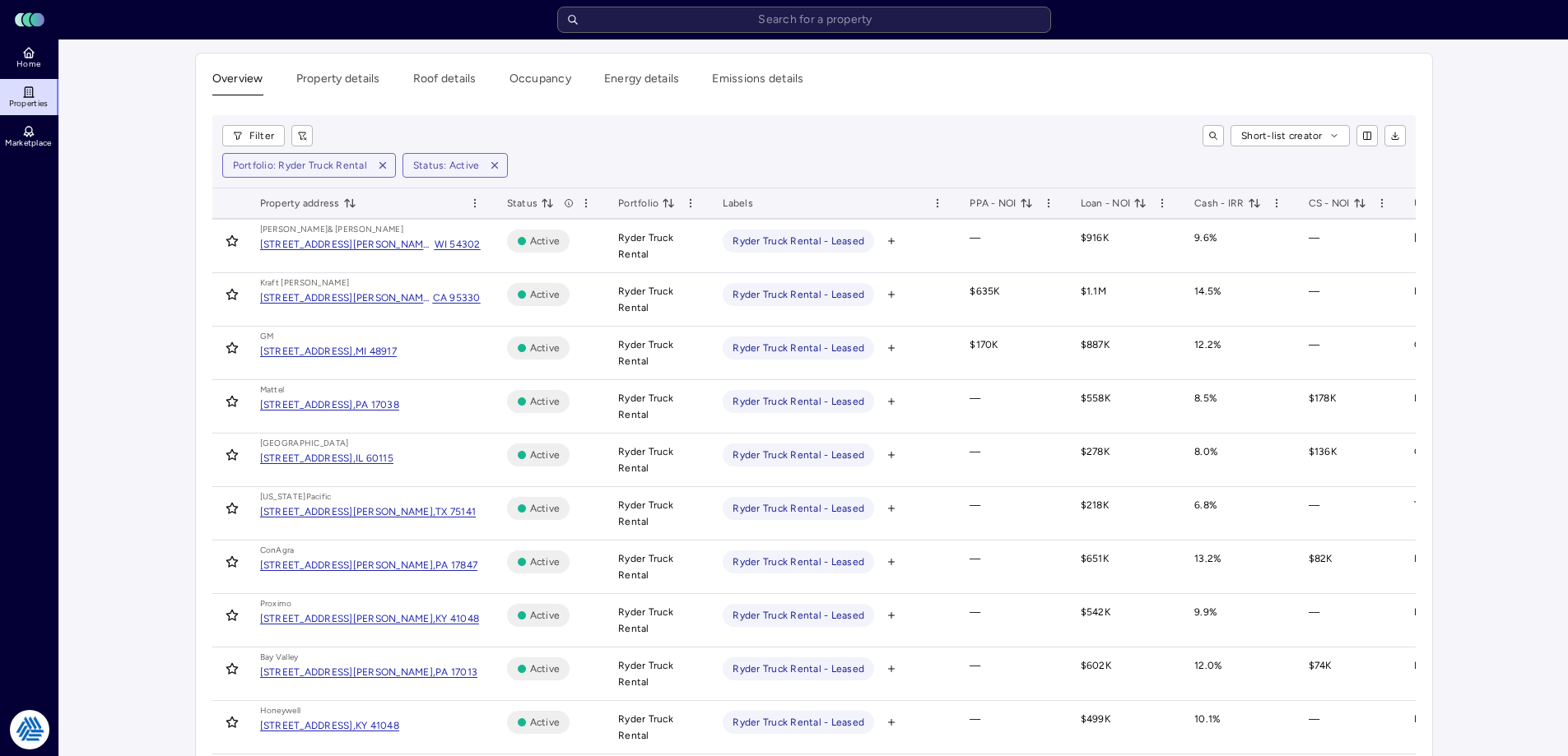
click at [793, 144] on div "Short-list creator" at bounding box center [866, 135] width 1080 height 21
click at [760, 151] on div "Filter Short-list creator Portfolio: Ryder Truck Rental Status: Active" at bounding box center [813, 151] width 1203 height 73
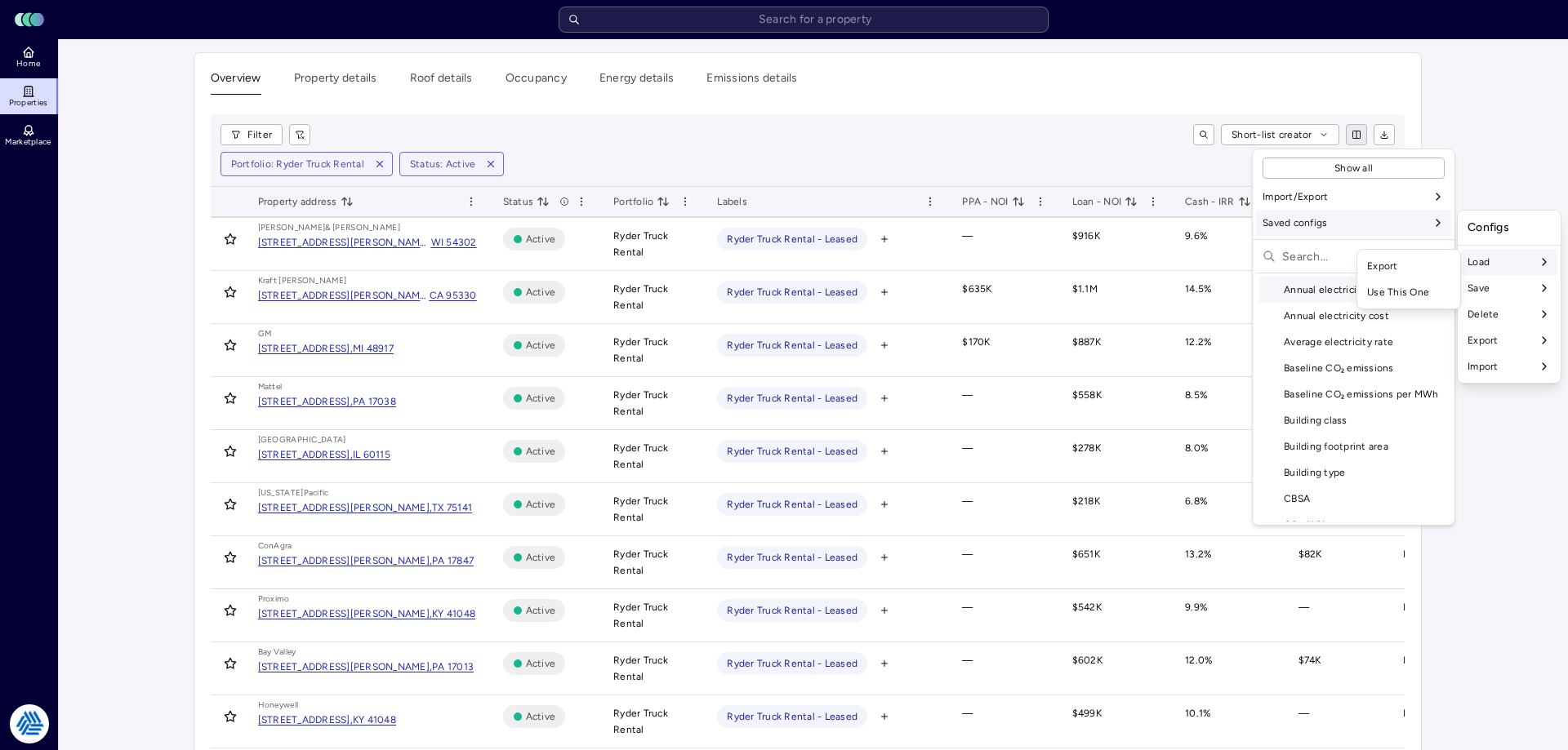
click at [1398, 297] on div "Use This One" at bounding box center [1408, 292] width 96 height 26
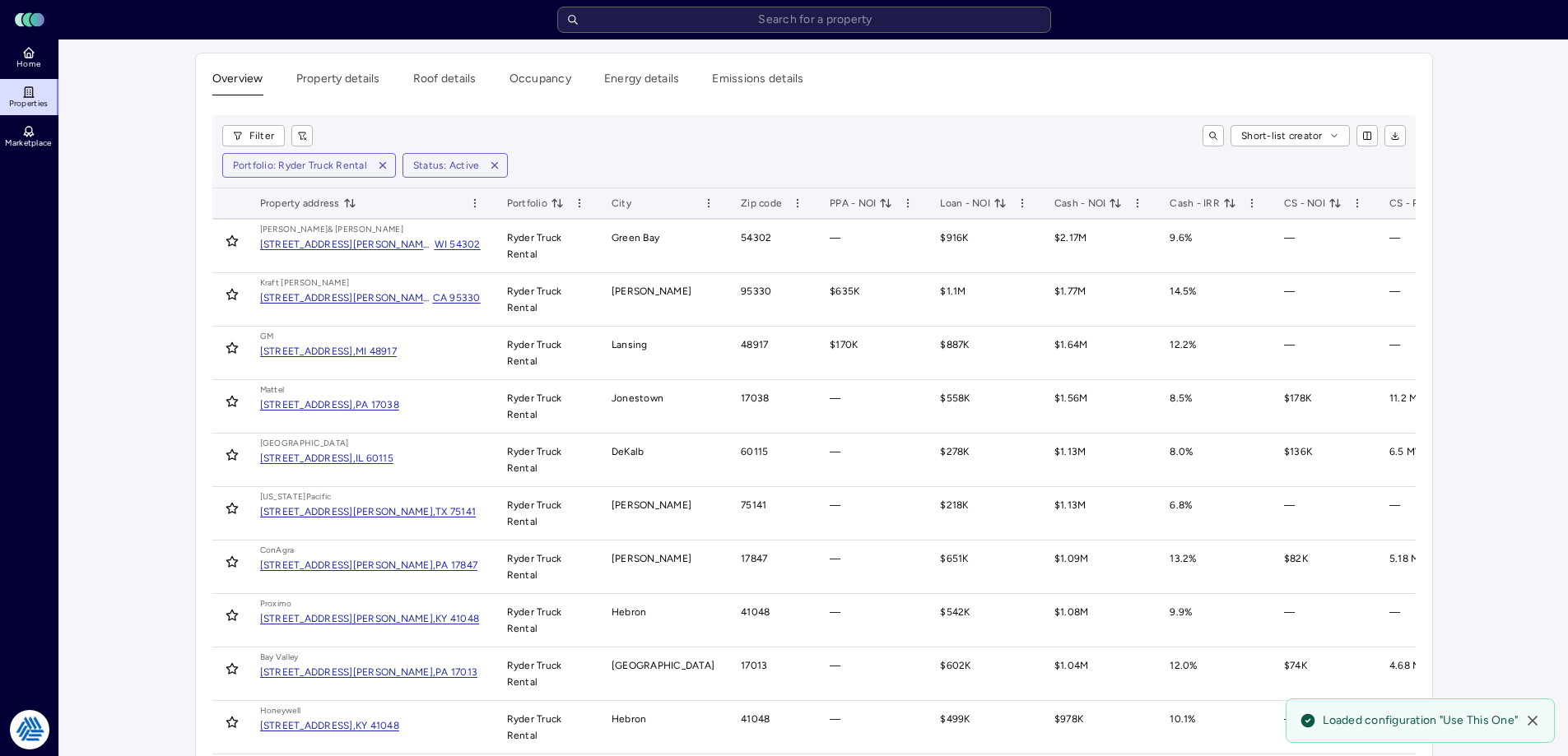
click at [1284, 202] on span "CS - NOI" at bounding box center [1313, 203] width 58 height 16
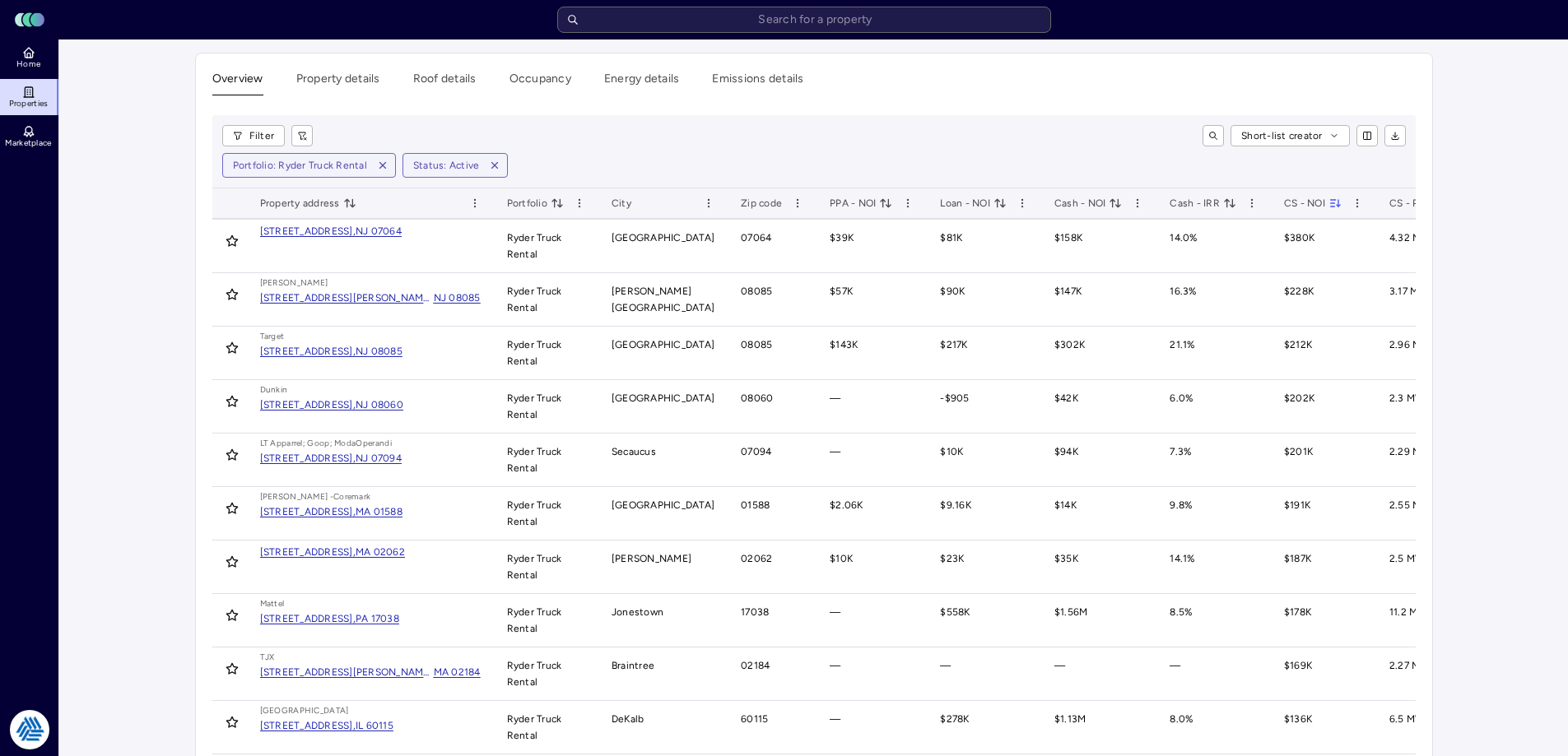
click at [910, 123] on div "Filter Short-list creator Portfolio: Ryder Truck Rental Status: Active" at bounding box center [813, 151] width 1203 height 73
click at [999, 148] on div "Filter Short-list creator Portfolio: Ryder Truck Rental Status: Active" at bounding box center [813, 151] width 1203 height 73
click at [701, 137] on div "Short-list creator" at bounding box center [866, 135] width 1080 height 21
click at [57, 223] on div "Home Properties Marketplace" at bounding box center [30, 372] width 60 height 664
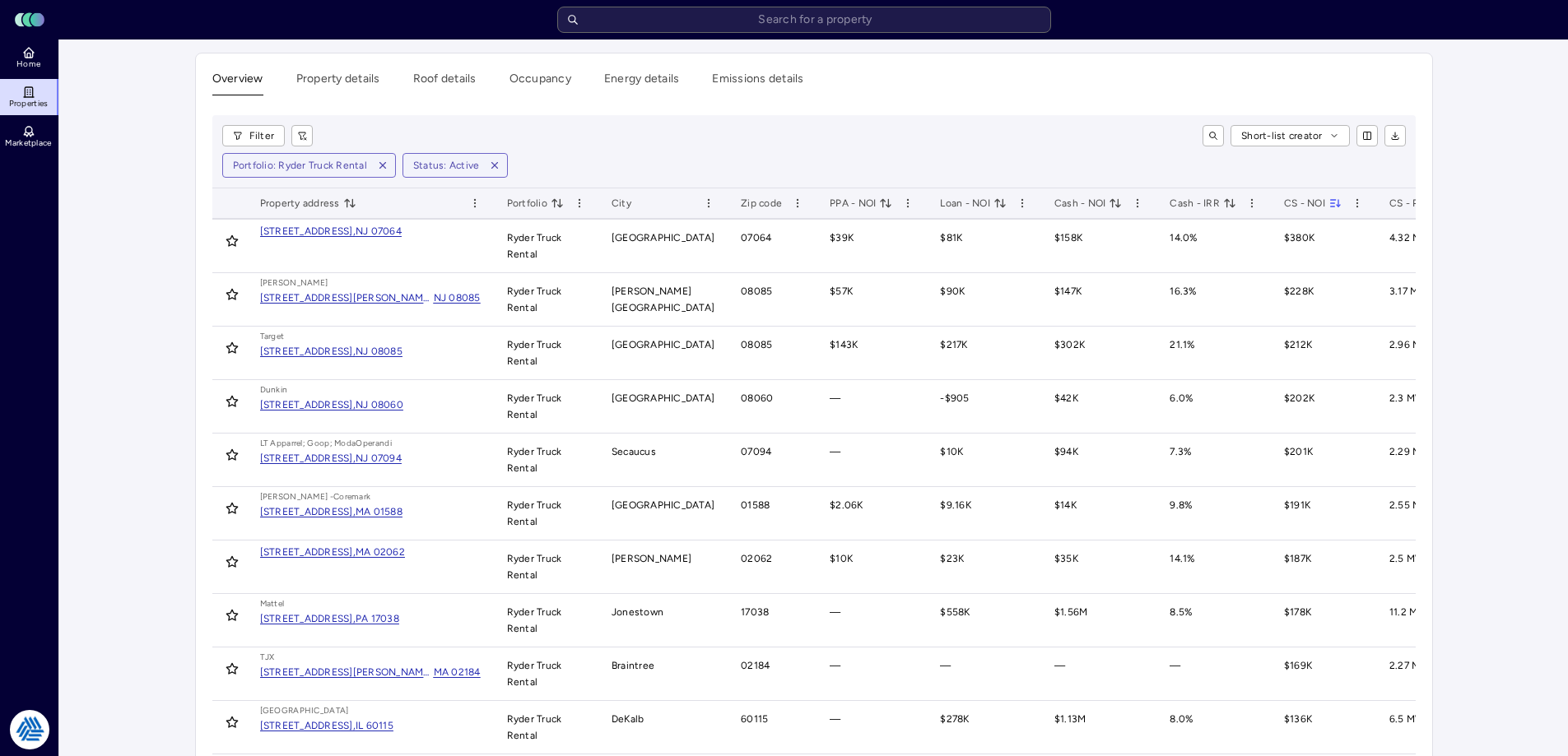
click at [1392, 130] on button "button" at bounding box center [1394, 135] width 21 height 21
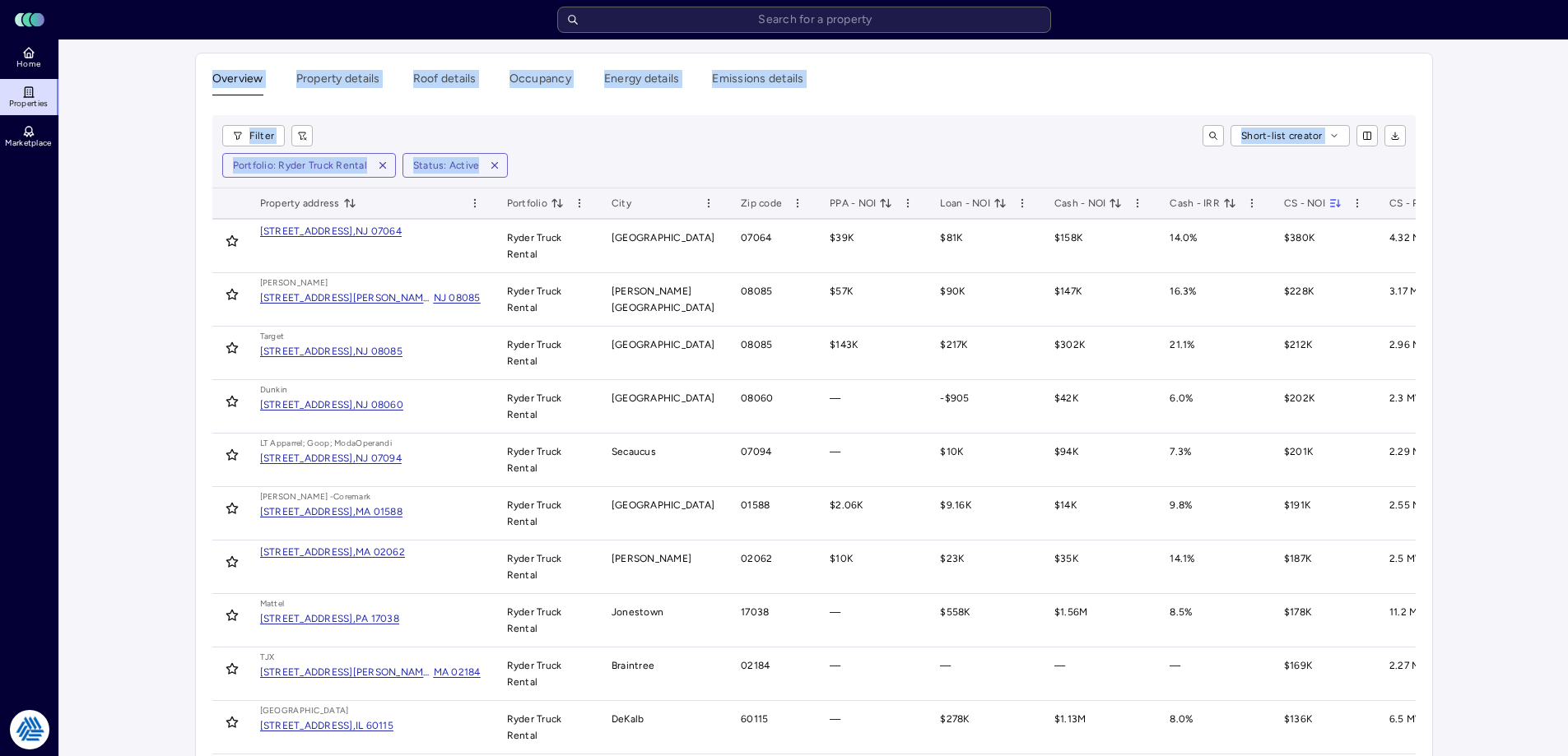
drag, startPoint x: 489, startPoint y: 145, endPoint x: 201, endPoint y: 69, distance: 297.8
drag, startPoint x: 175, startPoint y: 65, endPoint x: 654, endPoint y: 162, distance: 488.7
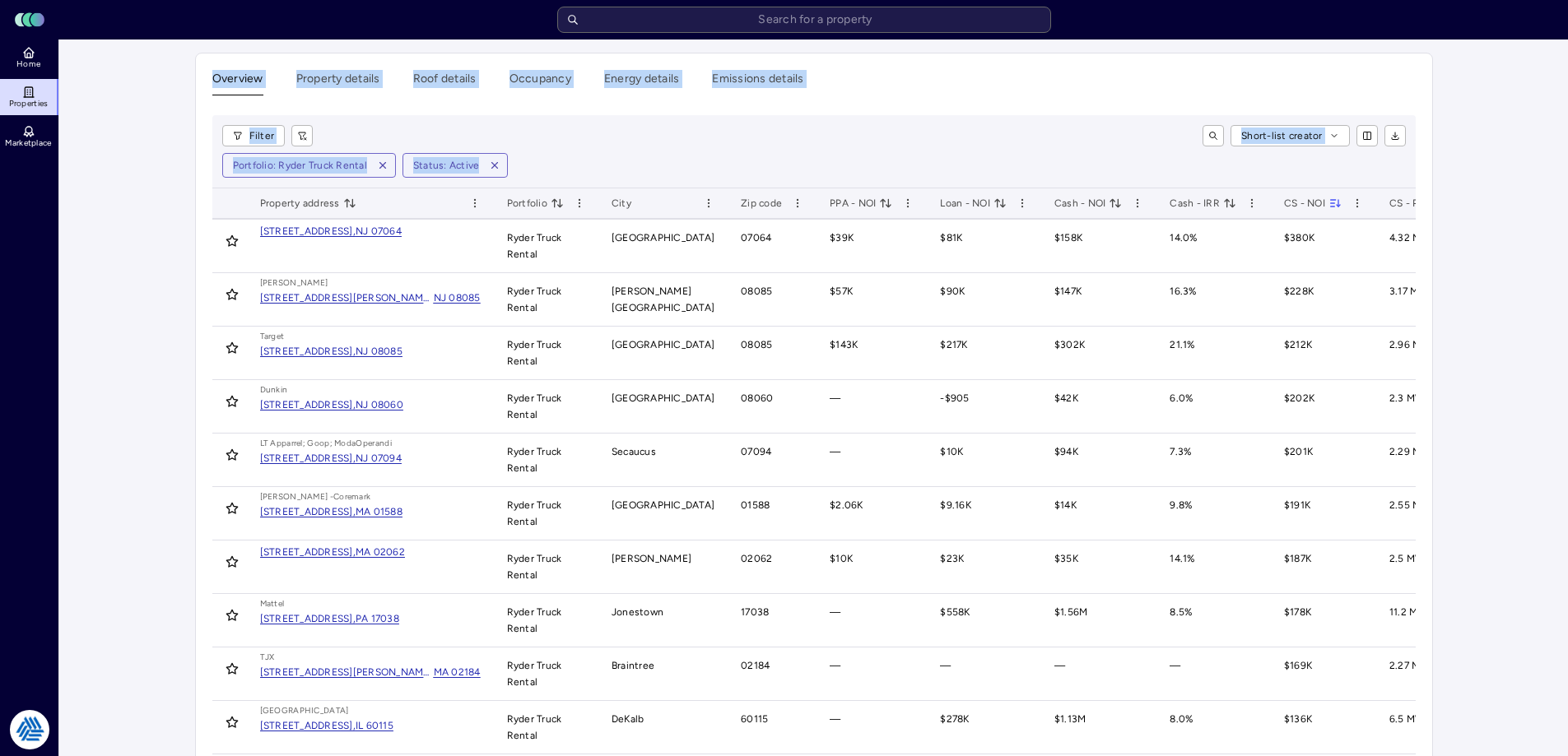
click at [654, 162] on div "Portfolio: Ryder Truck Rental Status: Active" at bounding box center [813, 165] width 1183 height 25
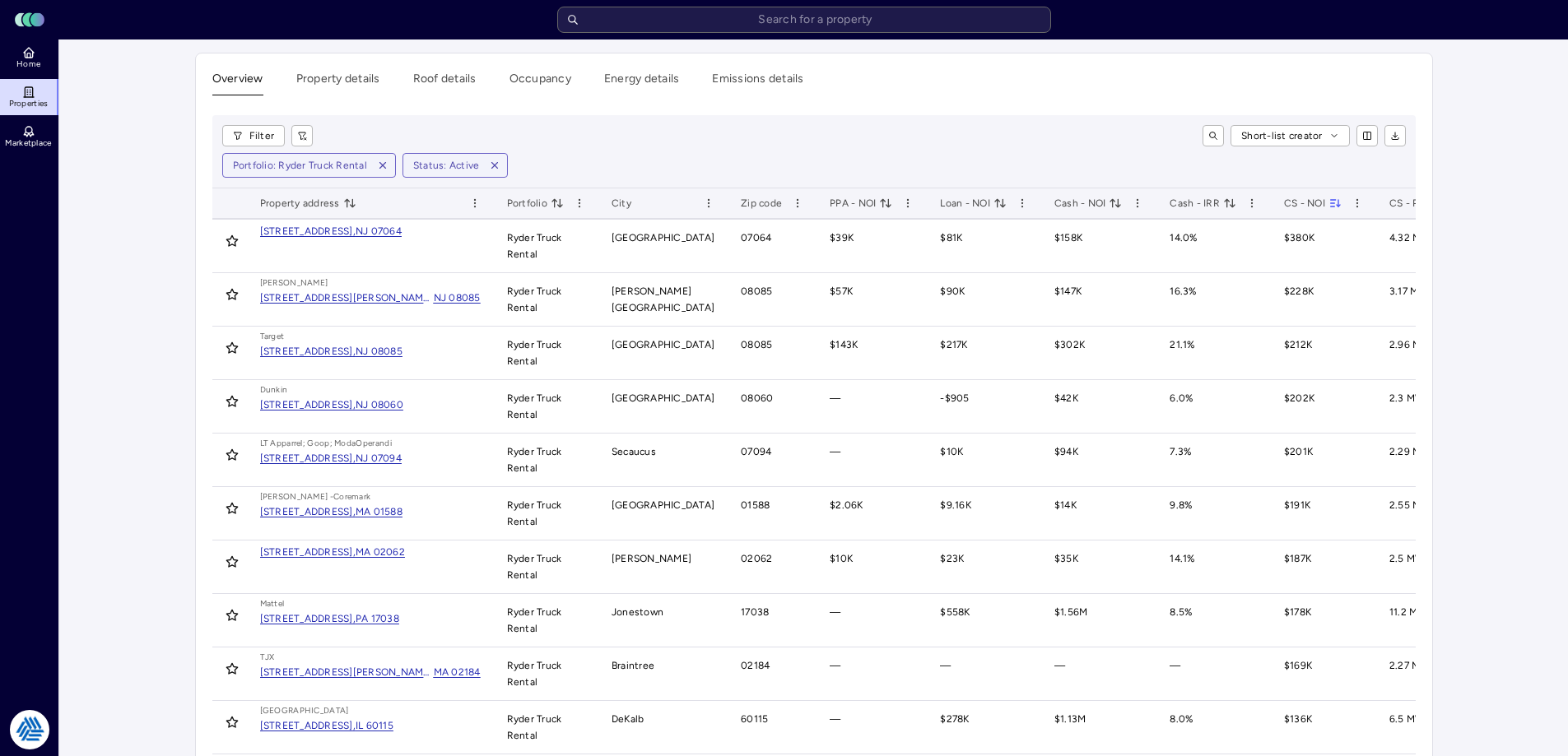
drag, startPoint x: 184, startPoint y: 162, endPoint x: 44, endPoint y: 146, distance: 140.8
drag, startPoint x: 676, startPoint y: 156, endPoint x: 774, endPoint y: 165, distance: 97.6
click at [676, 156] on div "Portfolio: Ryder Truck Rental Status: Active" at bounding box center [813, 165] width 1183 height 25
click at [693, 142] on div "Short-list creator" at bounding box center [866, 135] width 1080 height 21
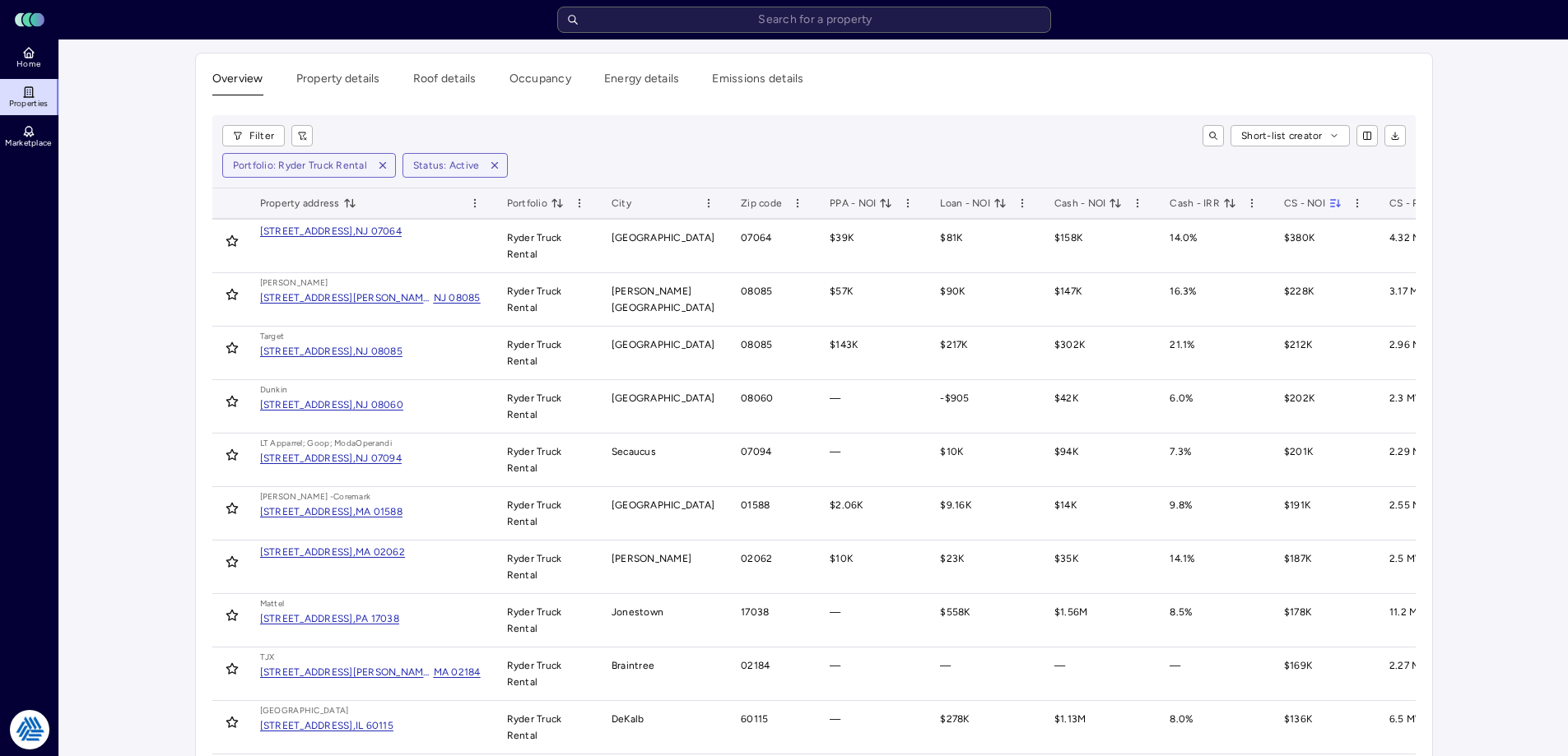
click at [713, 148] on div "Filter Short-list creator Portfolio: Ryder Truck Rental Status: Active" at bounding box center [813, 151] width 1203 height 73
click at [849, 22] on input "text" at bounding box center [804, 20] width 494 height 26
paste input "[STREET_ADDRESS]"
click at [909, 16] on input "[STREET_ADDRESS]" at bounding box center [804, 20] width 494 height 26
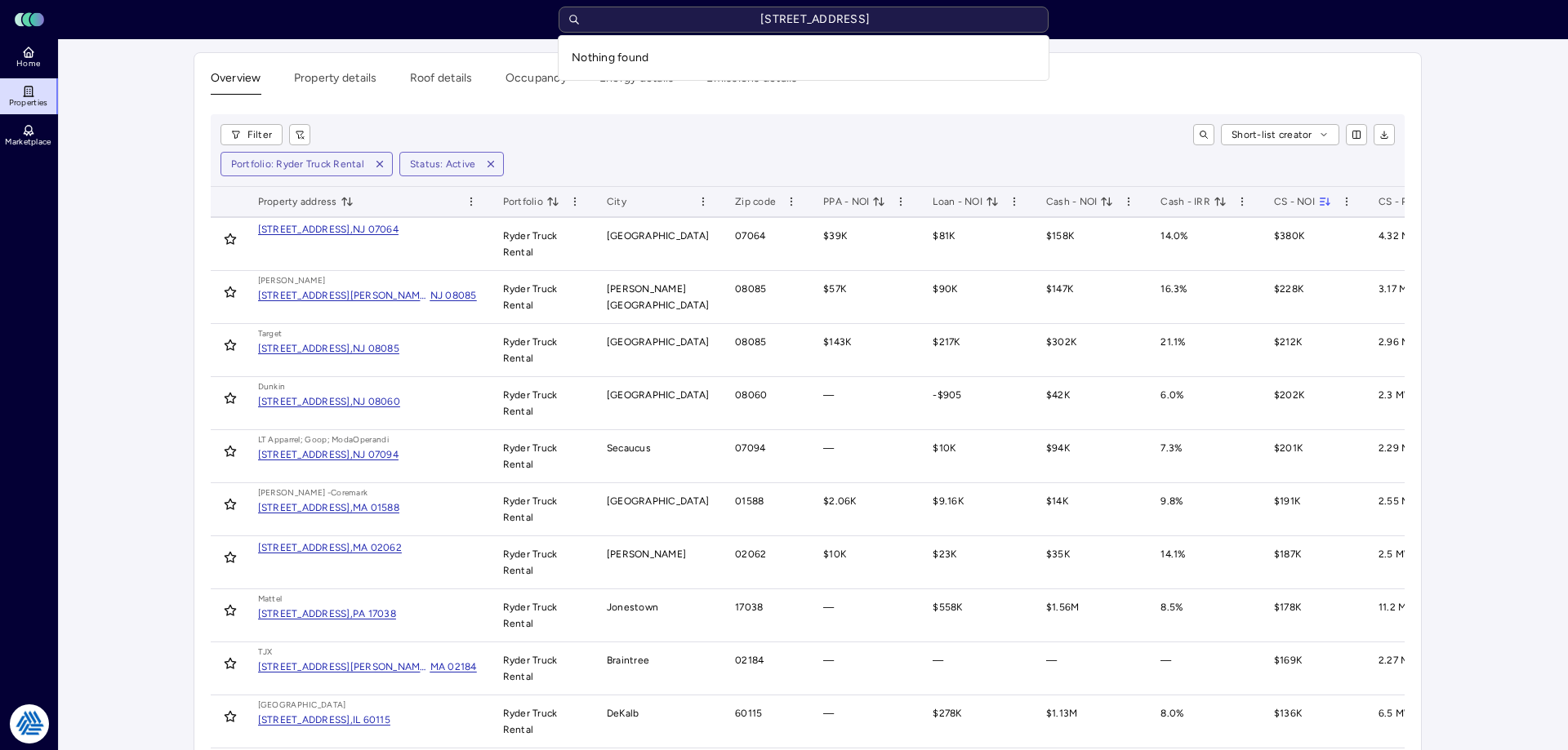
type input "[STREET_ADDRESS]"
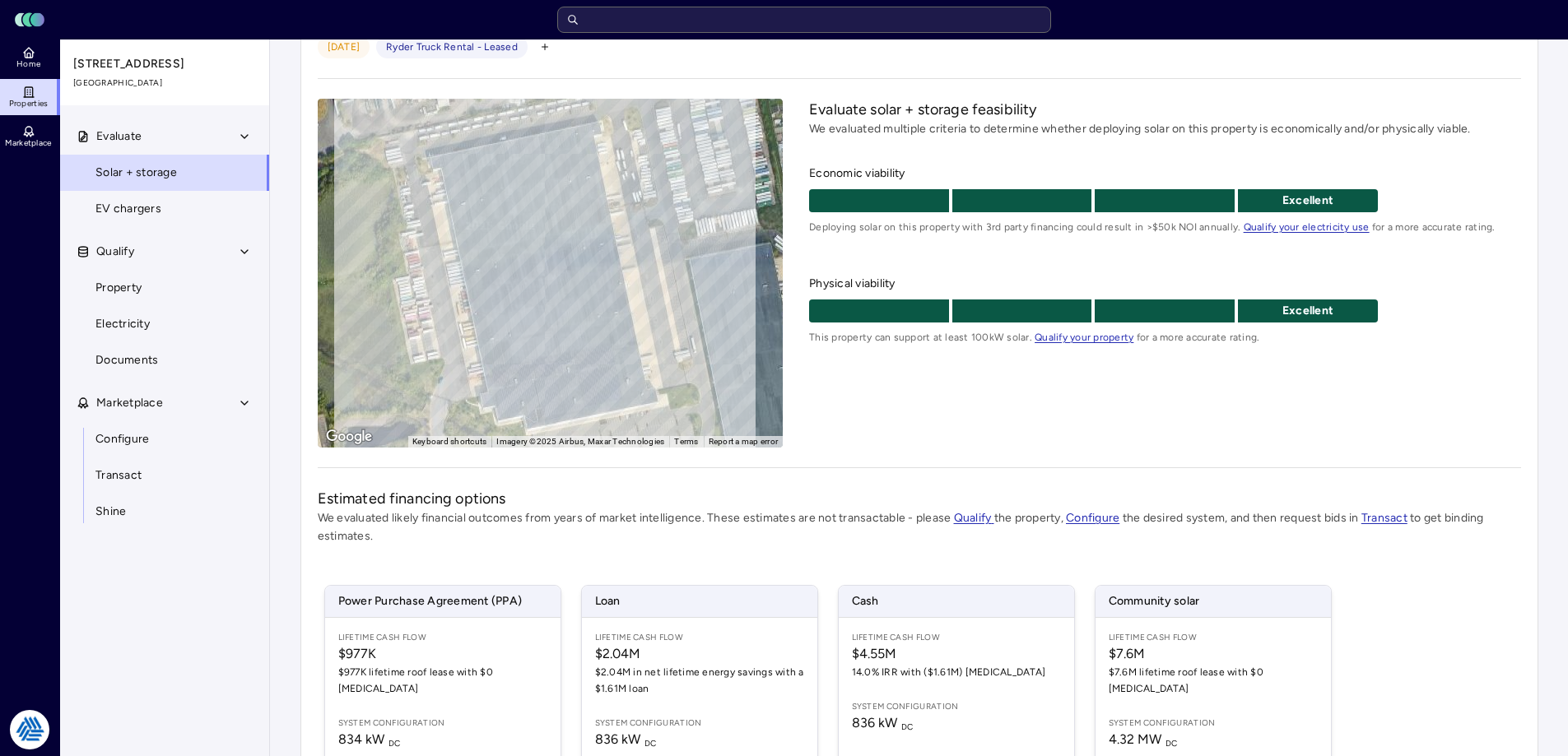
scroll to position [244, 0]
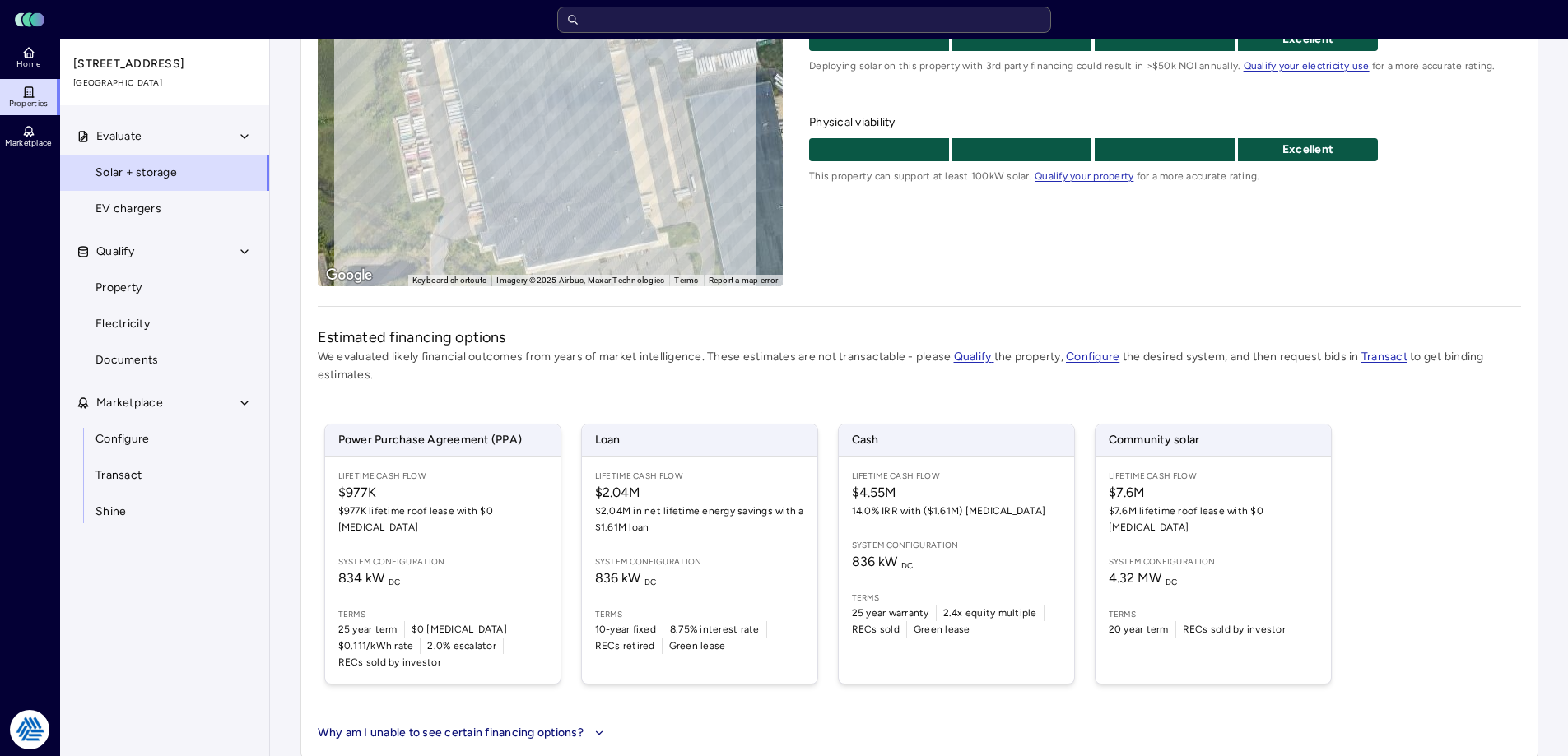
click at [1245, 538] on div "Lifetime Cash Flow $7.6M $7.6M lifetime roof lease with $0 [MEDICAL_DATA] Syste…" at bounding box center [1212, 570] width 235 height 227
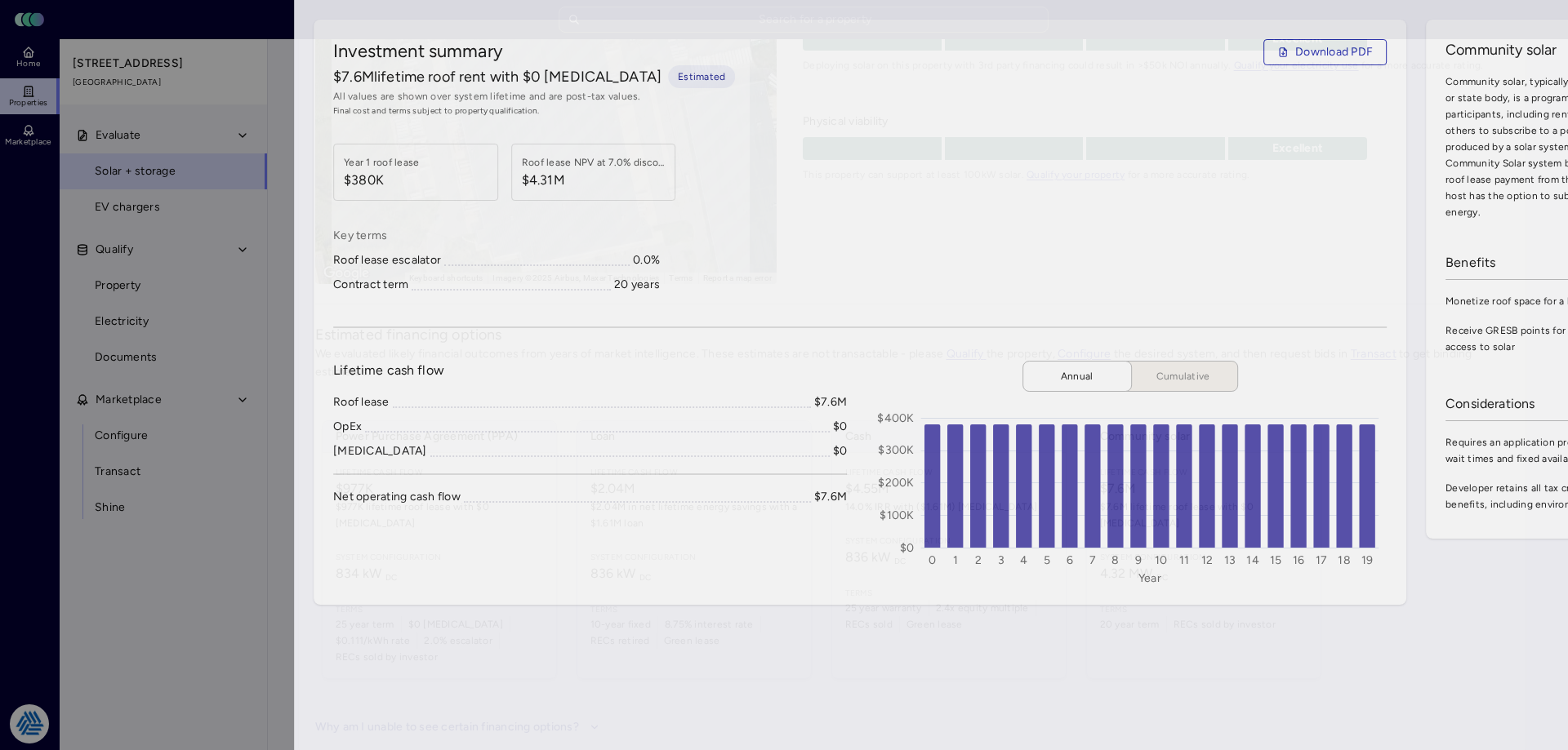
click at [54, 264] on div at bounding box center [784, 375] width 1568 height 750
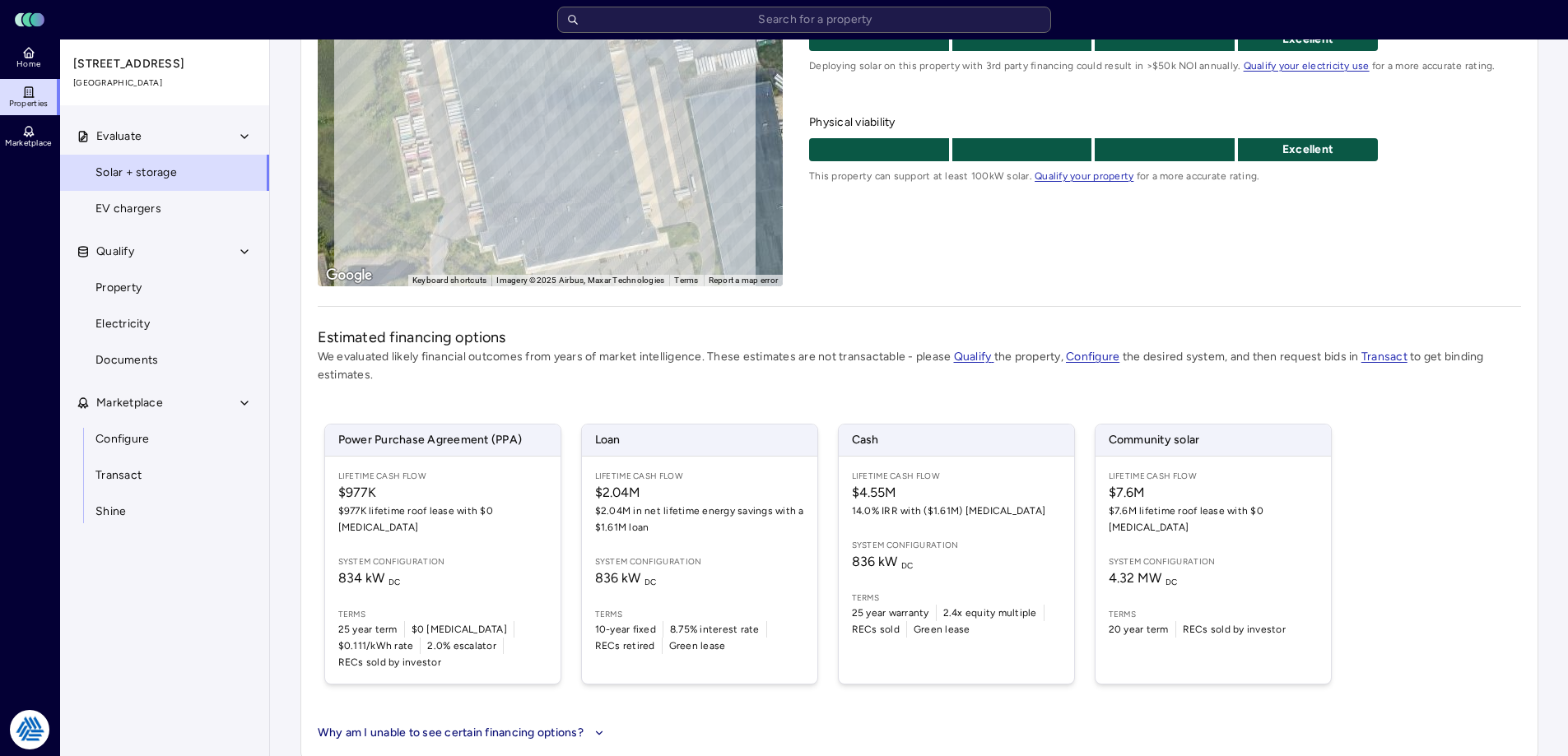
drag, startPoint x: 1382, startPoint y: 282, endPoint x: 1573, endPoint y: 8, distance: 334.0
click at [1400, 259] on div "Unnamed property [STREET_ADDRESS] [DATE] Ryder Truck Rental - Leased ← Move lef…" at bounding box center [919, 284] width 1238 height 951
